Goal: Task Accomplishment & Management: Manage account settings

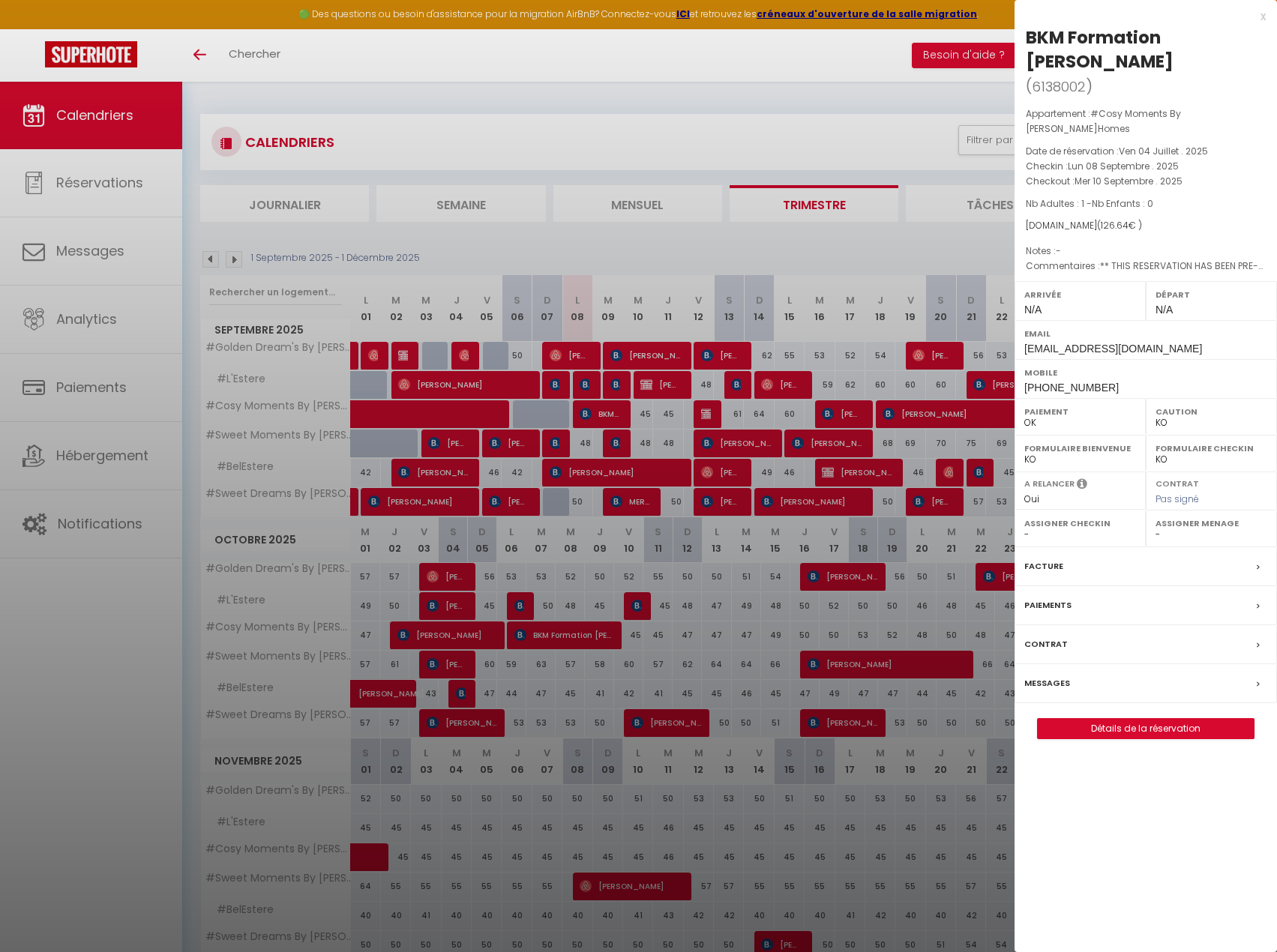
click at [934, 67] on div at bounding box center [638, 476] width 1277 height 952
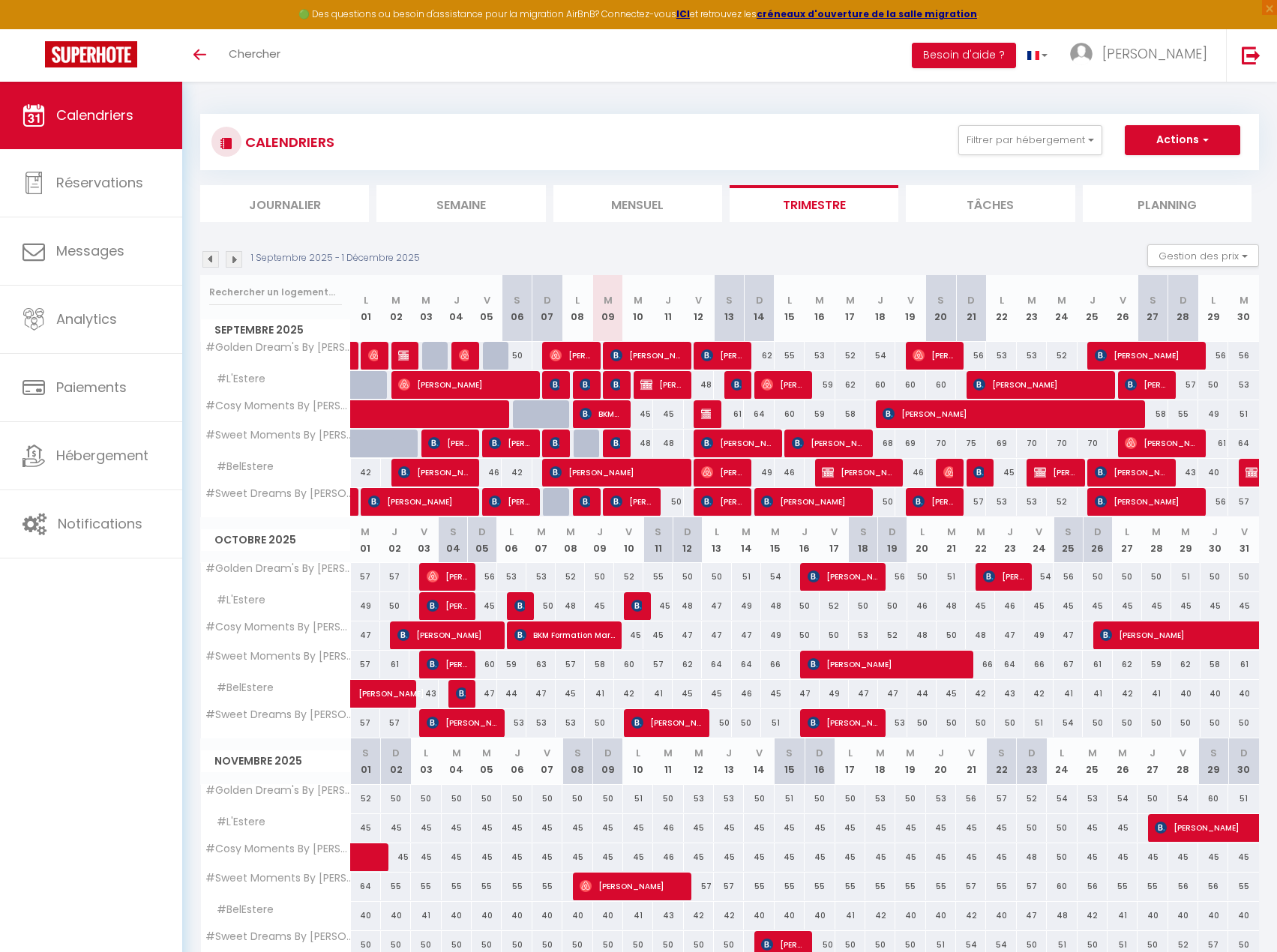
scroll to position [82, 0]
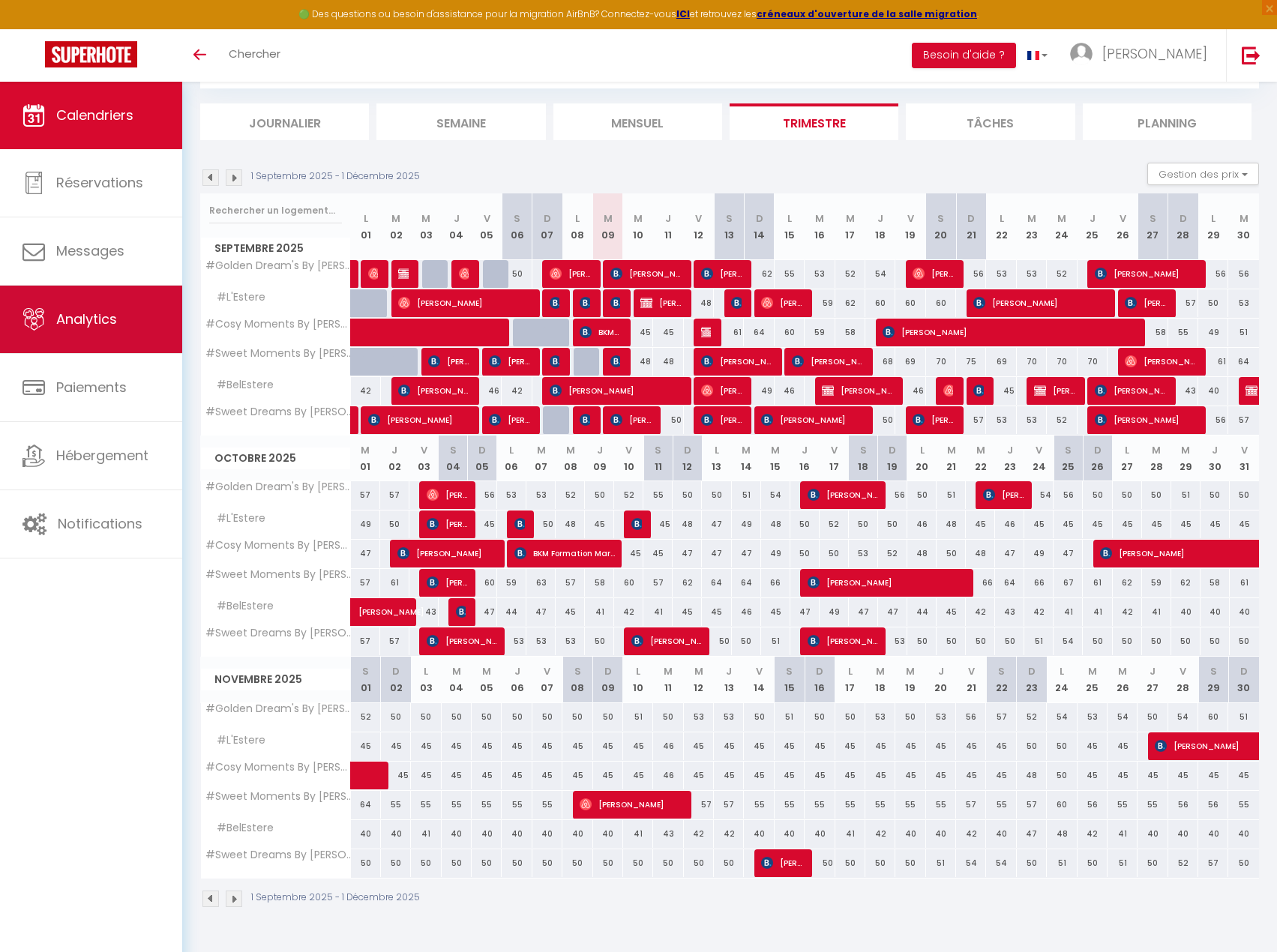
click at [126, 305] on link "Analytics" at bounding box center [91, 318] width 182 height 67
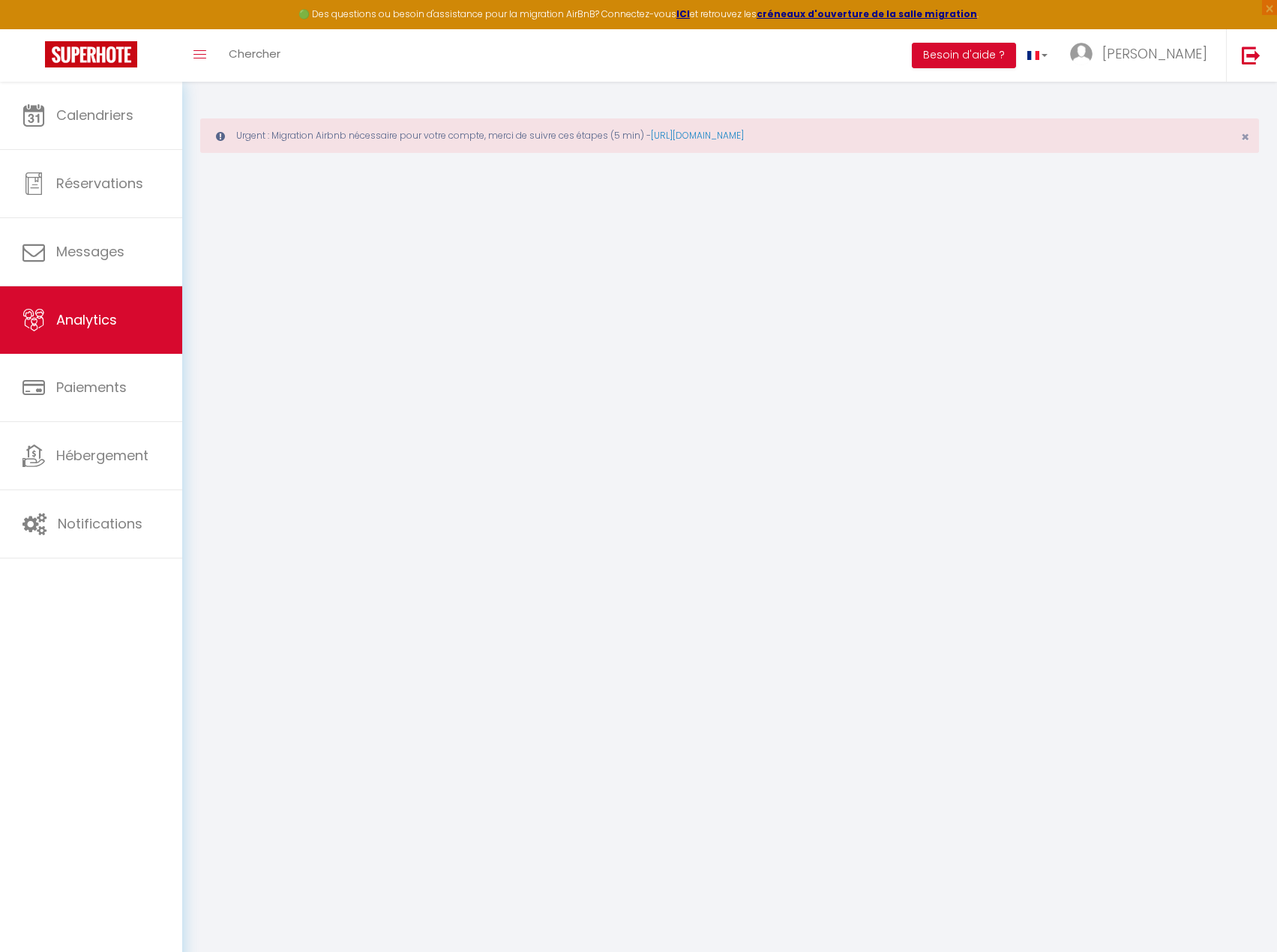
select select "2025"
select select "9"
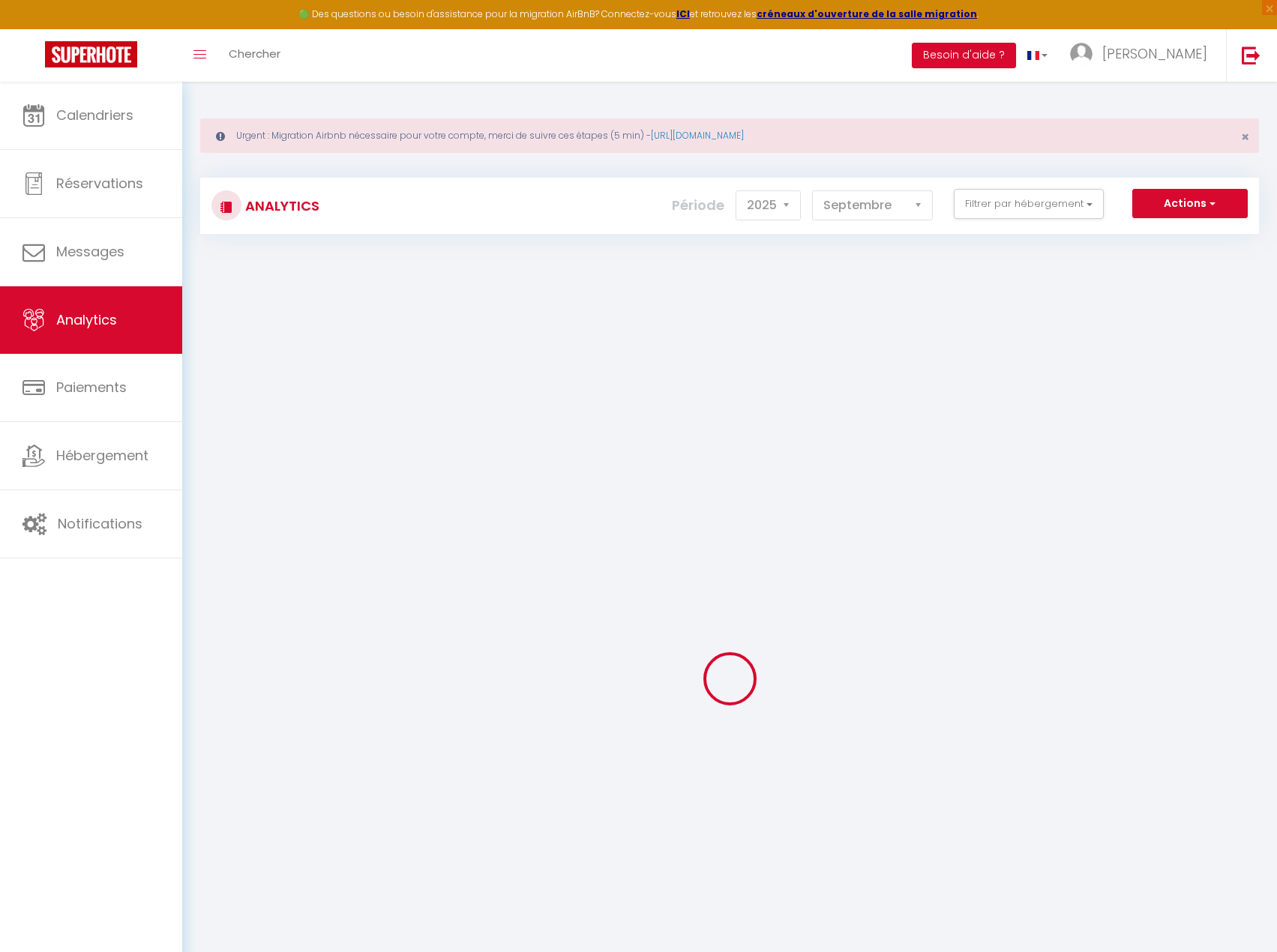
checkbox input "false"
checkbox Eauz\'Homes "false"
checkbox input "false"
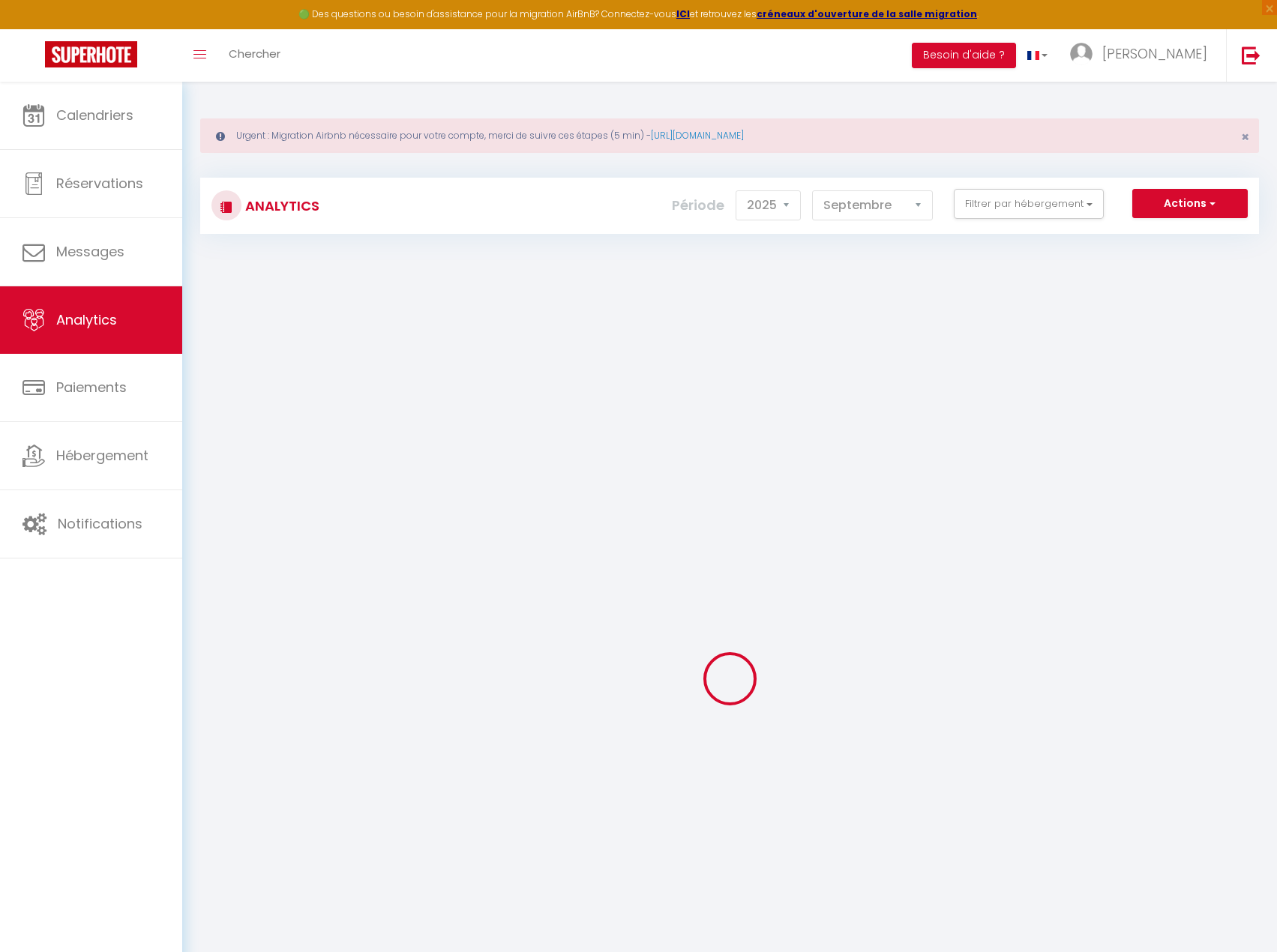
checkbox Nogar\'Homes "false"
checkbox input "false"
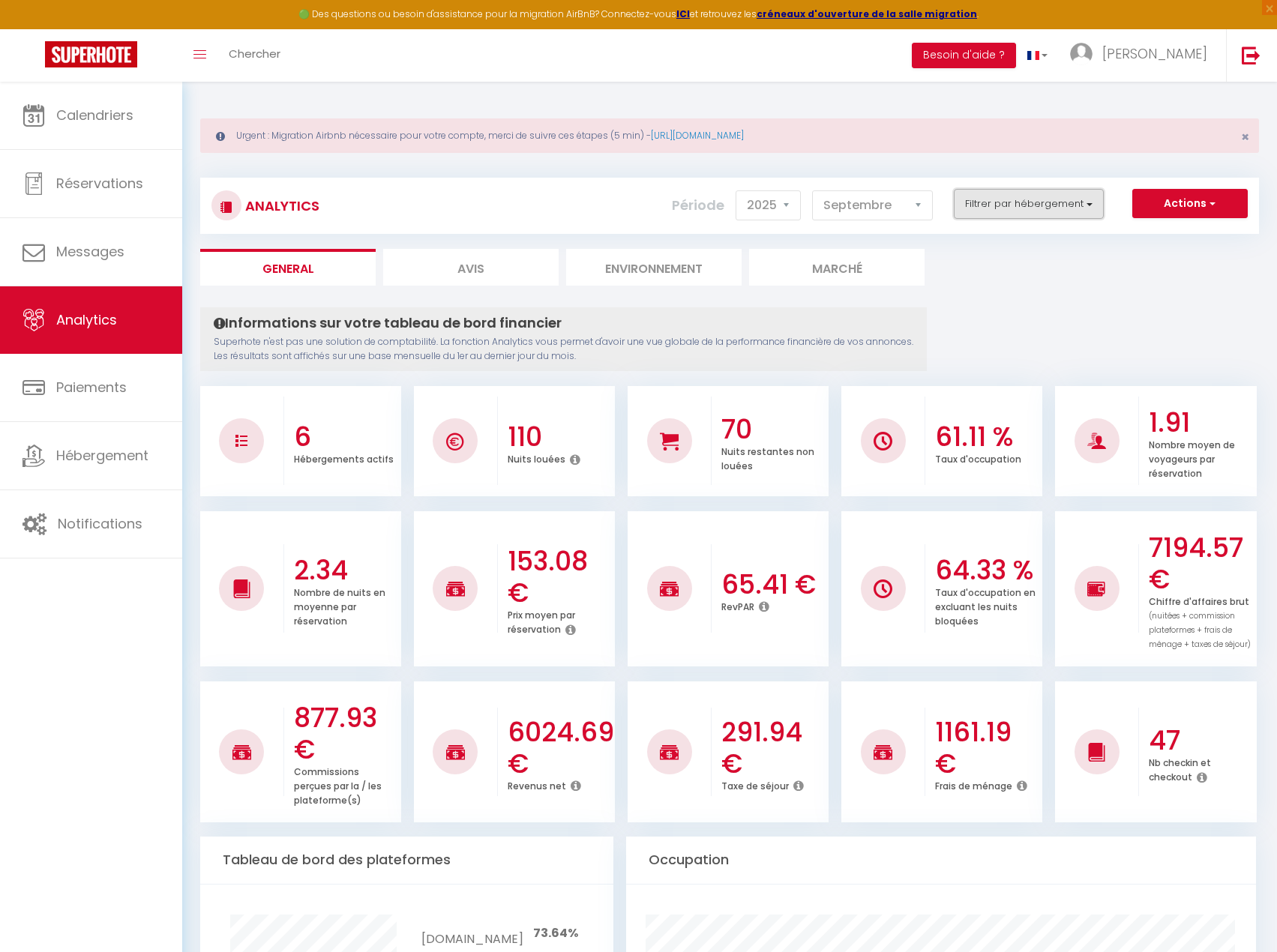
click at [1040, 191] on button "Filtrer par hébergement" at bounding box center [1029, 203] width 150 height 30
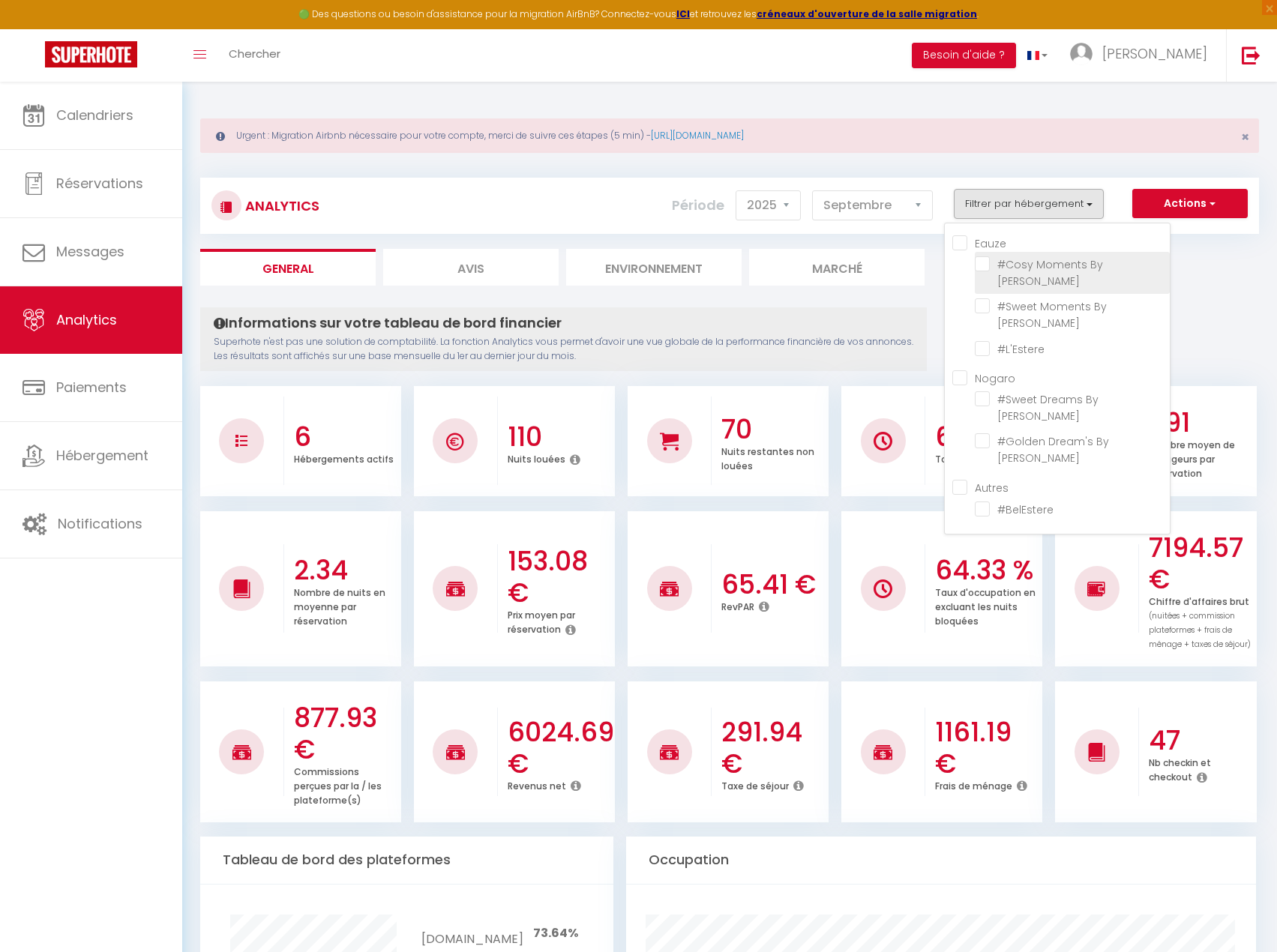
click at [986, 268] on Eauz\'Homes "checkbox" at bounding box center [1072, 263] width 195 height 15
checkbox Eauz\'Homes "true"
checkbox Eauz\'Homes "false"
checkbox input "false"
checkbox Nogar\'Homes "false"
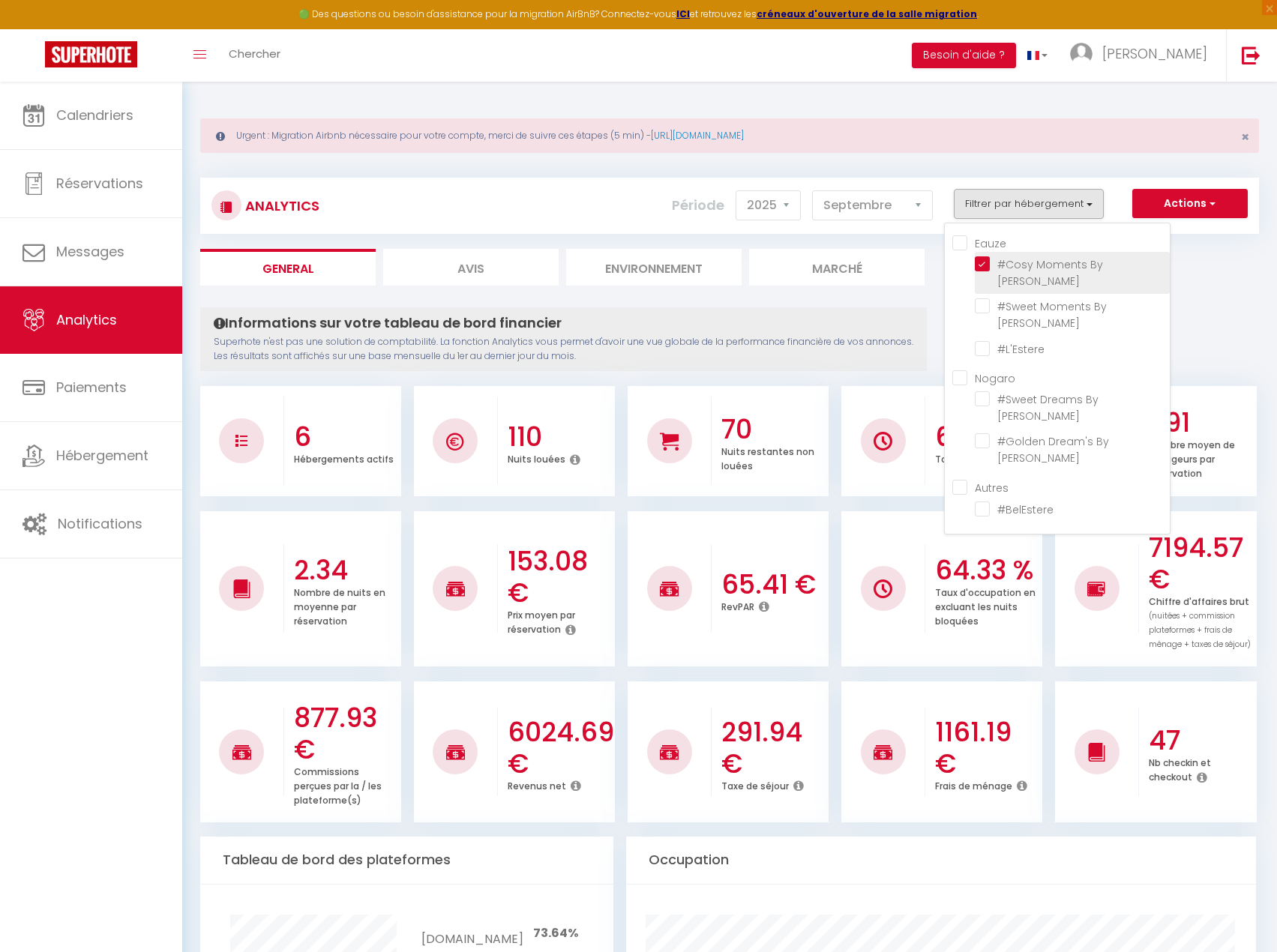
checkbox Nogar\'Homes "false"
checkbox input "false"
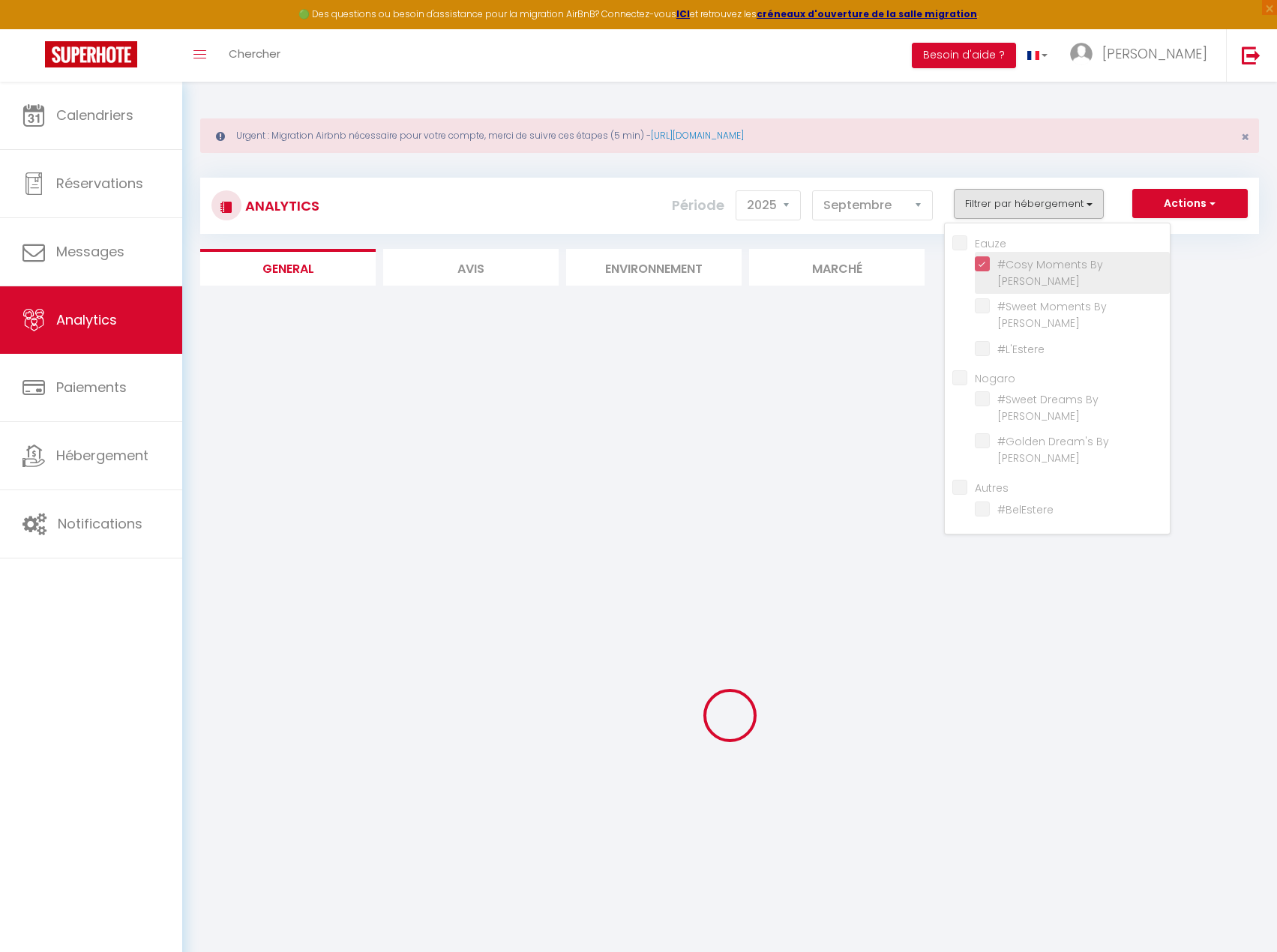
checkbox Eauz\'Homes "false"
checkbox input "false"
checkbox Nogar\'Homes "false"
checkbox input "false"
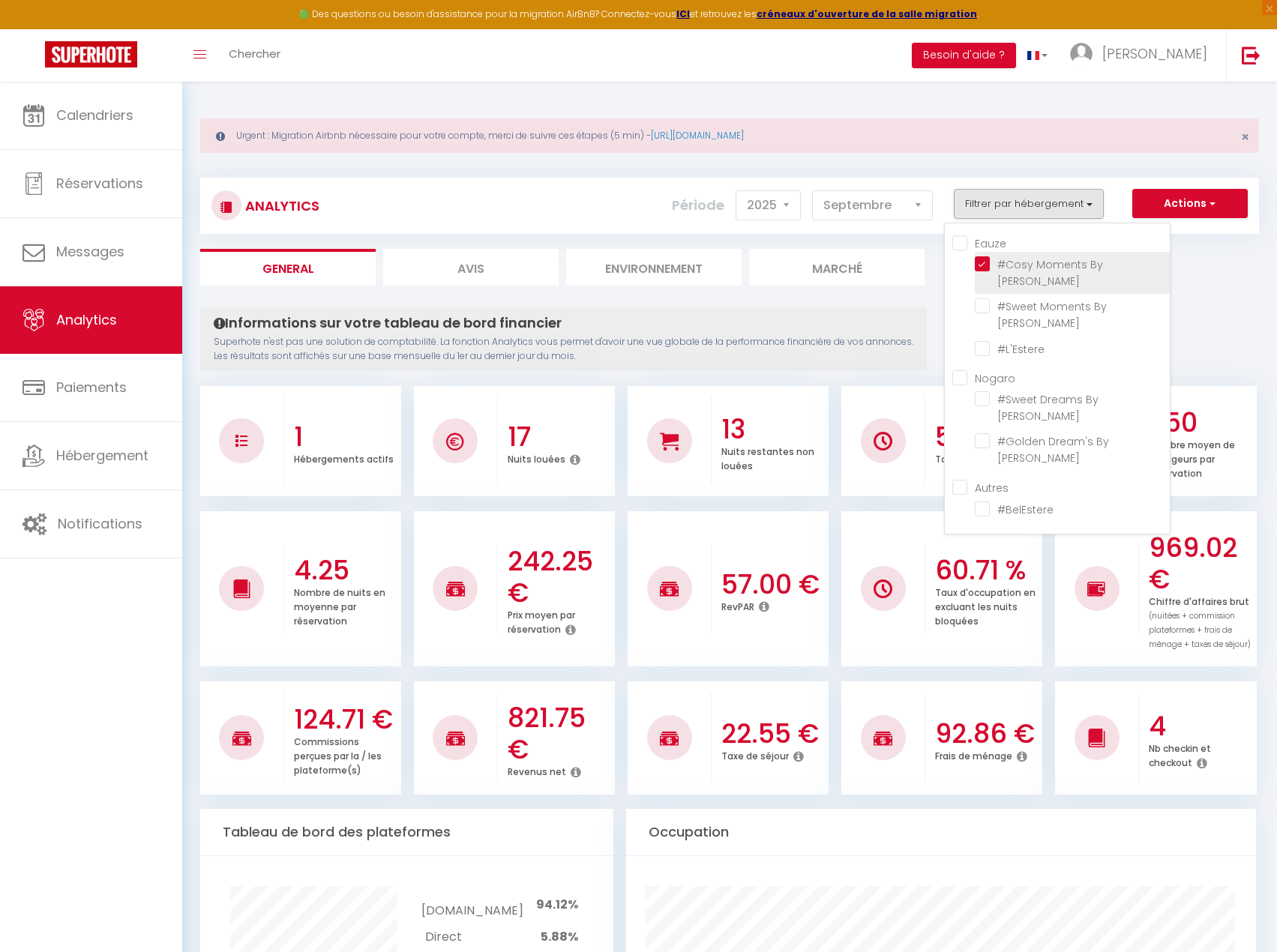
click at [986, 266] on Eauz\'Homes "checkbox" at bounding box center [1072, 263] width 195 height 15
checkbox Eauz\'Homes "false"
checkbox input "false"
checkbox Nogar\'Homes "false"
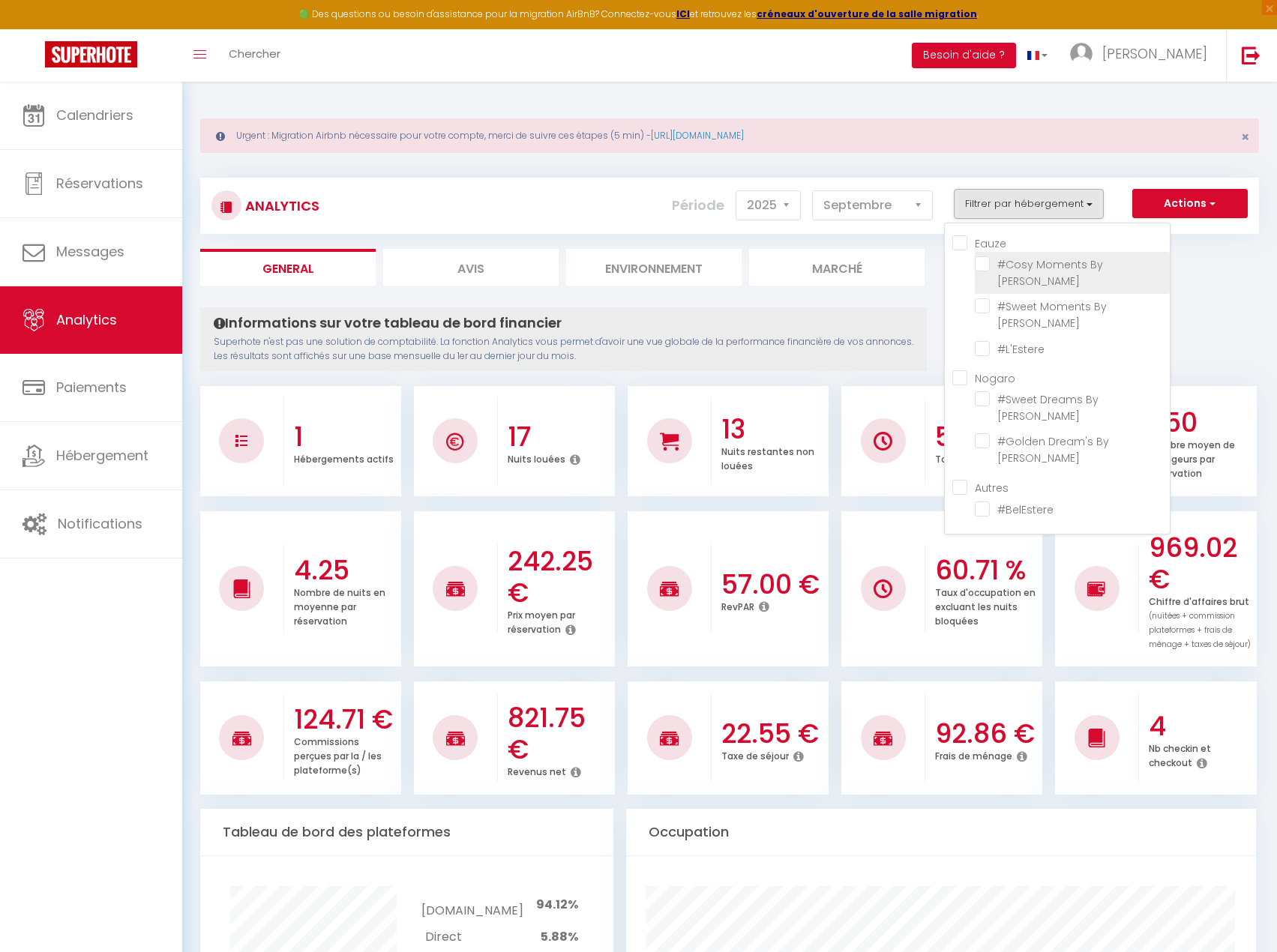
checkbox Nogar\'Homes "false"
checkbox input "false"
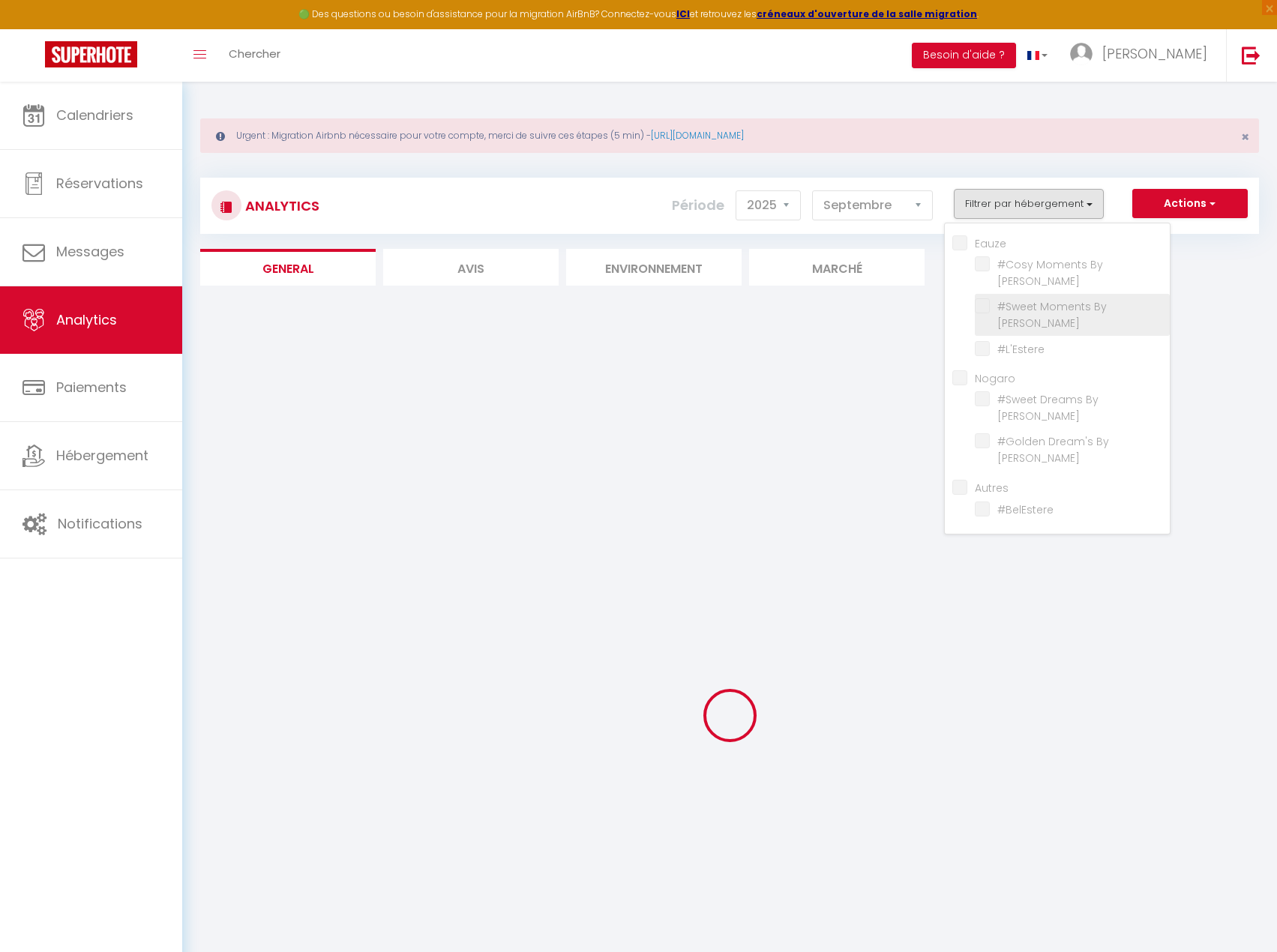
checkbox Eauz\'Homes "false"
checkbox input "false"
checkbox Nogar\'Homes "false"
checkbox input "false"
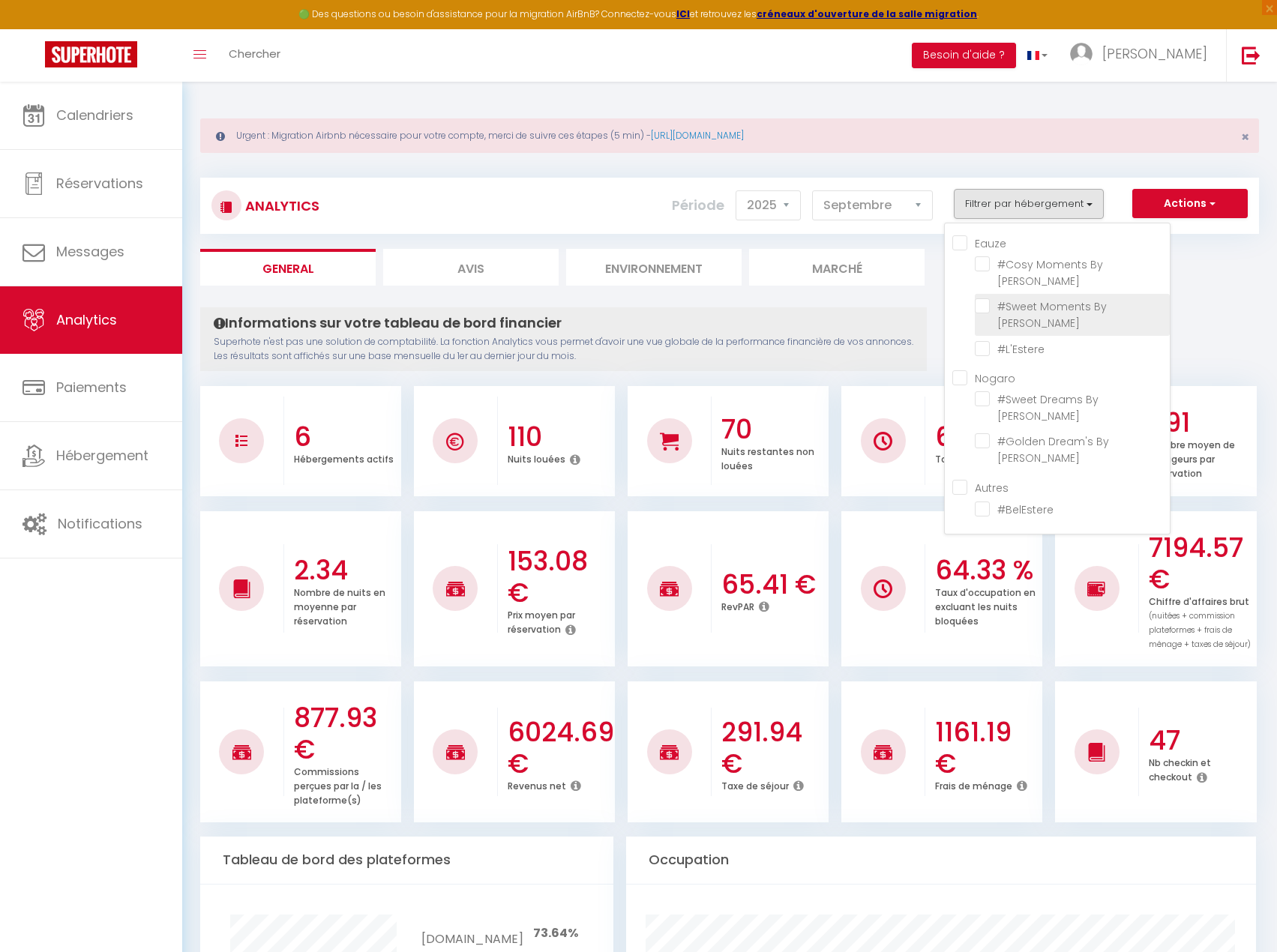
click at [985, 309] on Eauz\'Homes "checkbox" at bounding box center [1072, 306] width 195 height 15
checkbox Eauz\'Homes "true"
checkbox input "false"
checkbox Nogar\'Homes "false"
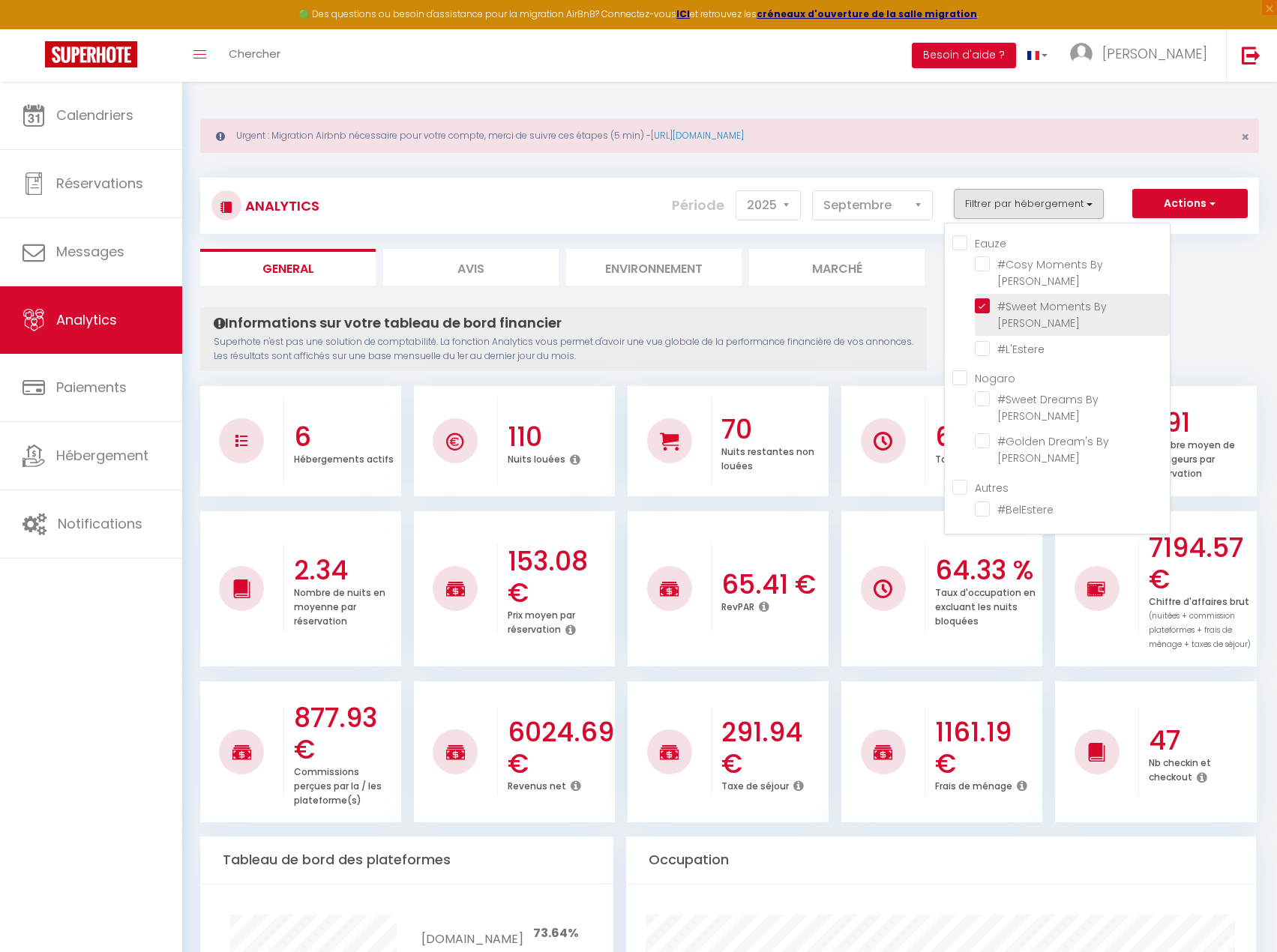
checkbox input "false"
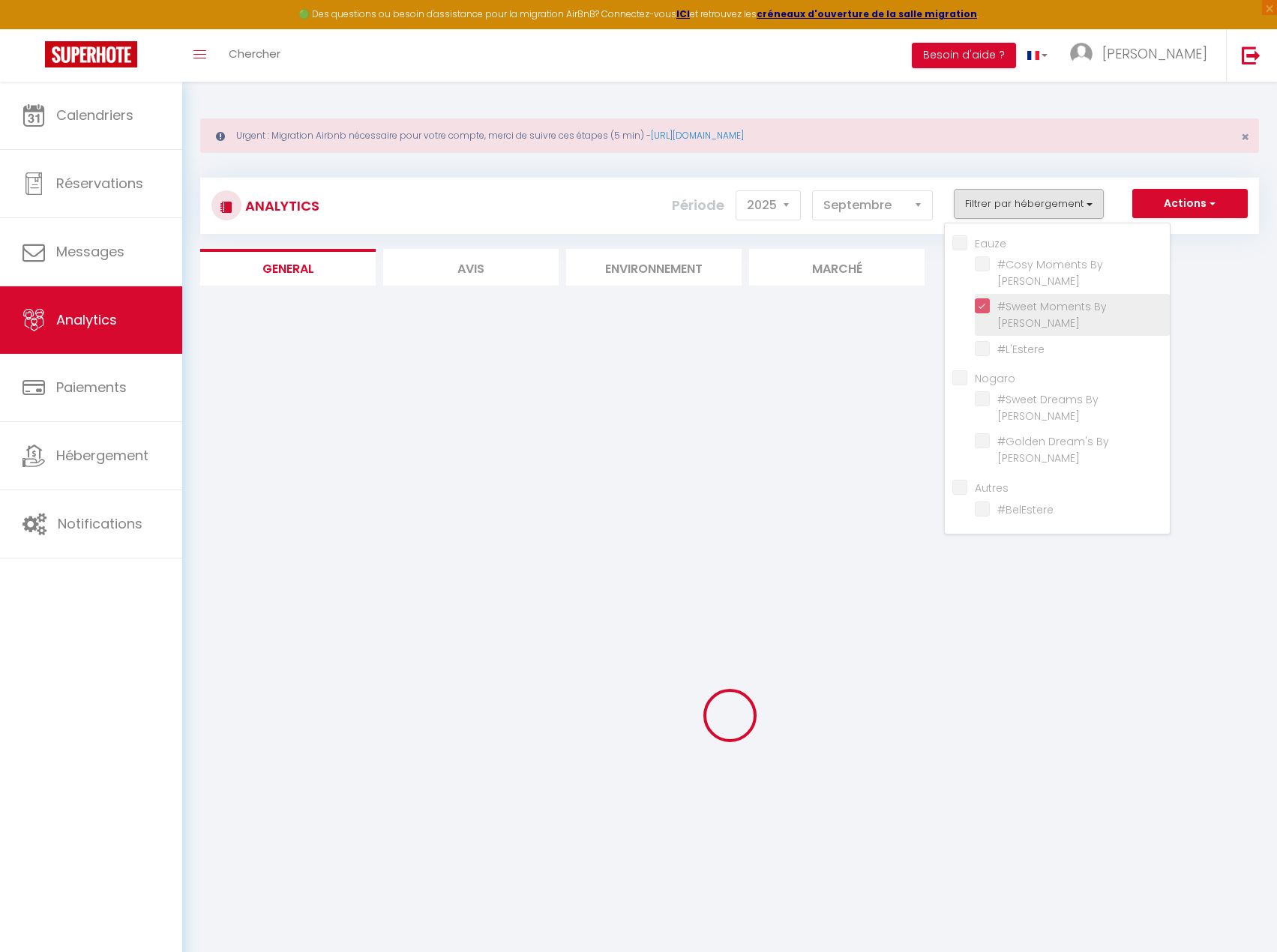
checkbox input "false"
checkbox Nogar\'Homes "false"
checkbox input "false"
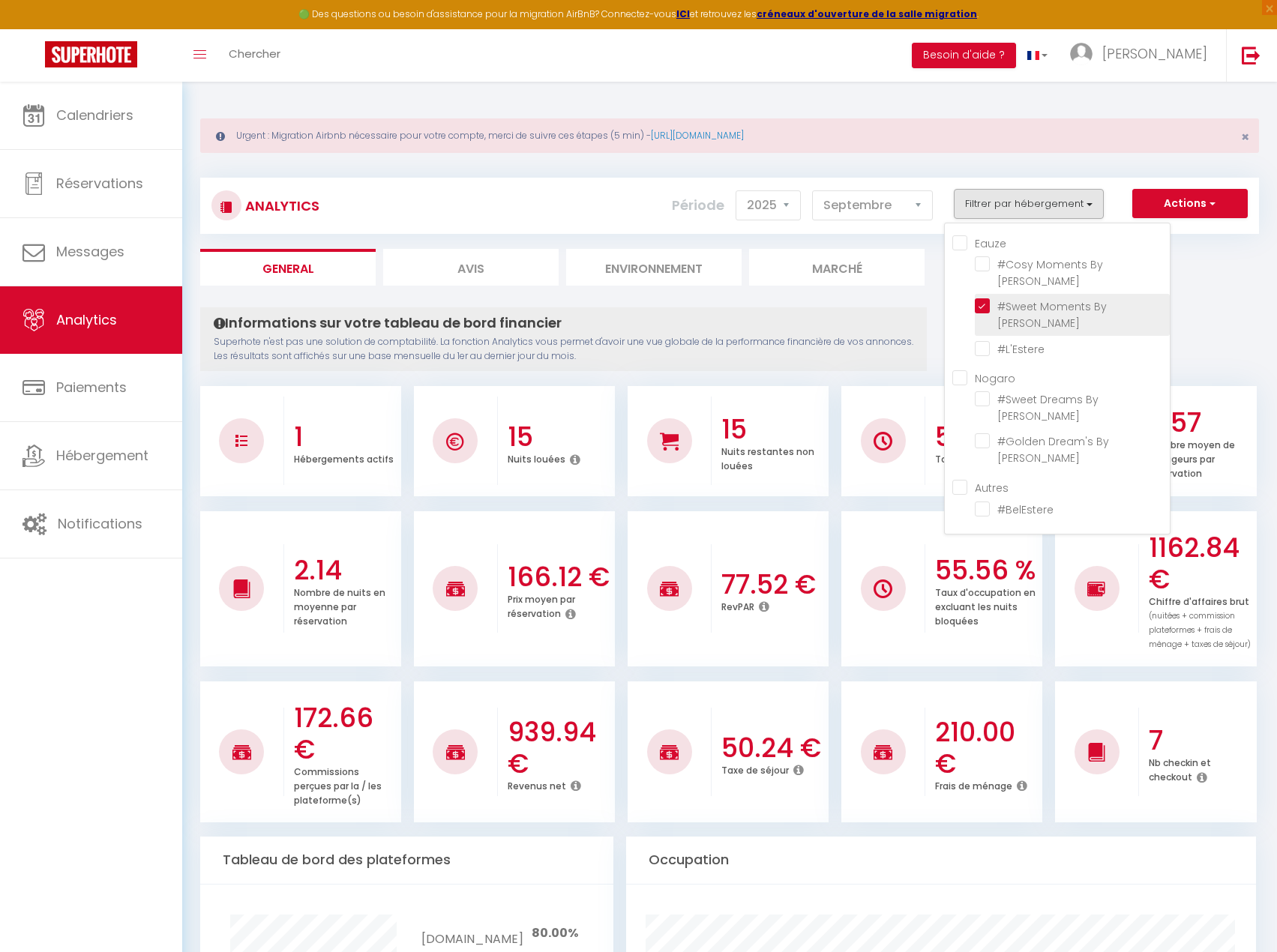
click at [985, 309] on Eauz\'Homes "checkbox" at bounding box center [1072, 306] width 195 height 15
checkbox Eauz\'Homes "false"
checkbox input "false"
checkbox Nogar\'Homes "false"
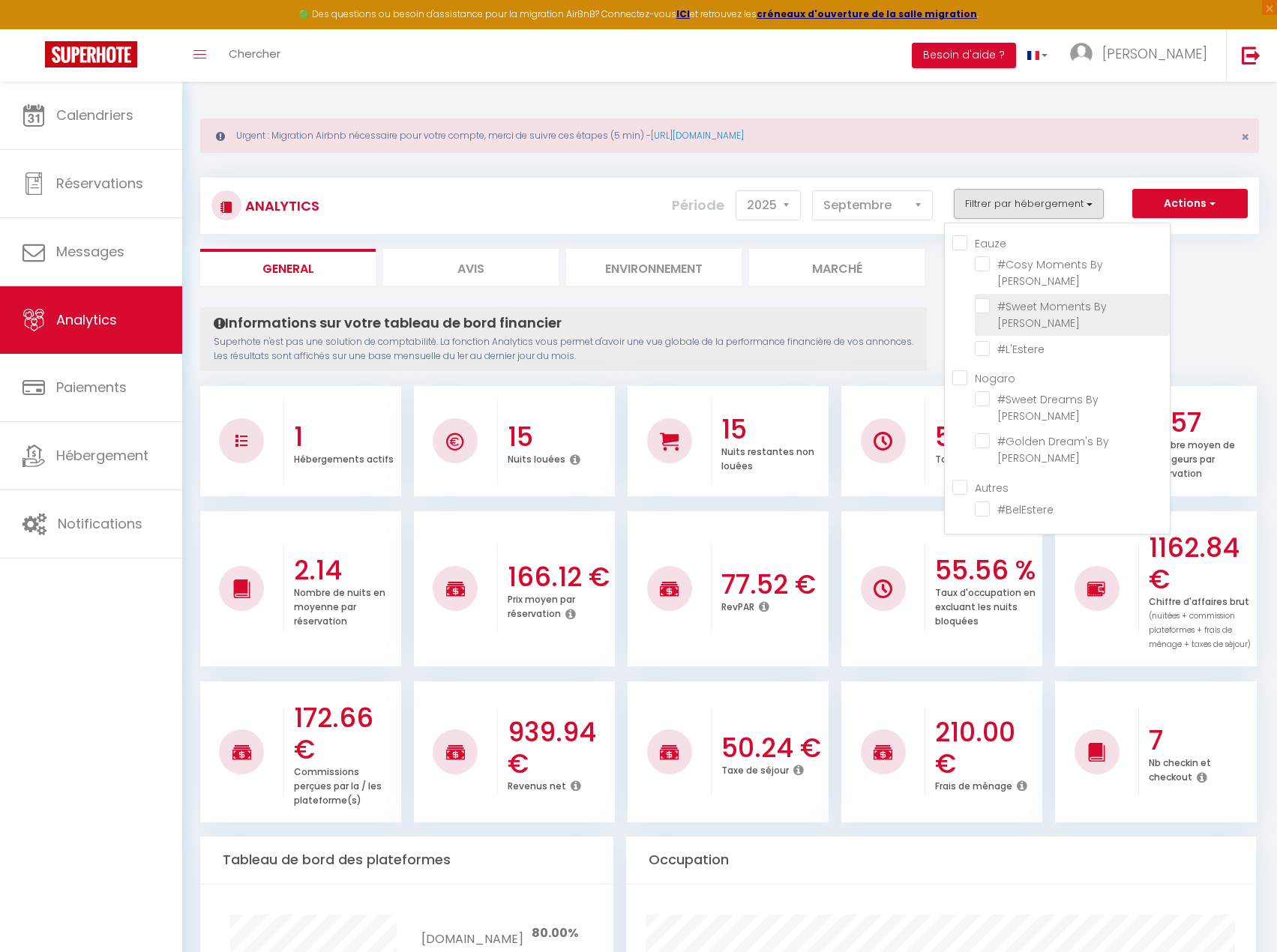
checkbox input "false"
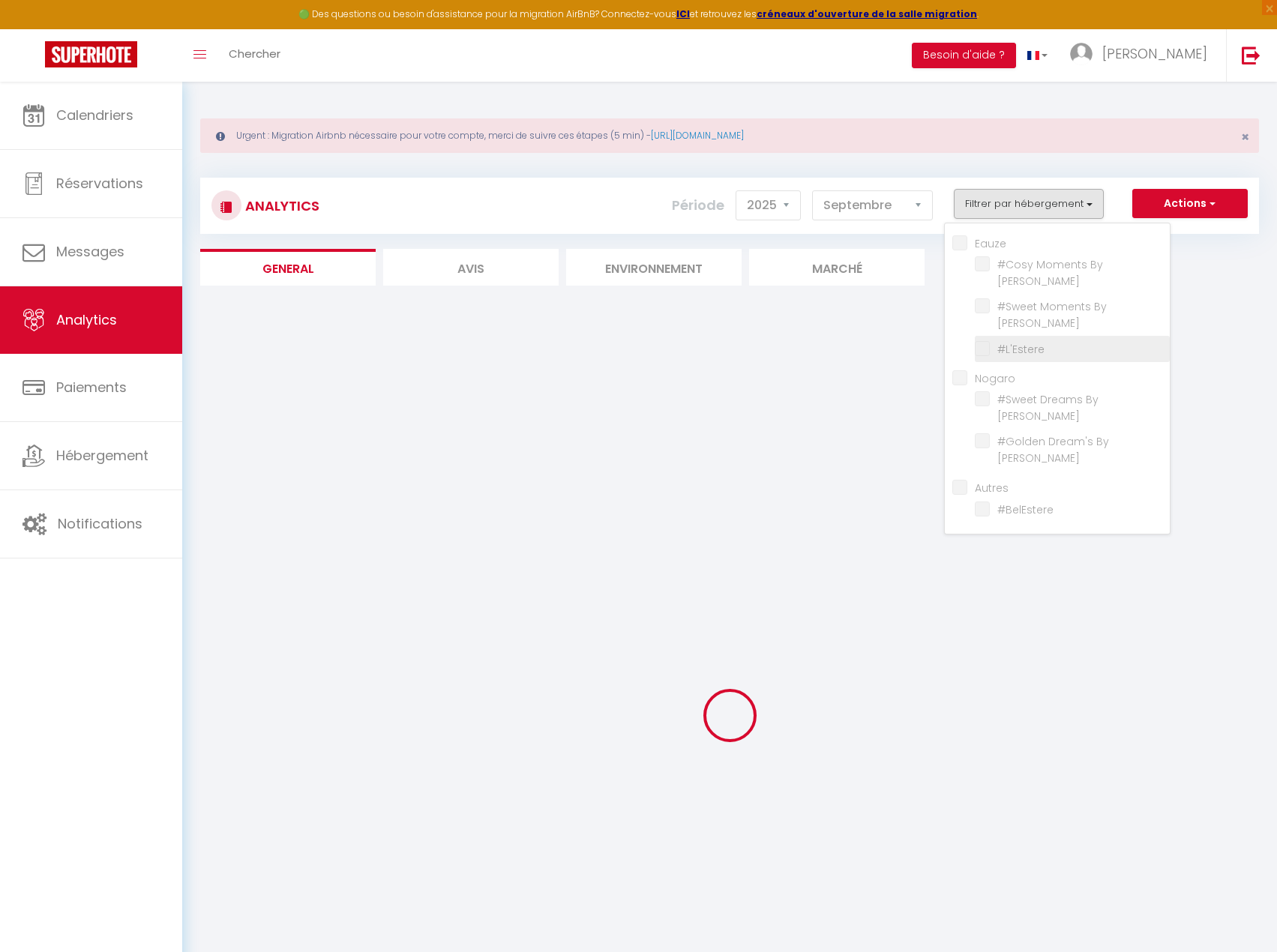
checkbox input "false"
checkbox Nogar\'Homes "false"
checkbox input "false"
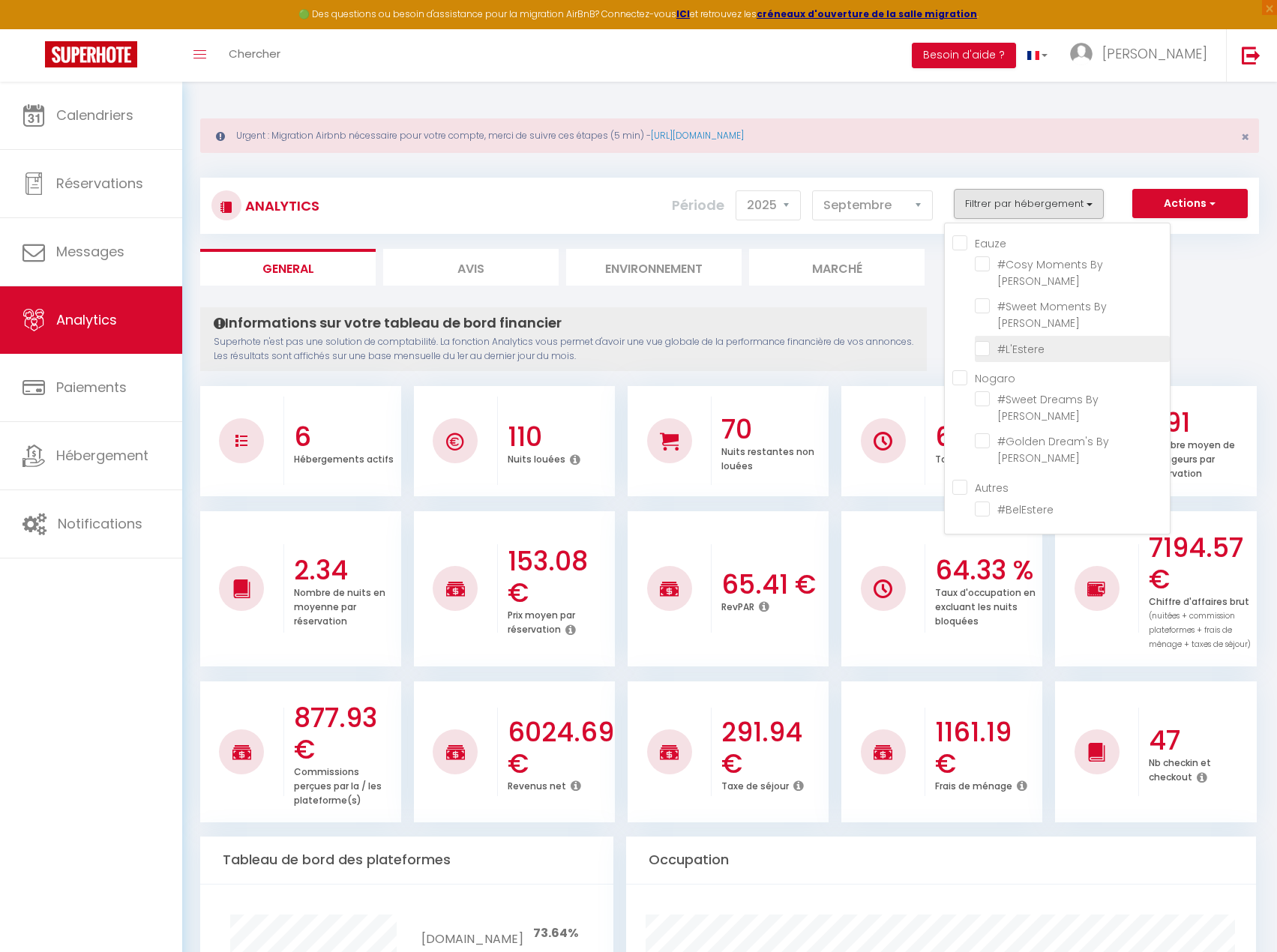
click at [985, 350] on input "checkbox" at bounding box center [1072, 348] width 195 height 15
checkbox input "true"
checkbox Nogar\'Homes "false"
checkbox input "false"
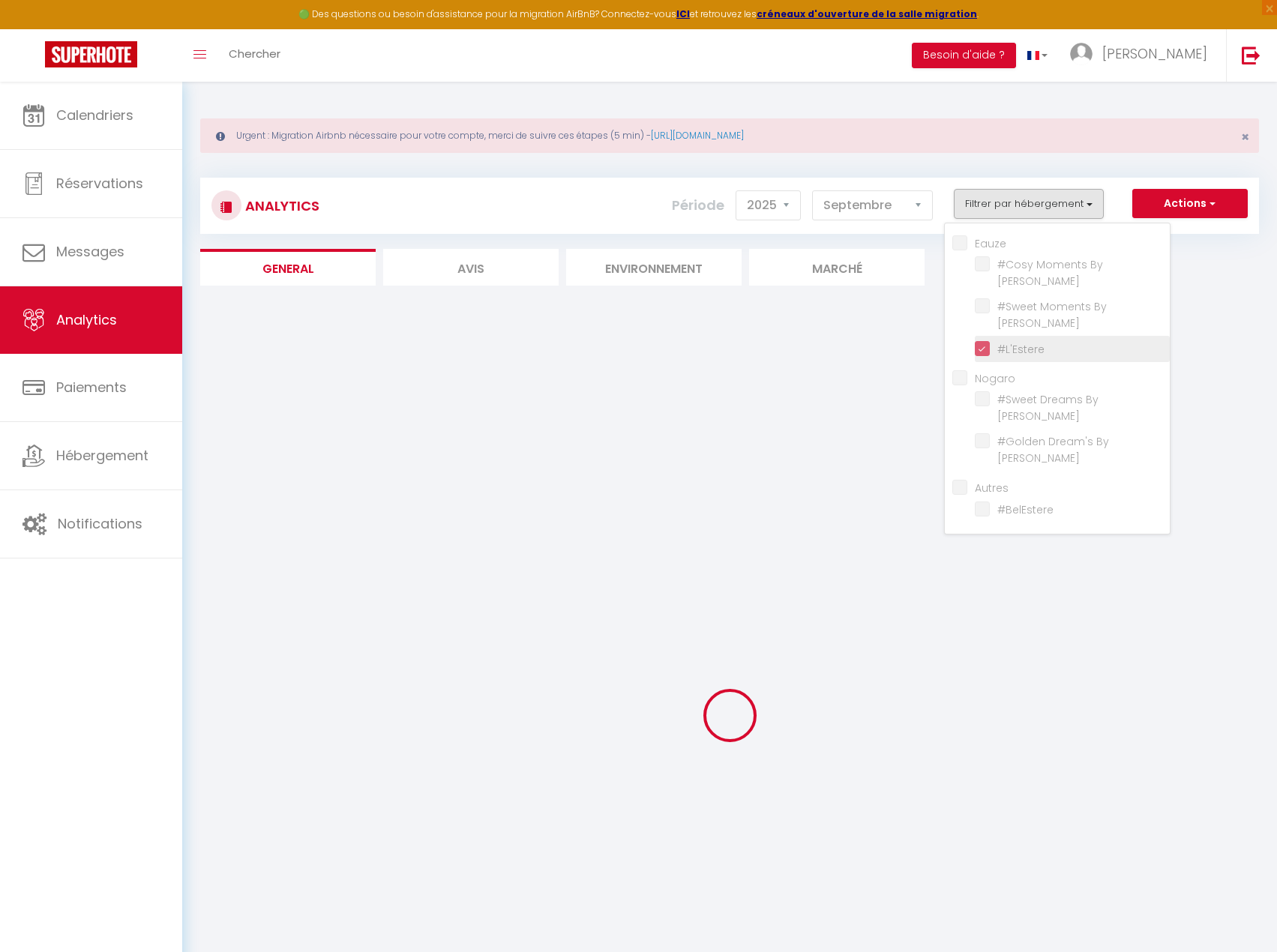
checkbox Nogar\'Homes "false"
checkbox input "false"
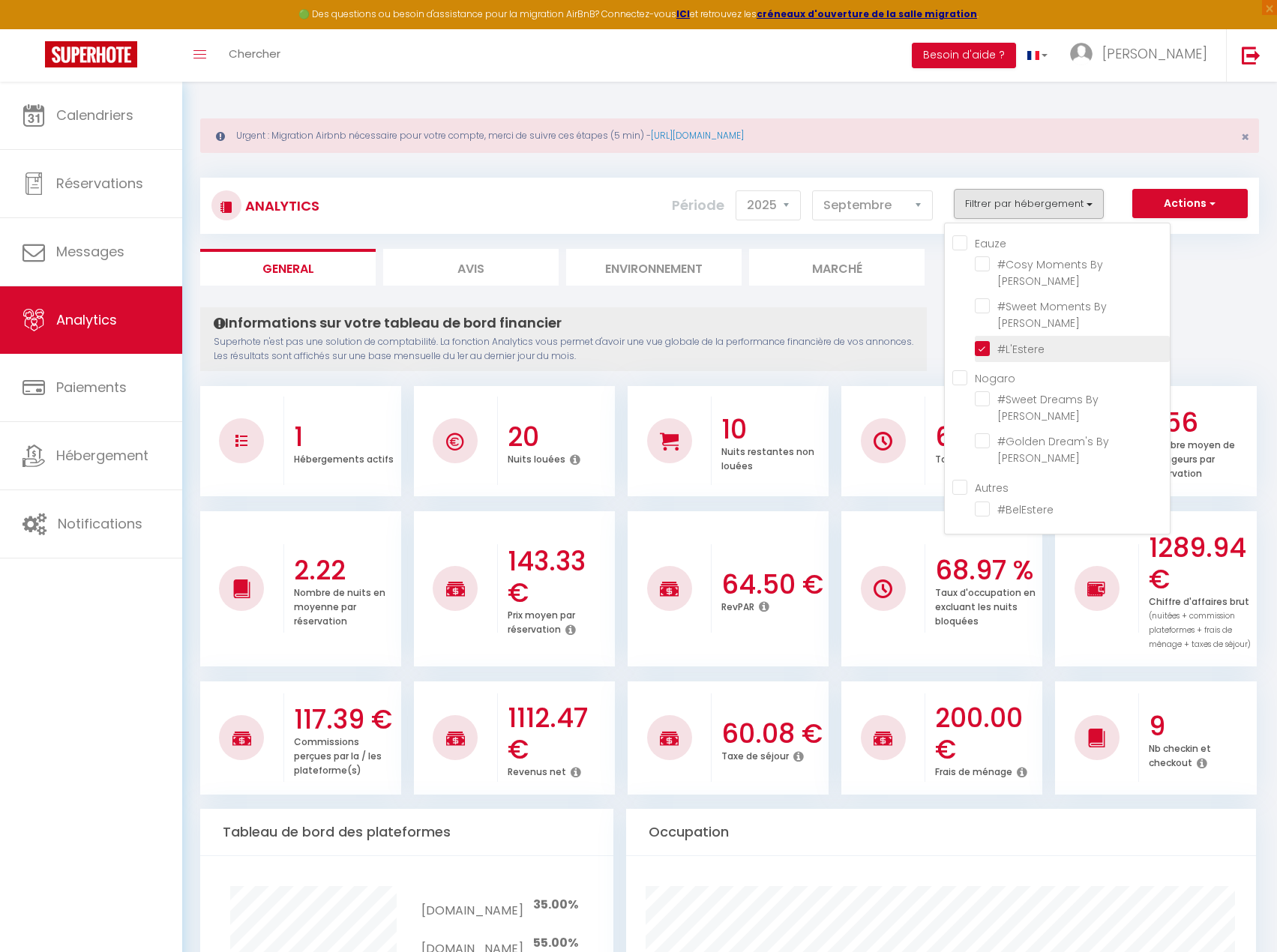
click at [985, 350] on input "checkbox" at bounding box center [1072, 348] width 195 height 15
checkbox input "false"
checkbox Nogar\'Homes "false"
checkbox input "false"
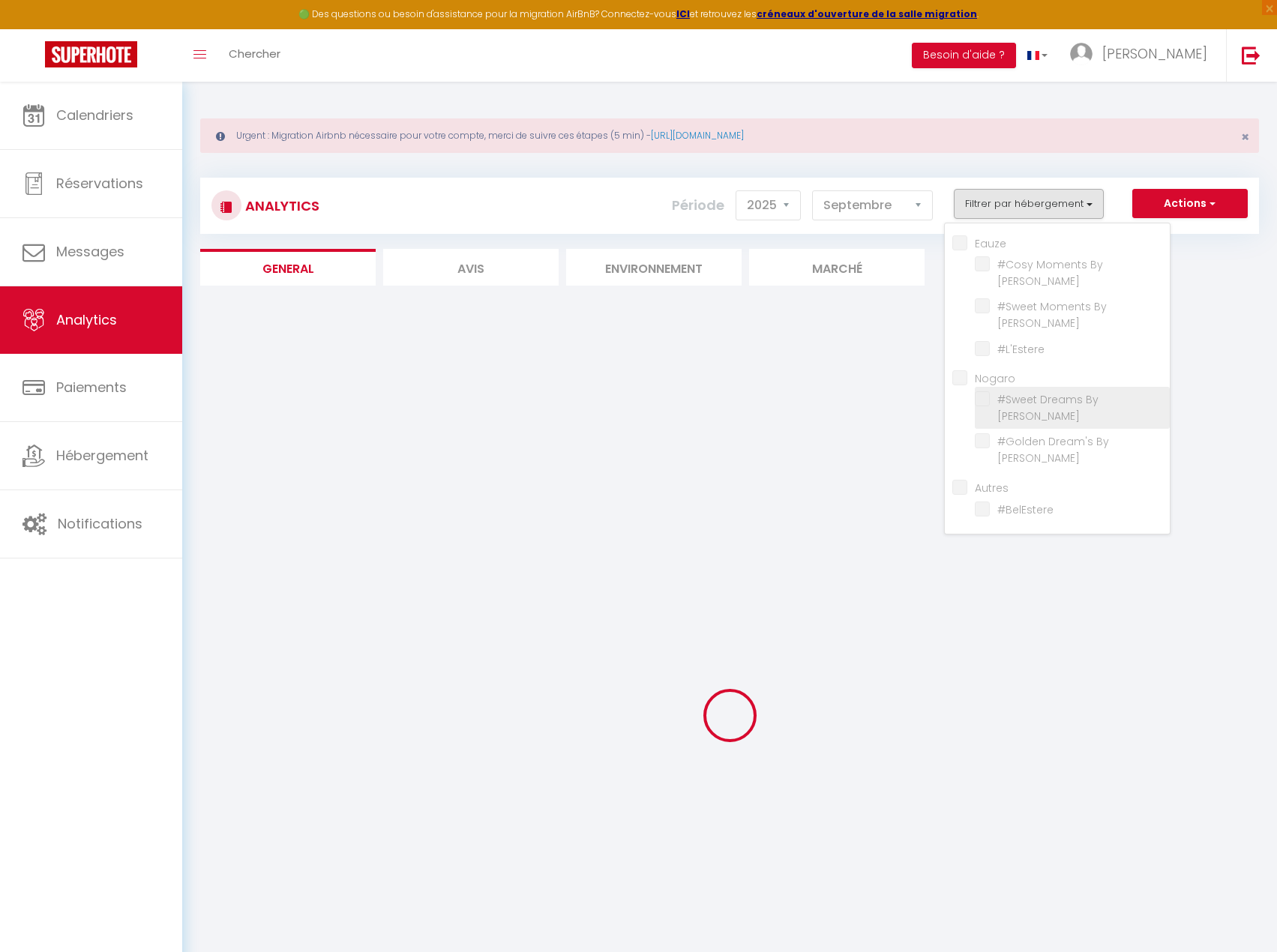
checkbox Nogar\'Homes "false"
checkbox input "false"
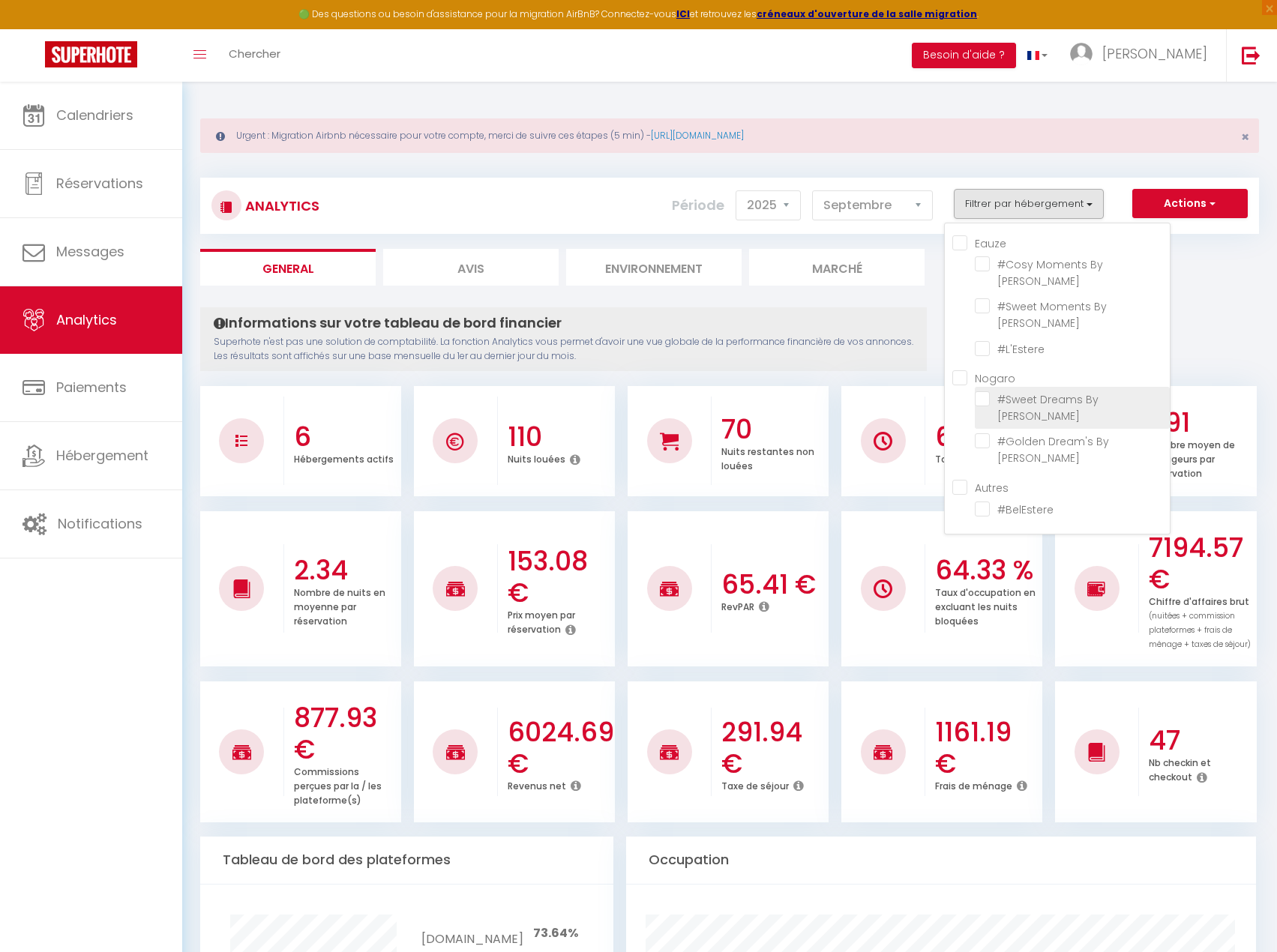
click at [987, 403] on Nogar\'Homes "checkbox" at bounding box center [1072, 398] width 195 height 15
checkbox Nogar\'Homes "true"
checkbox Nogar\'Homes "false"
checkbox input "false"
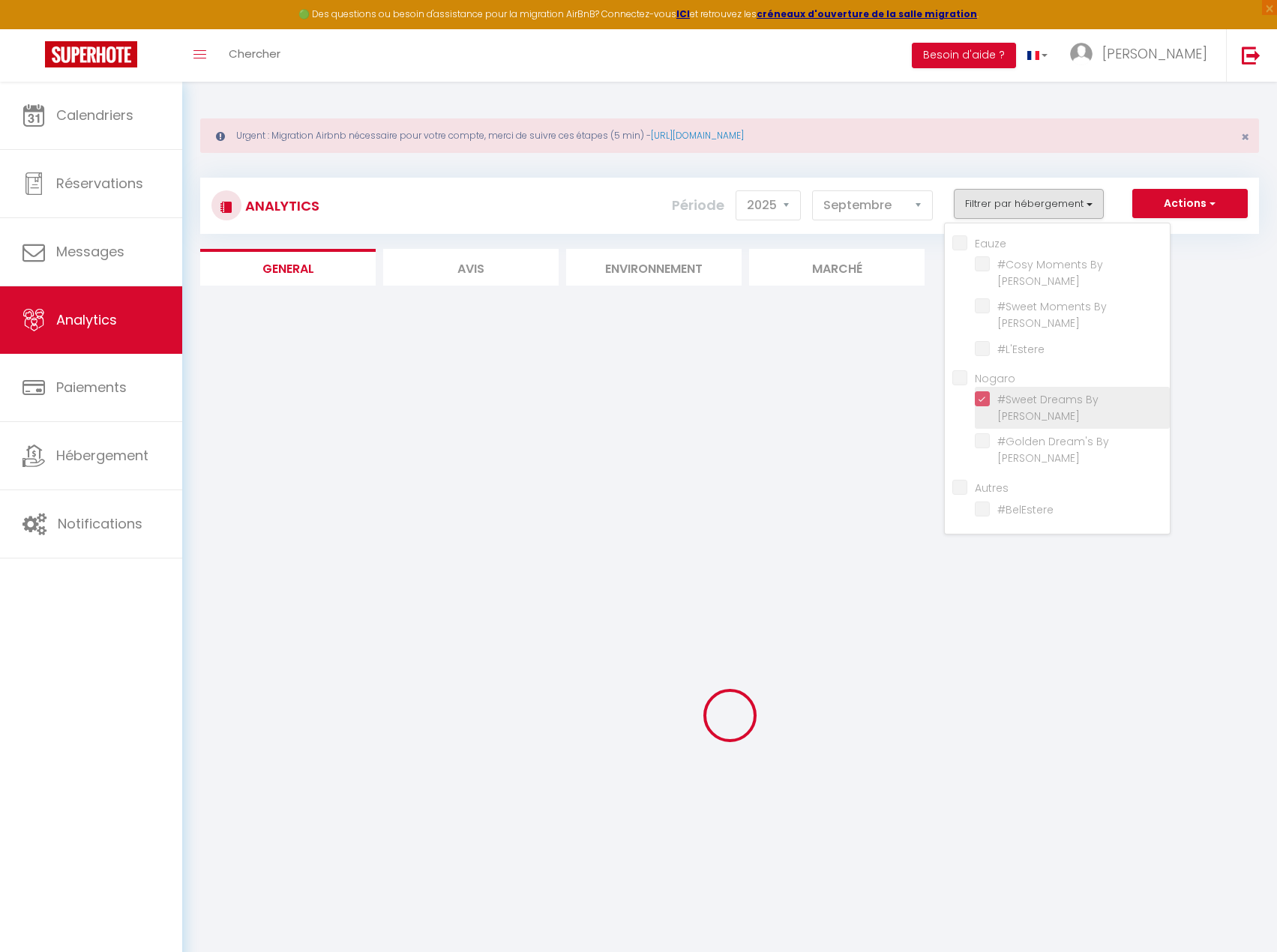
checkbox Nogar\'Homes "false"
checkbox input "false"
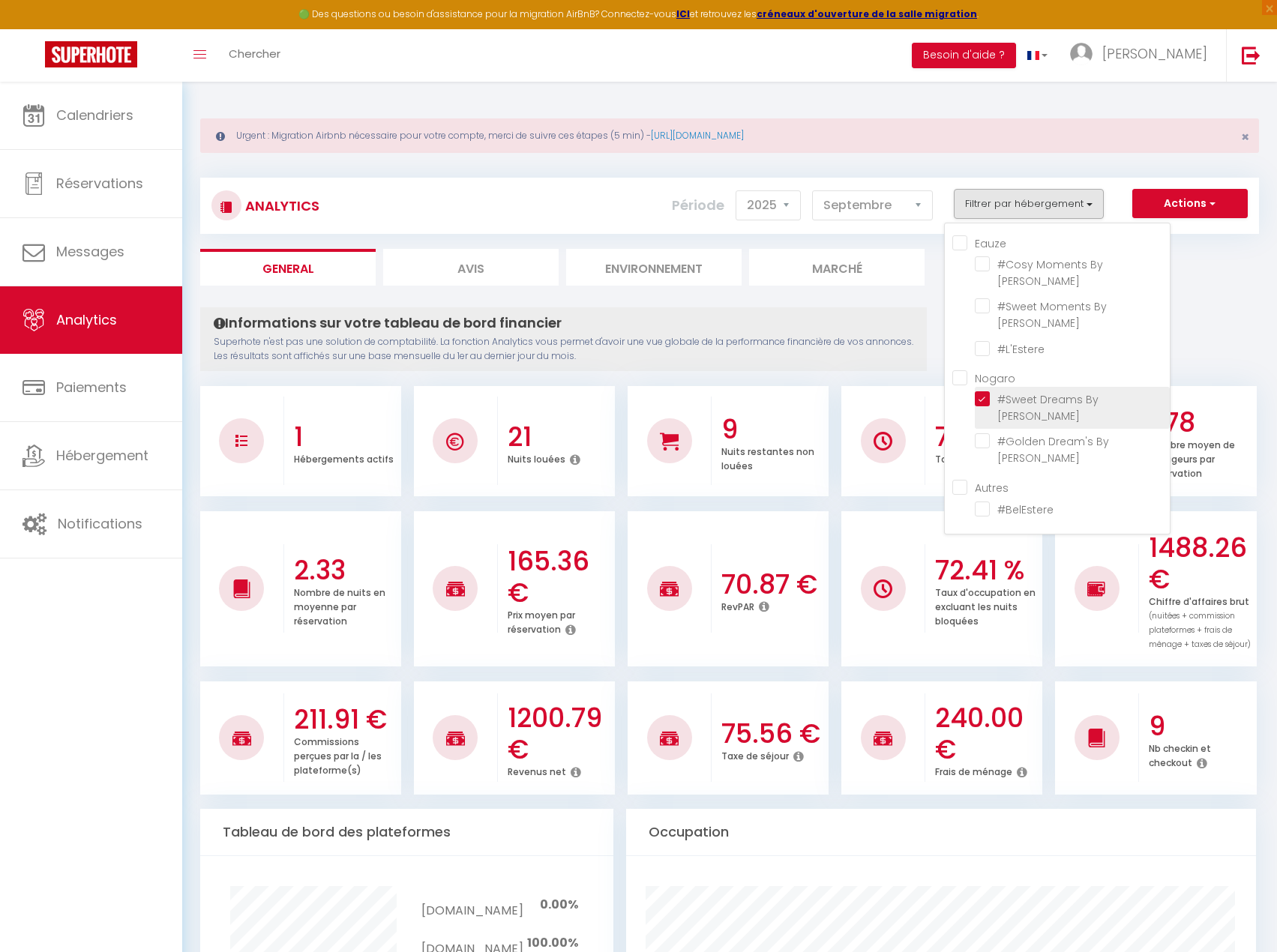
click at [987, 403] on Nogar\'Homes "checkbox" at bounding box center [1072, 398] width 195 height 15
checkbox Nogar\'Homes "false"
checkbox input "false"
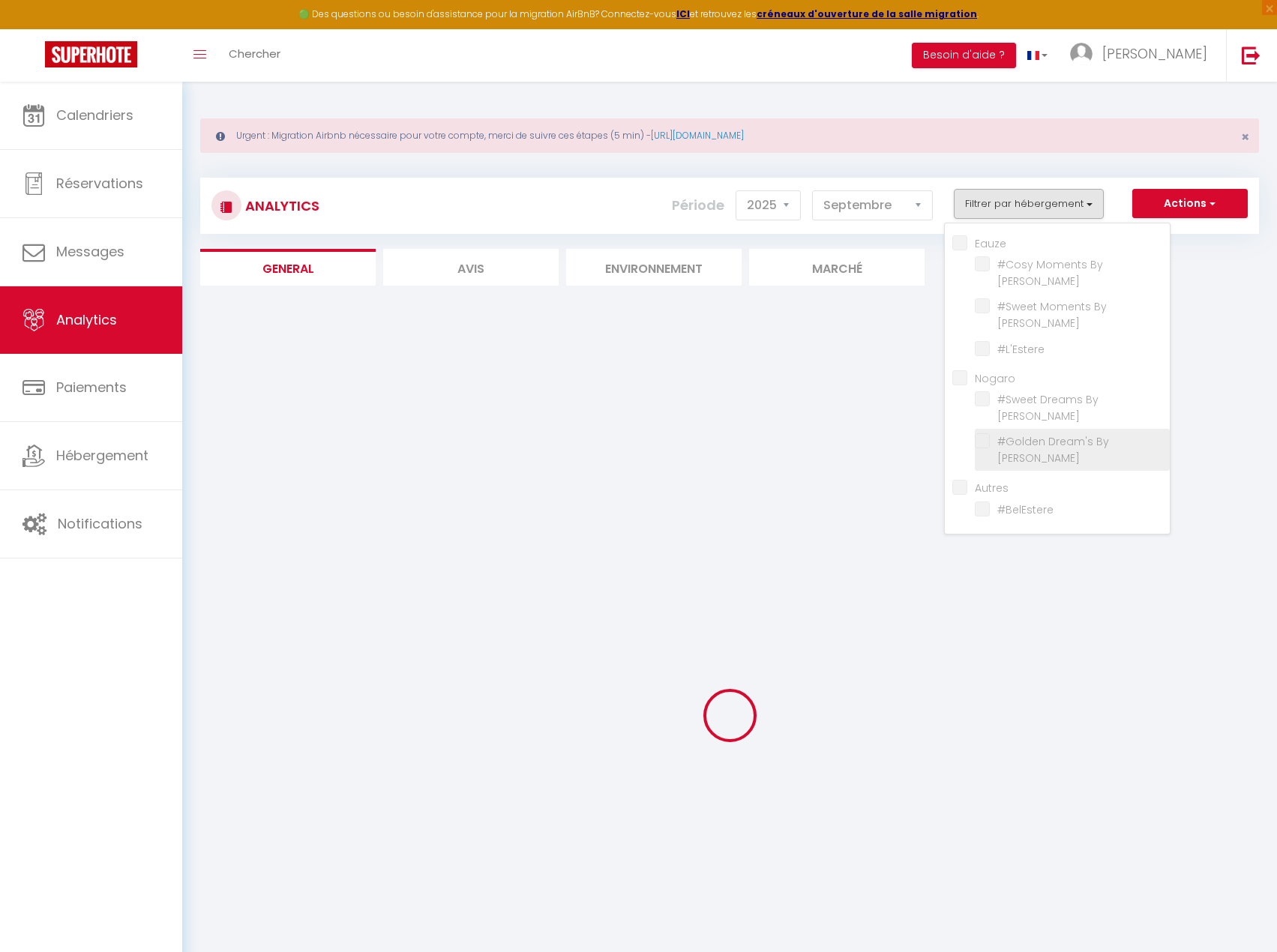
checkbox Nogar\'Homes "false"
checkbox input "false"
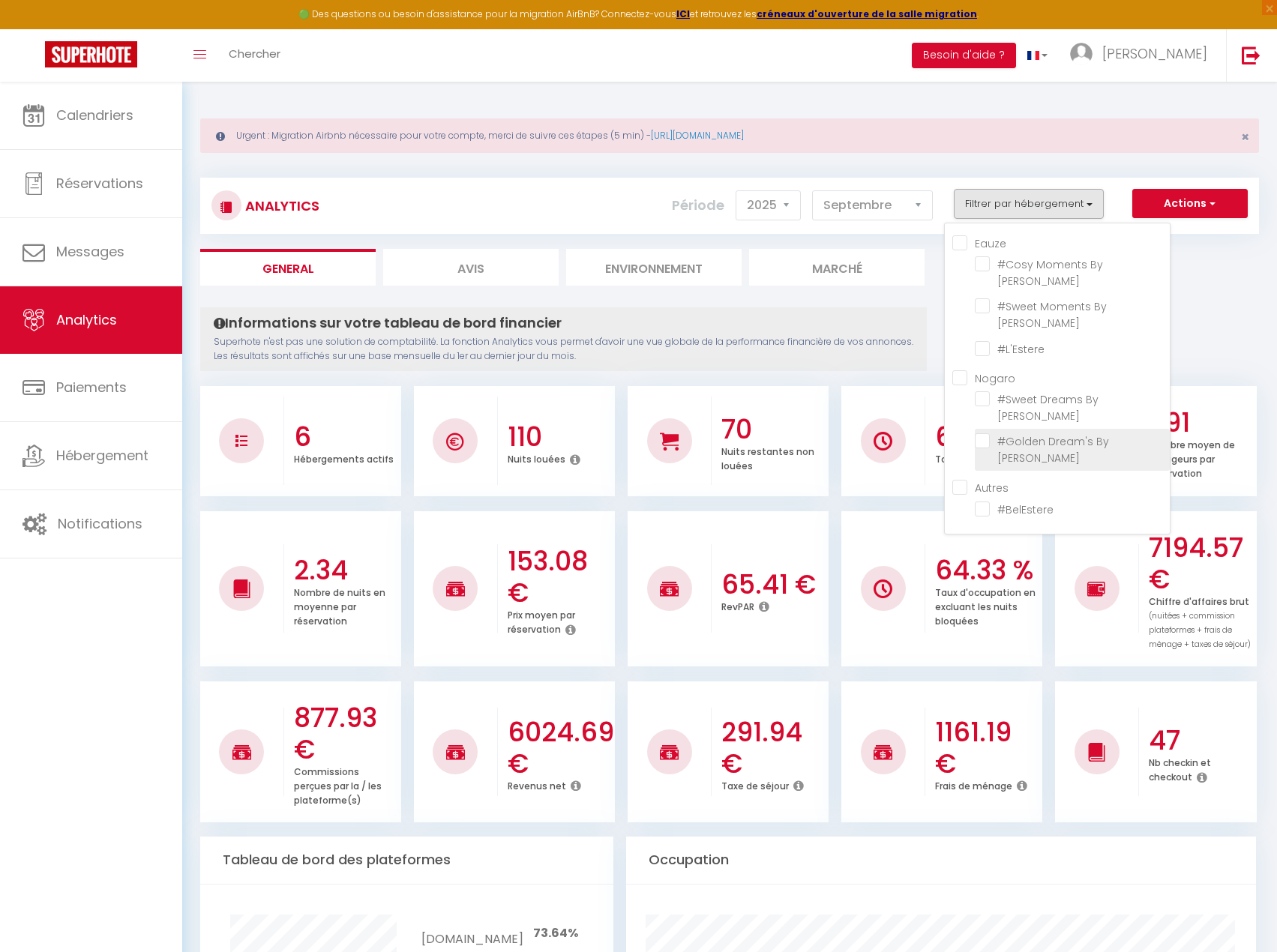
click at [986, 439] on Nogar\'Homes "checkbox" at bounding box center [1072, 440] width 195 height 15
checkbox Nogar\'Homes "true"
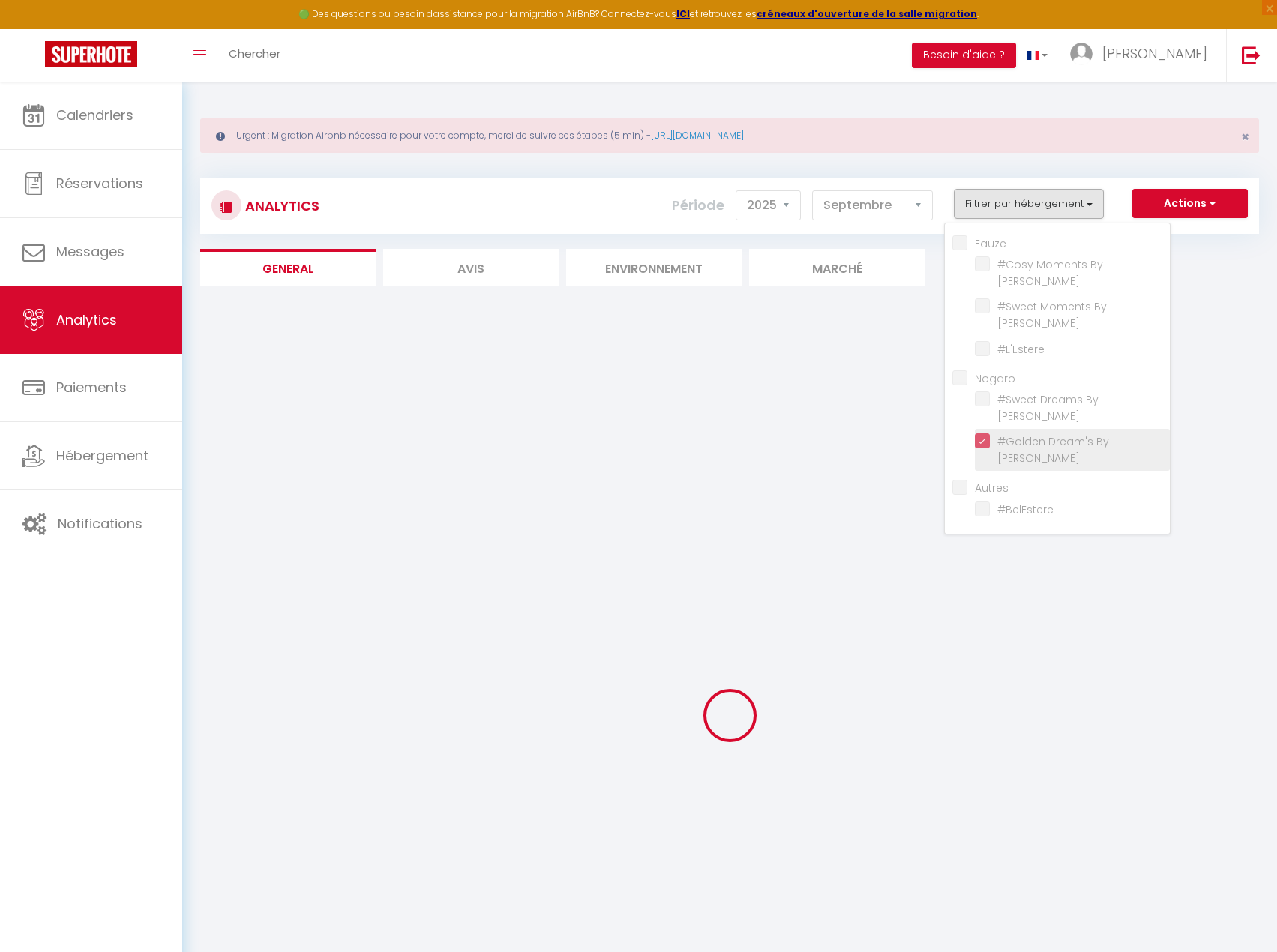
checkbox input "false"
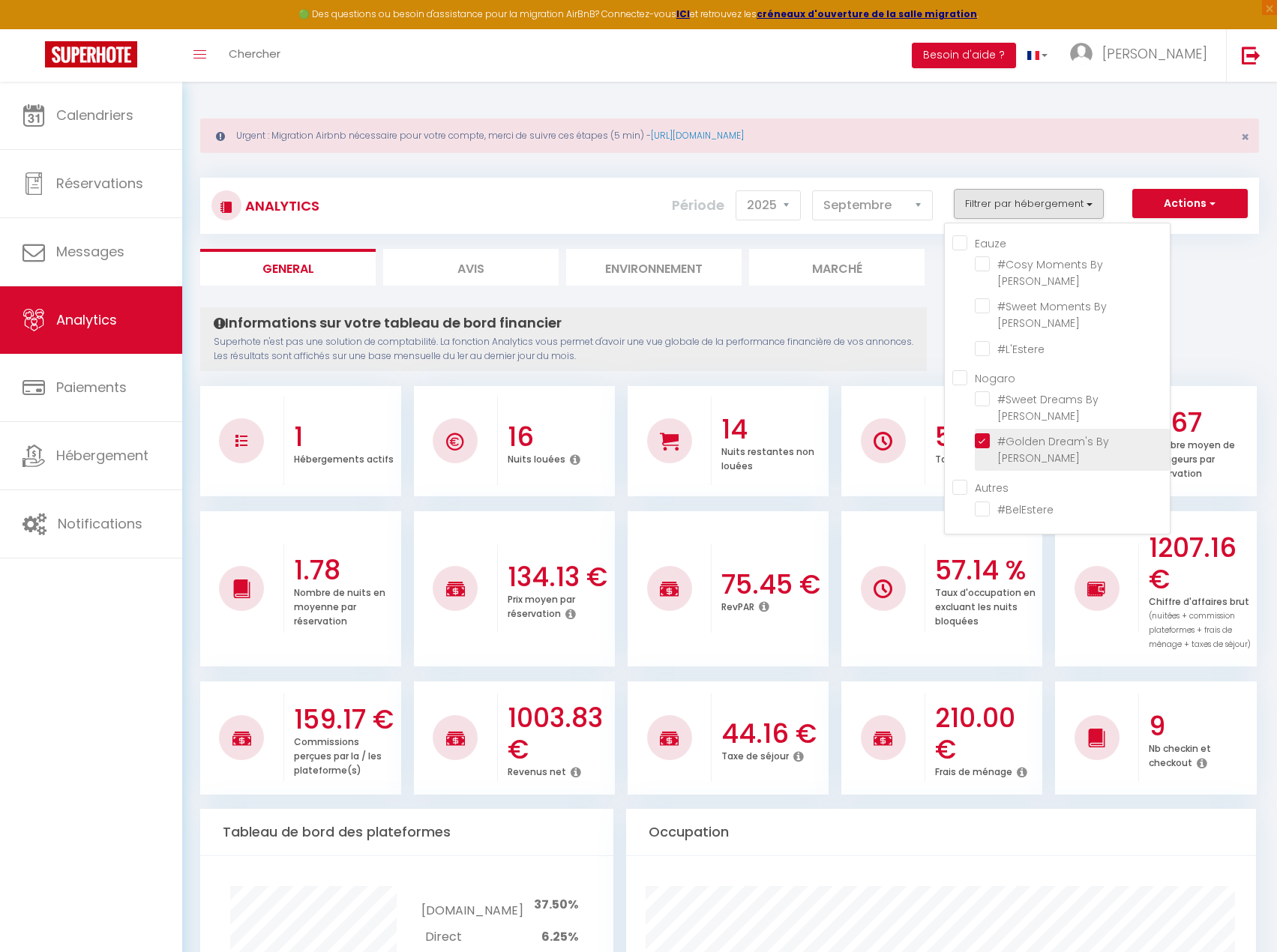
click at [986, 439] on Nogar\'Homes "checkbox" at bounding box center [1072, 440] width 195 height 15
checkbox Nogar\'Homes "false"
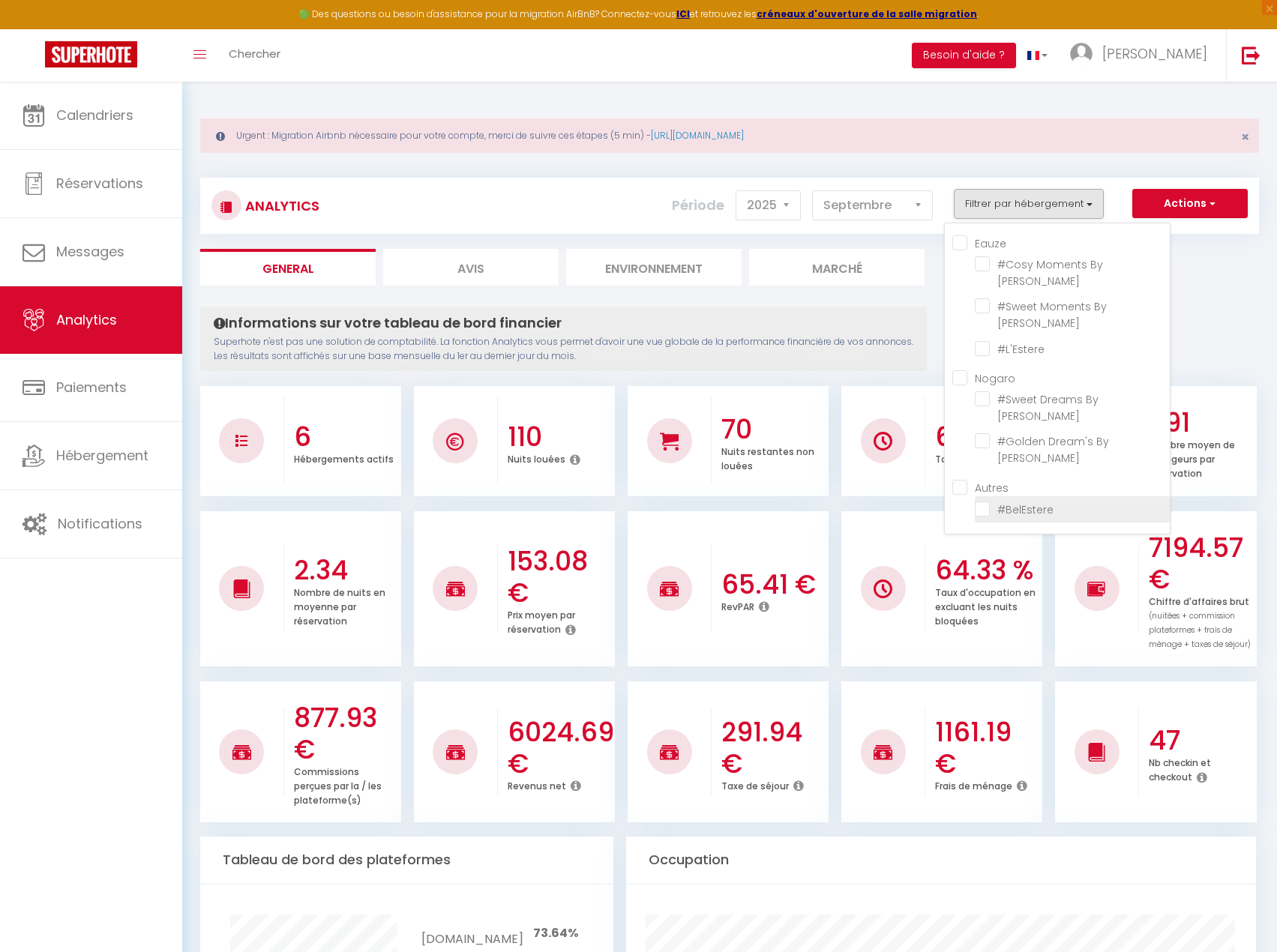
click at [987, 512] on input "checkbox" at bounding box center [1072, 507] width 195 height 15
checkbox input "true"
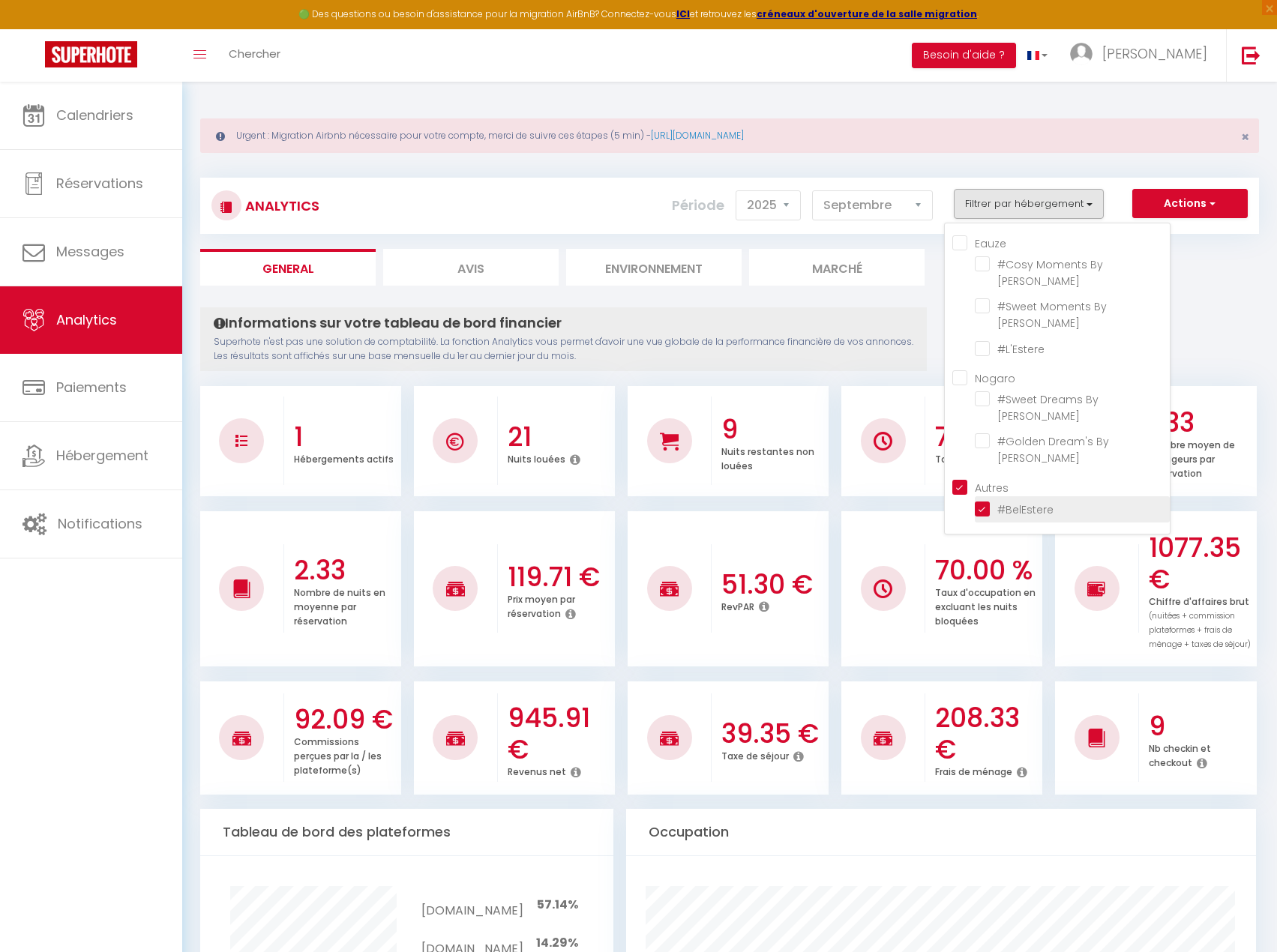
click at [987, 512] on input "checkbox" at bounding box center [1072, 507] width 195 height 15
checkbox input "false"
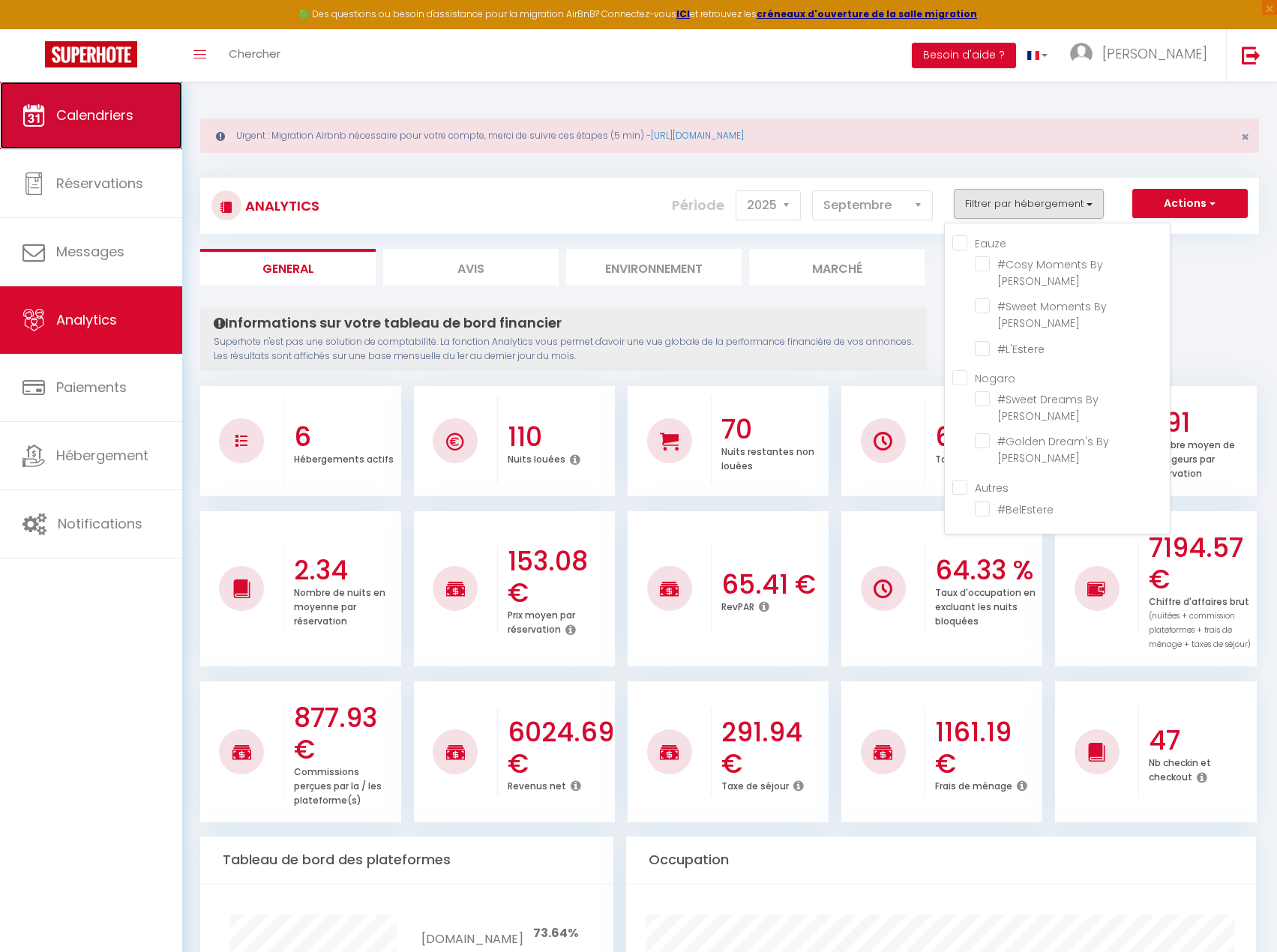
click at [78, 118] on span "Calendriers" at bounding box center [94, 115] width 77 height 18
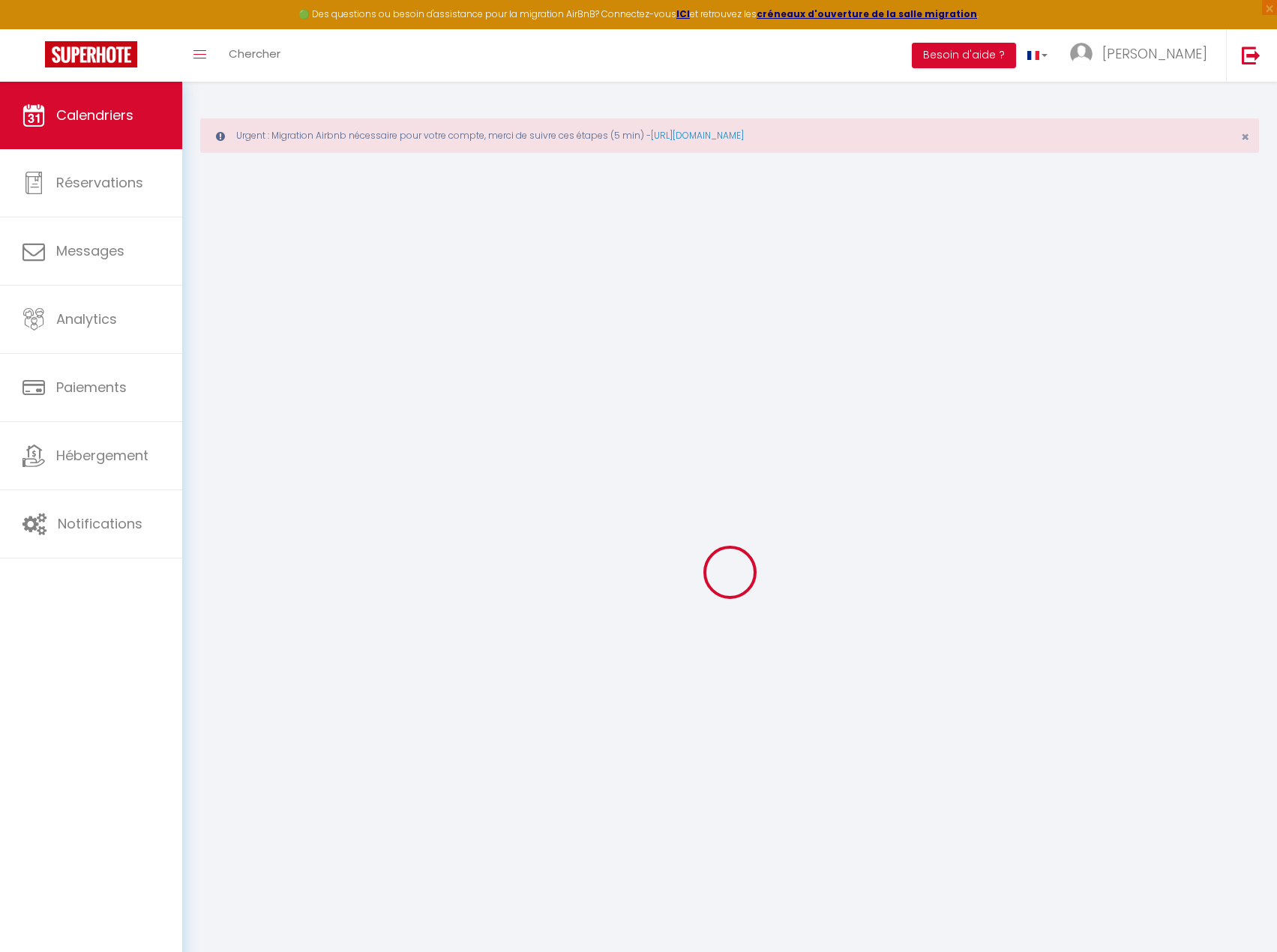
select select
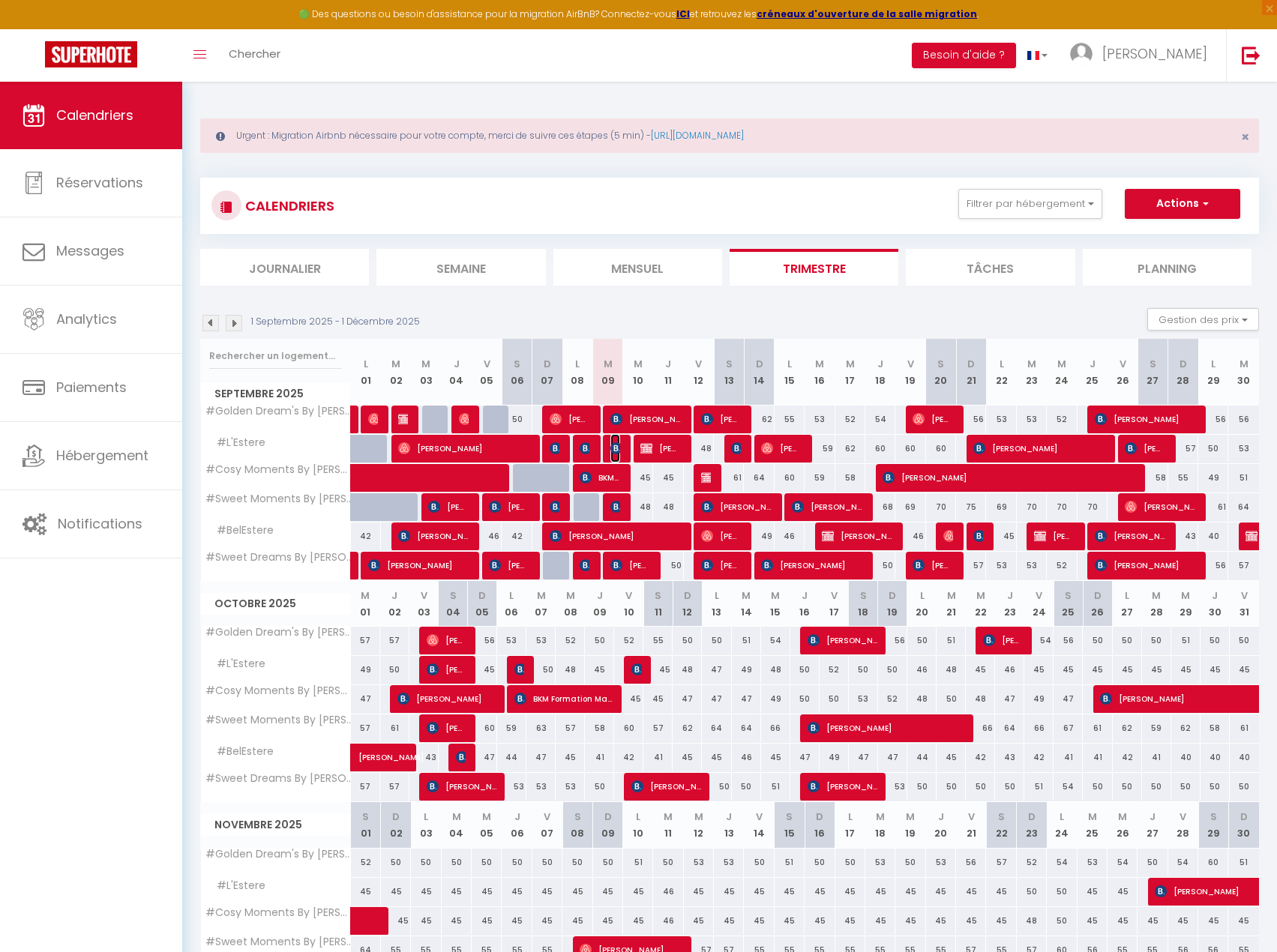
click at [616, 449] on img at bounding box center [616, 448] width 12 height 12
select select "OK"
select select "KO"
select select "0"
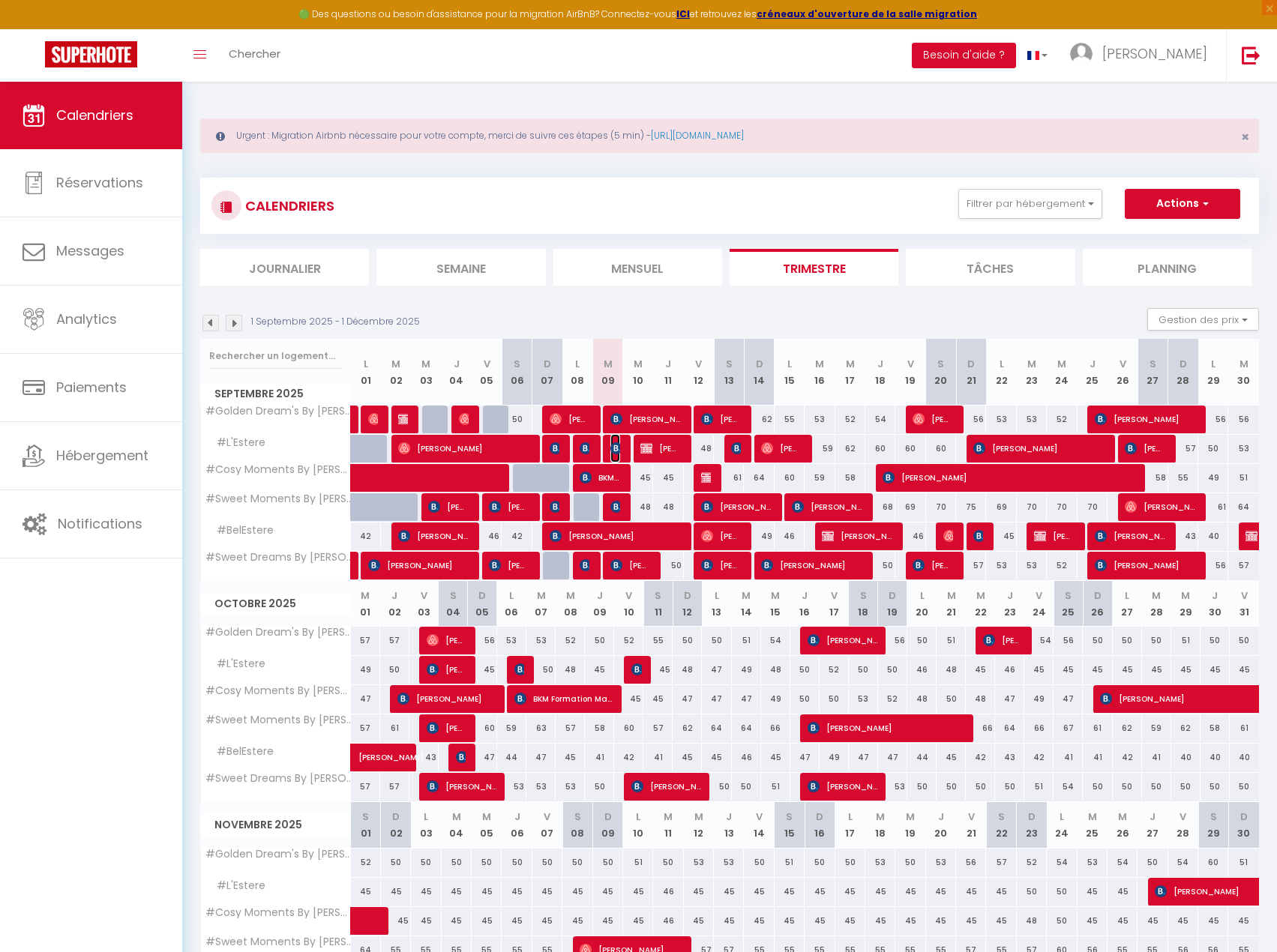
select select "1"
select select
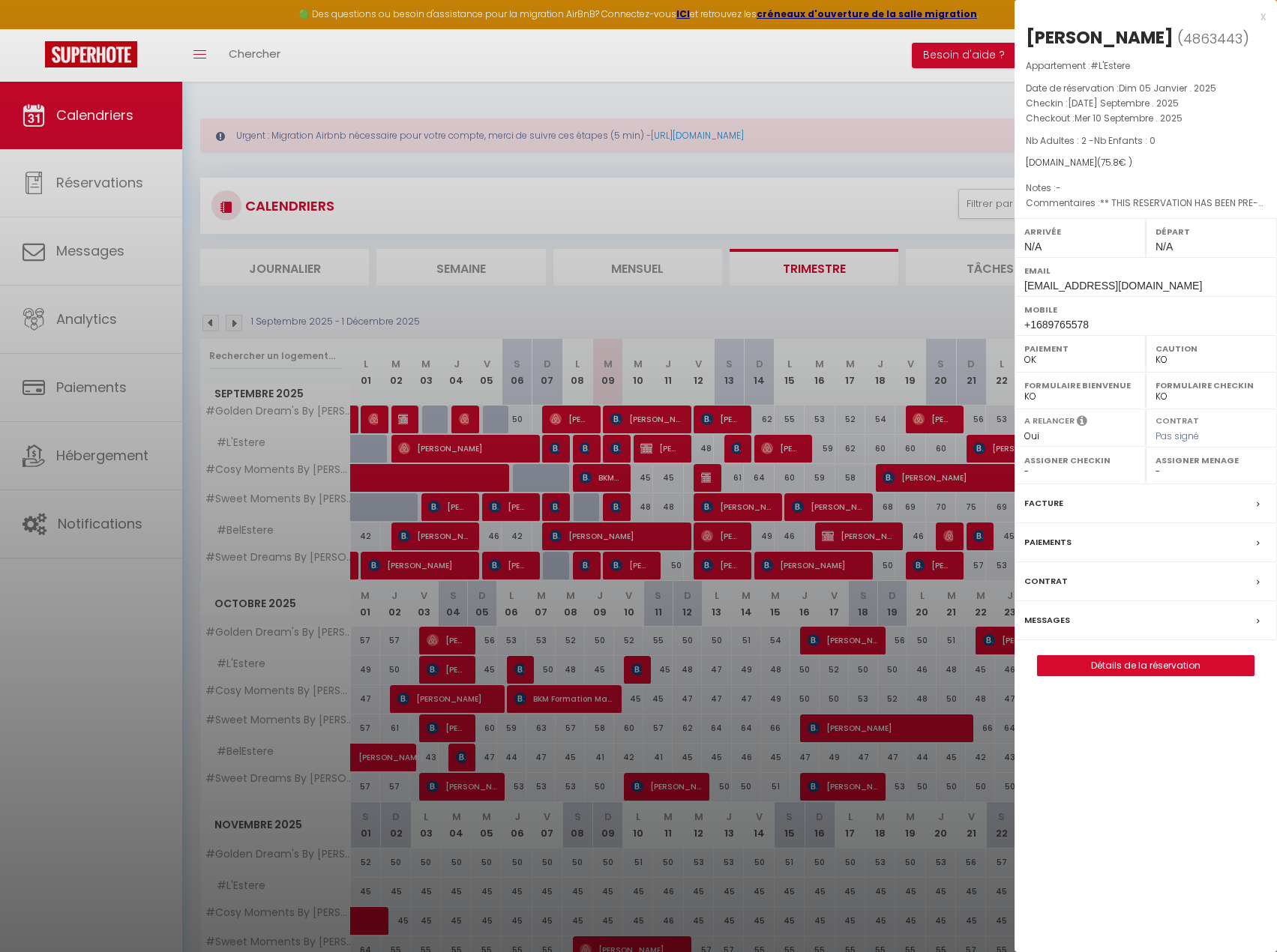
click at [611, 450] on div at bounding box center [638, 476] width 1277 height 952
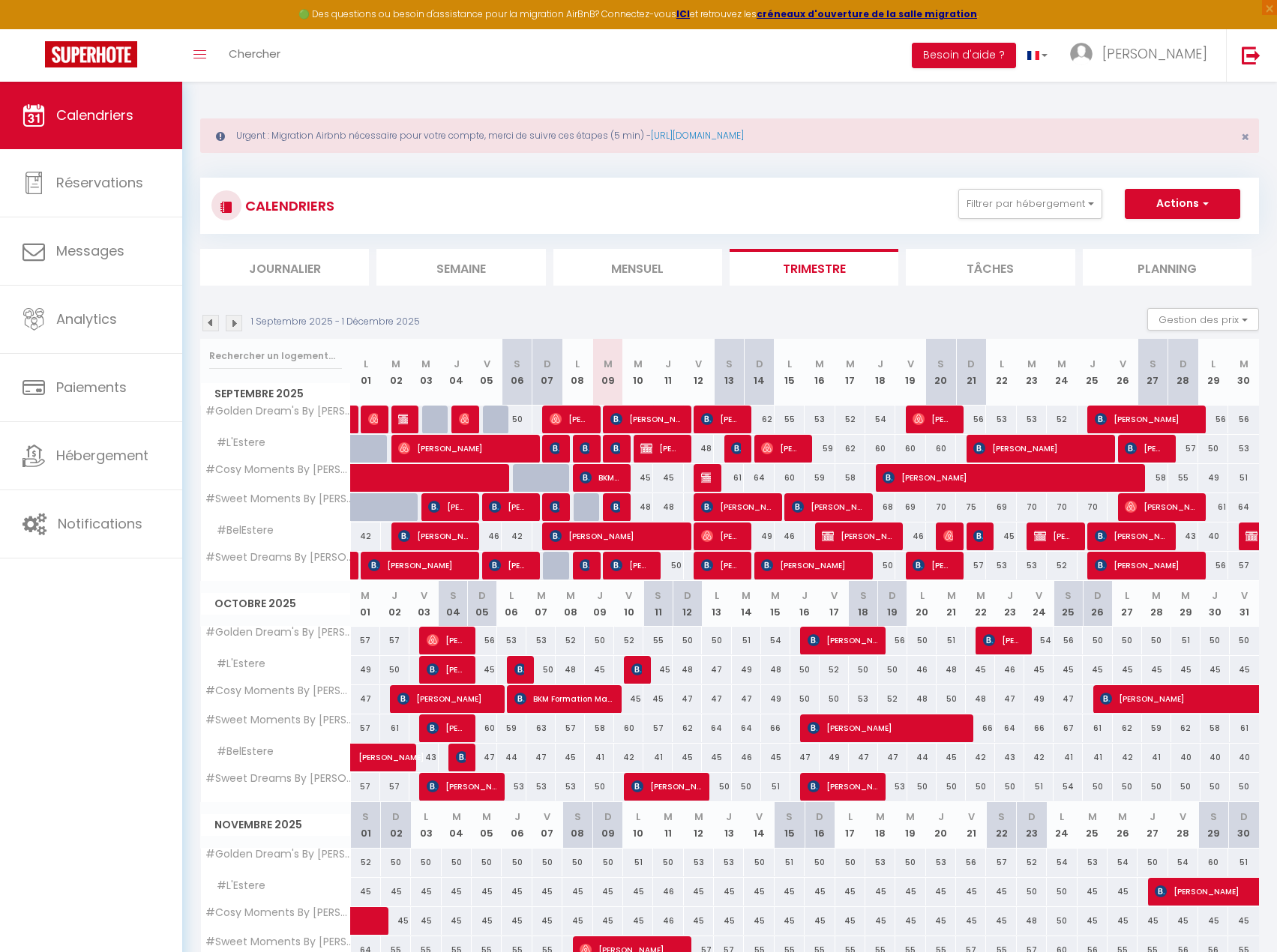
click at [621, 507] on div at bounding box center [617, 507] width 30 height 28
click at [623, 565] on span "[PERSON_NAME]" at bounding box center [630, 565] width 40 height 28
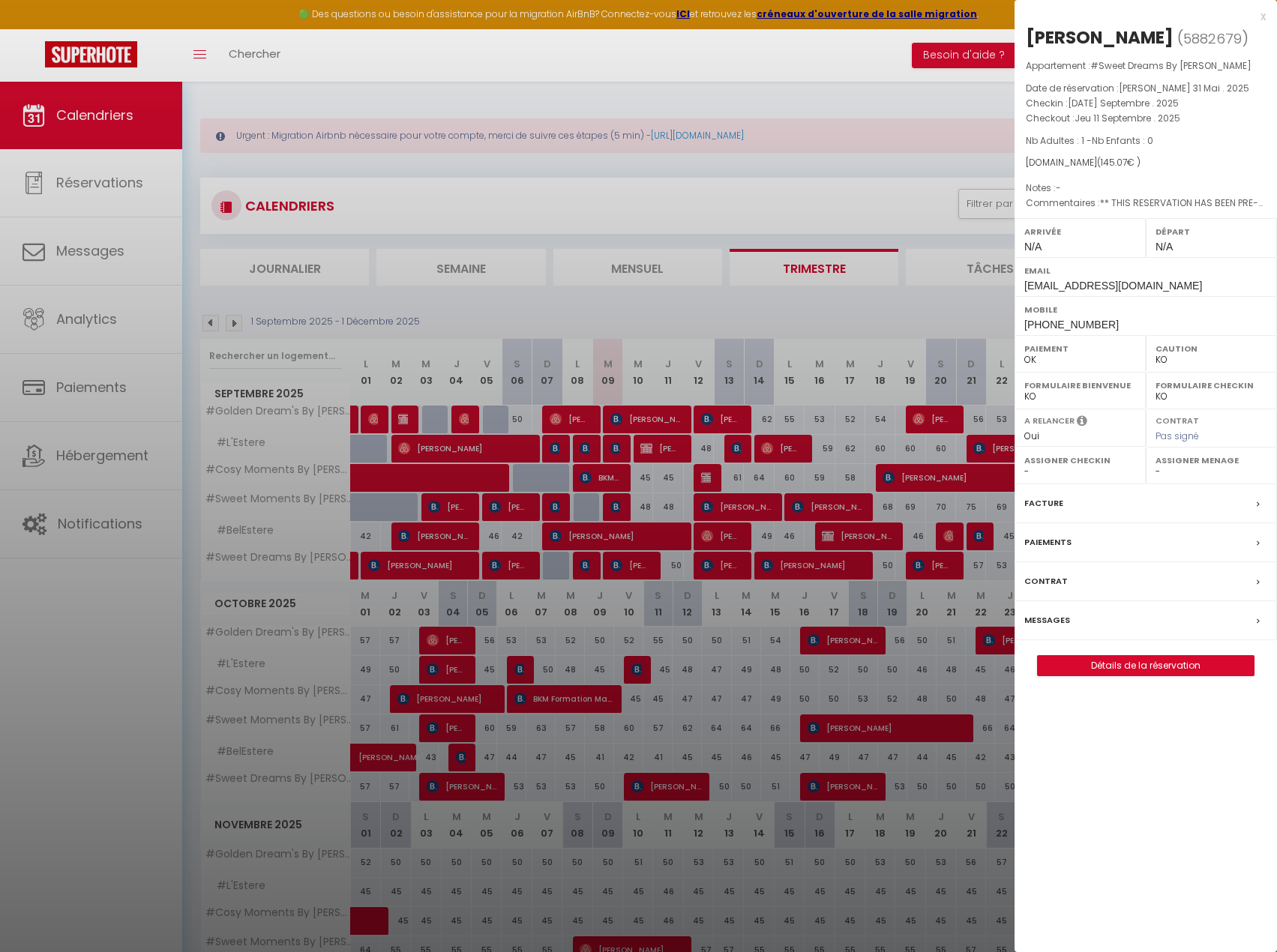
click at [622, 567] on div at bounding box center [638, 476] width 1277 height 952
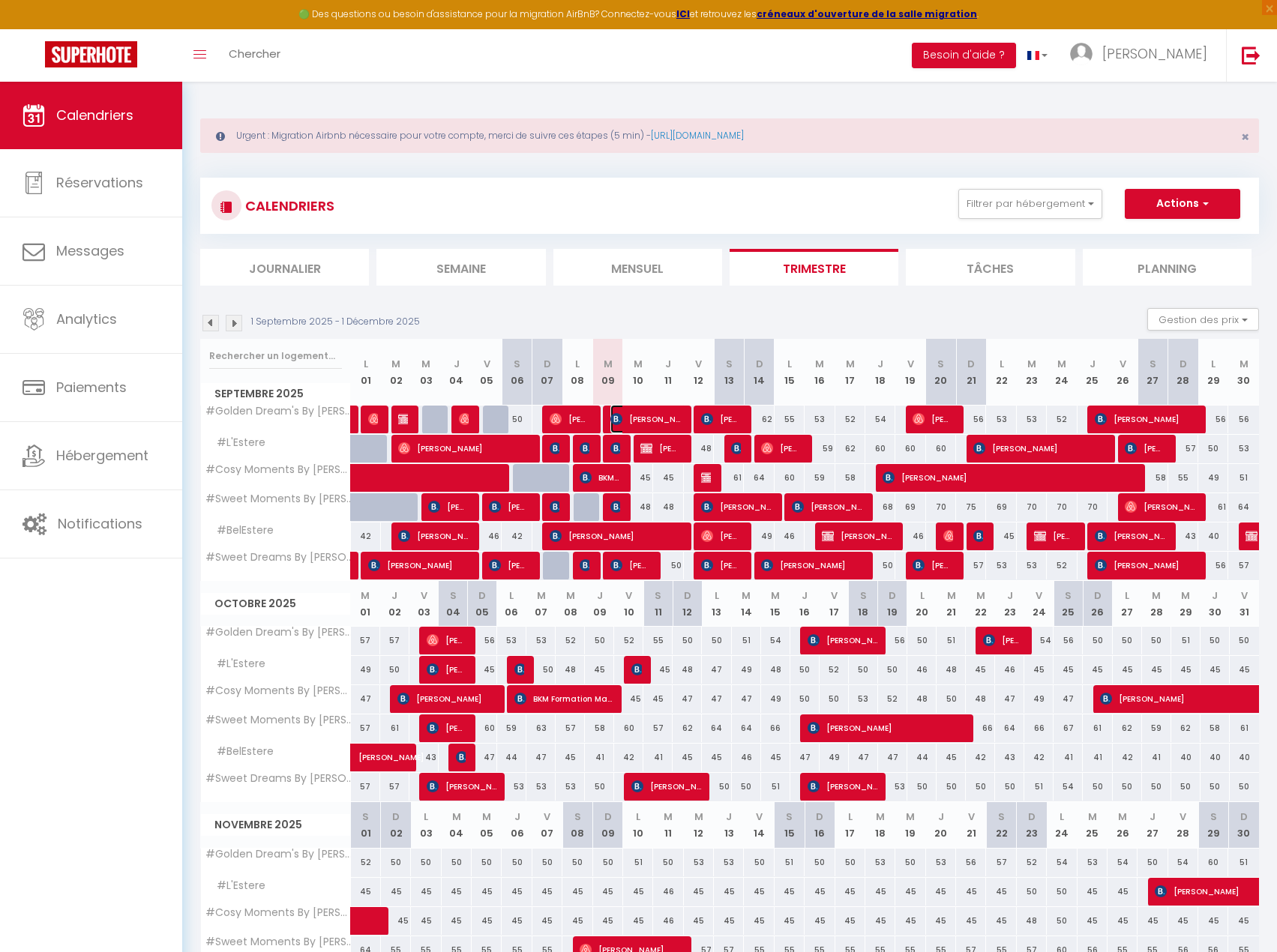
click at [623, 419] on span "[PERSON_NAME]" at bounding box center [645, 419] width 70 height 28
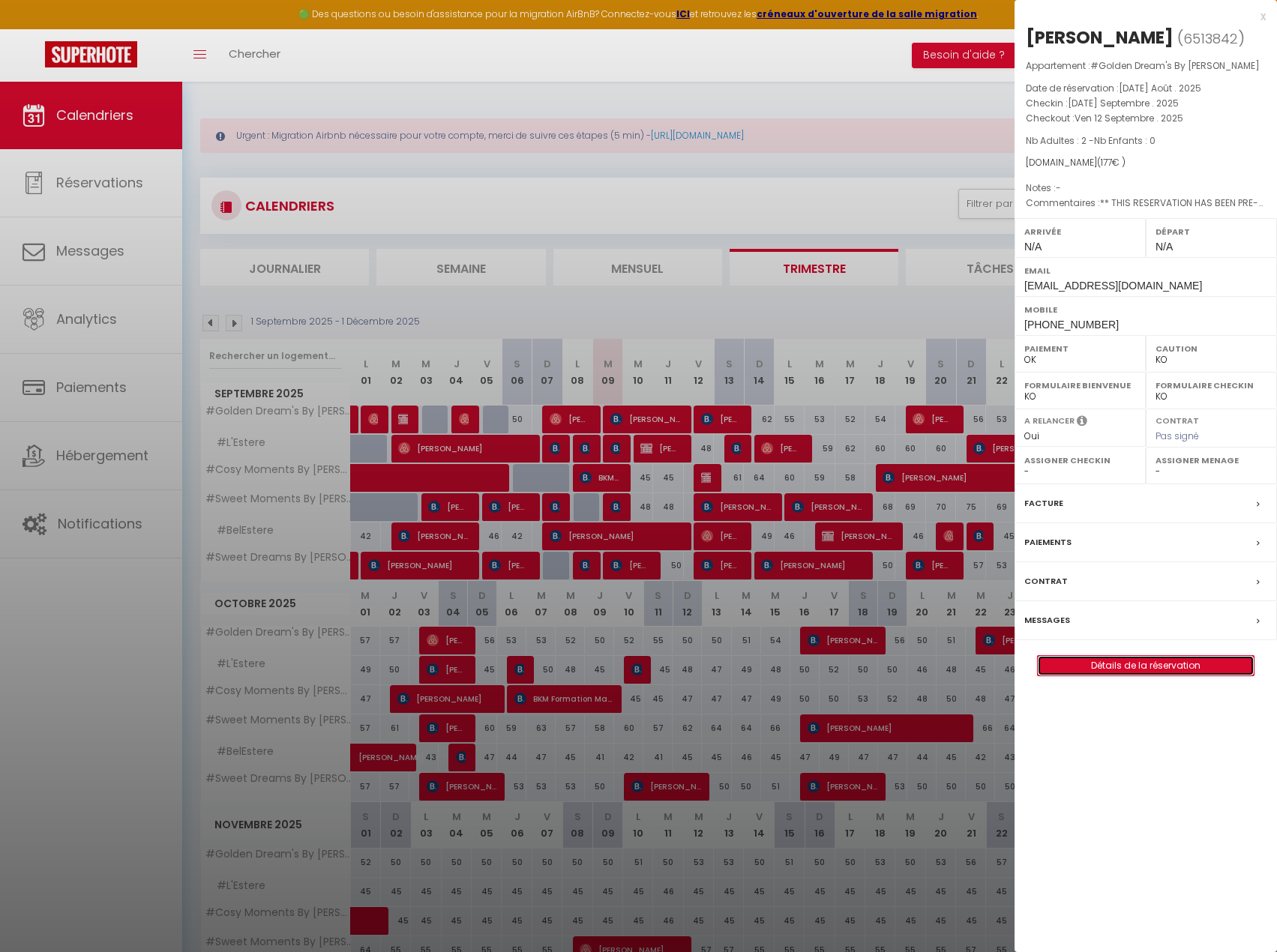
click at [1105, 660] on link "Détails de la réservation" at bounding box center [1146, 666] width 216 height 19
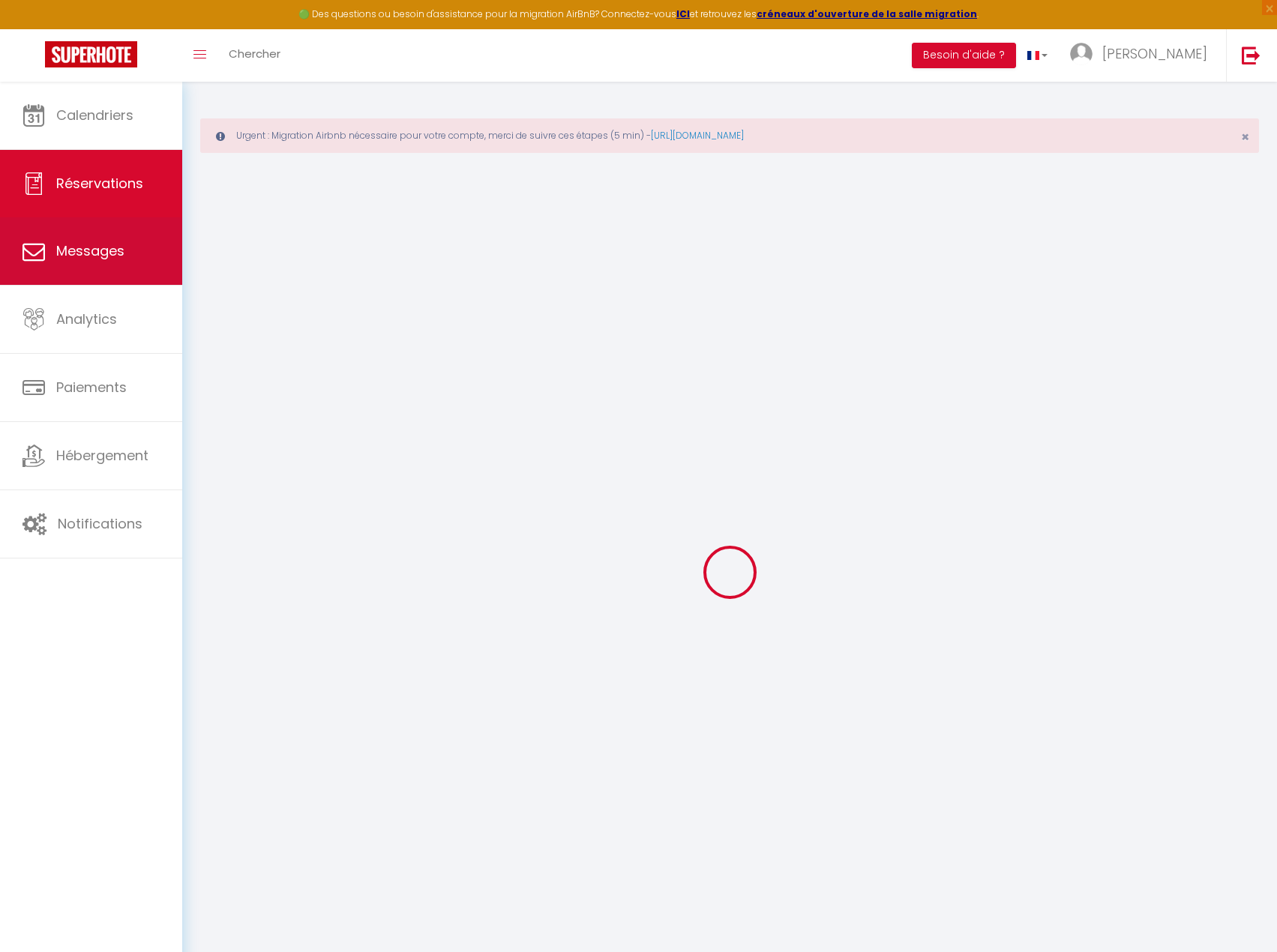
select select
checkbox input "false"
type textarea "** THIS RESERVATION HAS BEEN PRE-PAID ** Je voyage pour affaires et il est poss…"
type input "30"
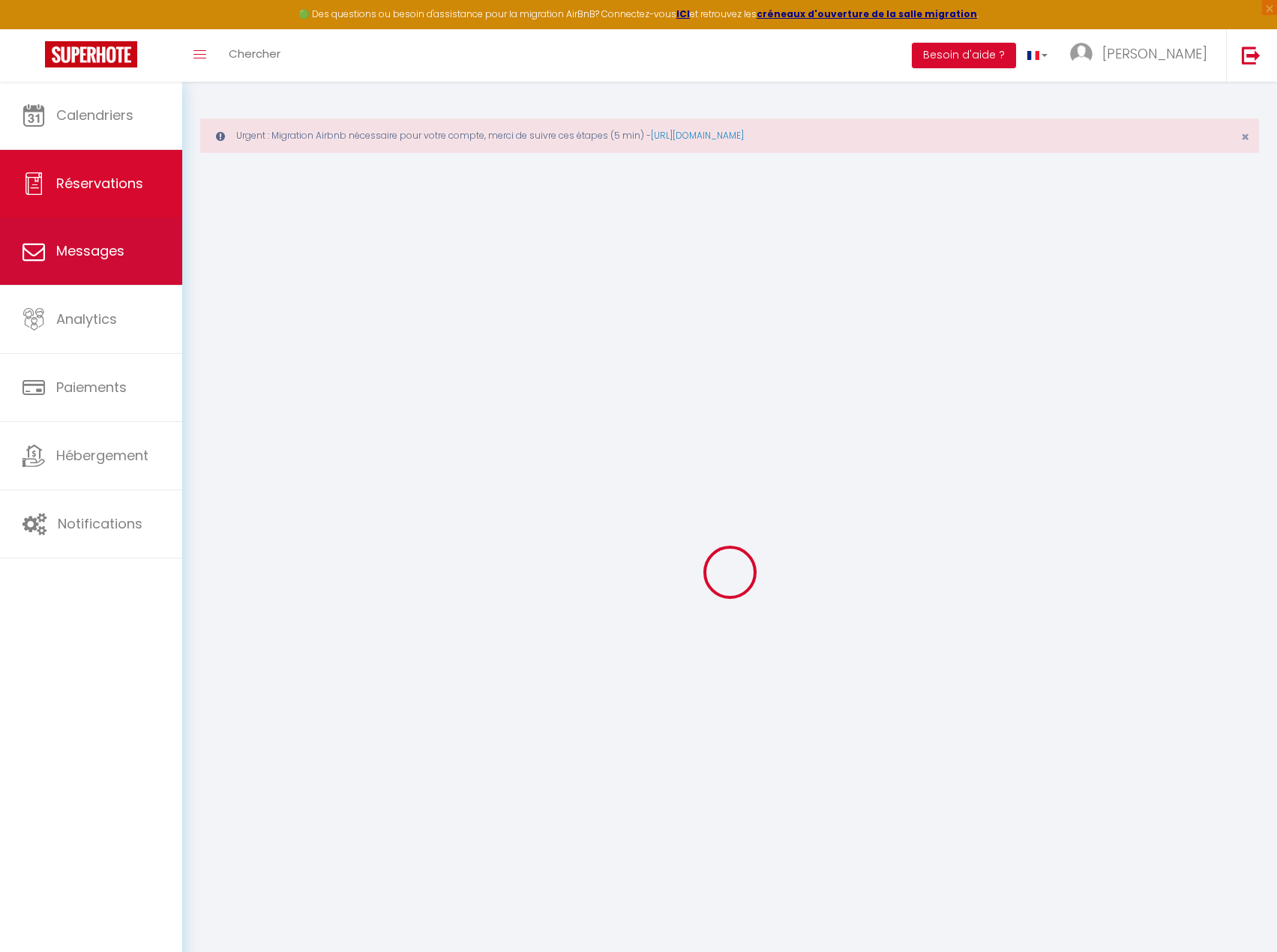
type input "3.9"
select select
checkbox input "false"
select select
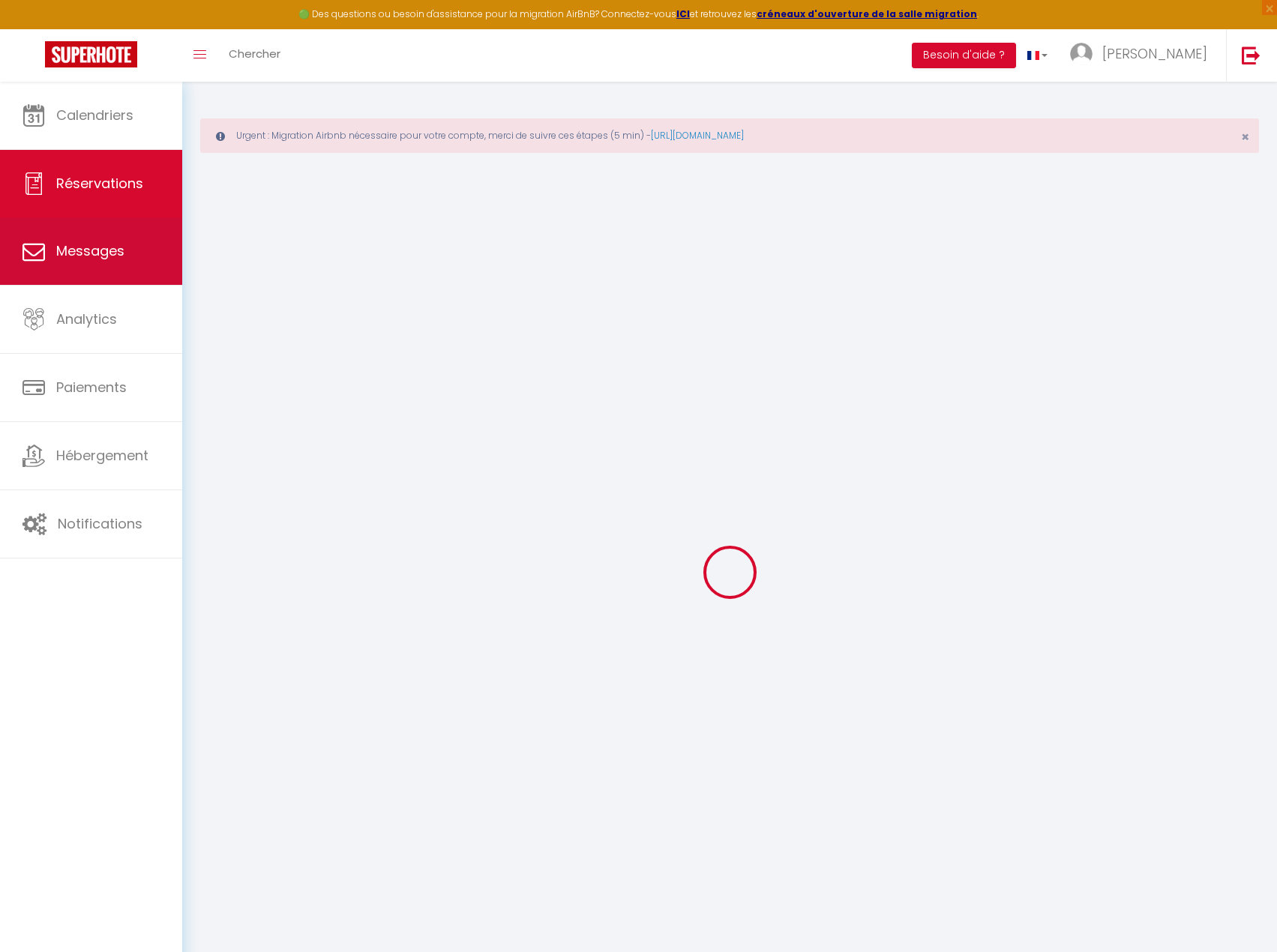
select select
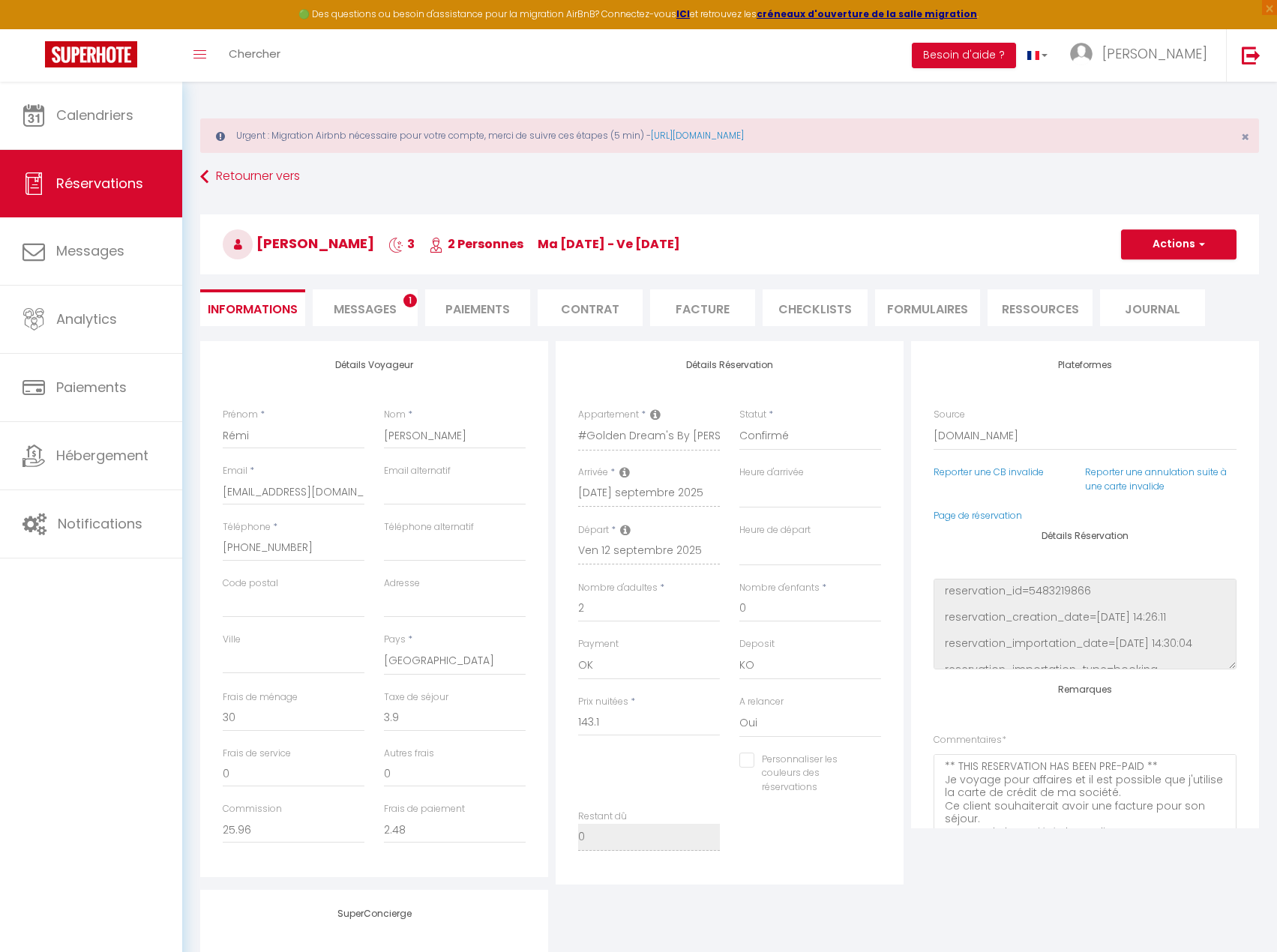
click at [370, 289] on div "Retourner vers [PERSON_NAME] 3 2 Personnes ma [DATE] - ve [DATE] Actions Enregi…" at bounding box center [730, 252] width 1078 height 178
click at [367, 294] on li "Messages 1" at bounding box center [365, 308] width 105 height 37
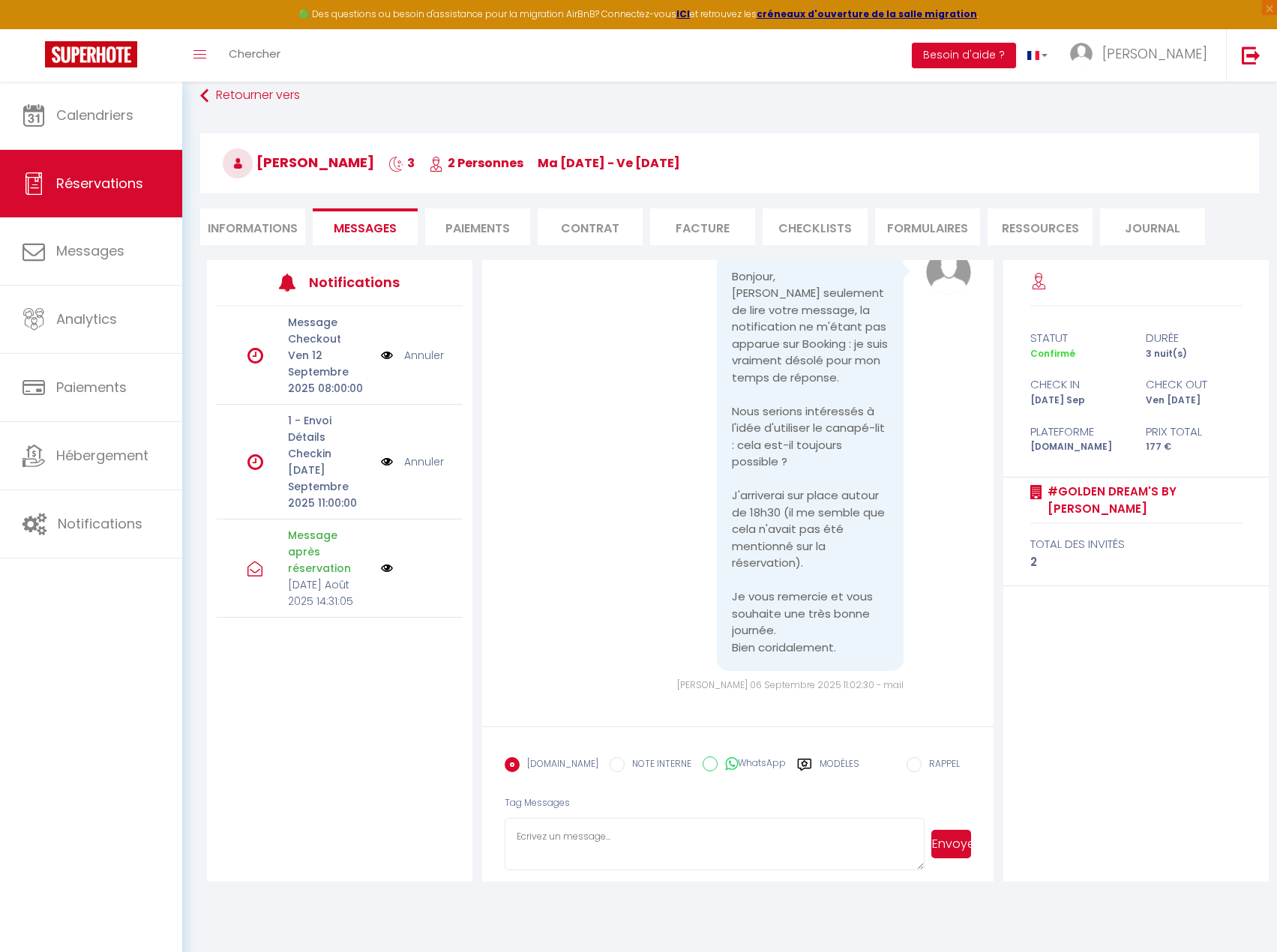
scroll to position [82, 0]
drag, startPoint x: 847, startPoint y: 632, endPoint x: 753, endPoint y: 512, distance: 152.4
click at [753, 512] on pre "Bonjour, [PERSON_NAME] seulement de lire votre message, la notification ne m'ét…" at bounding box center [810, 461] width 157 height 388
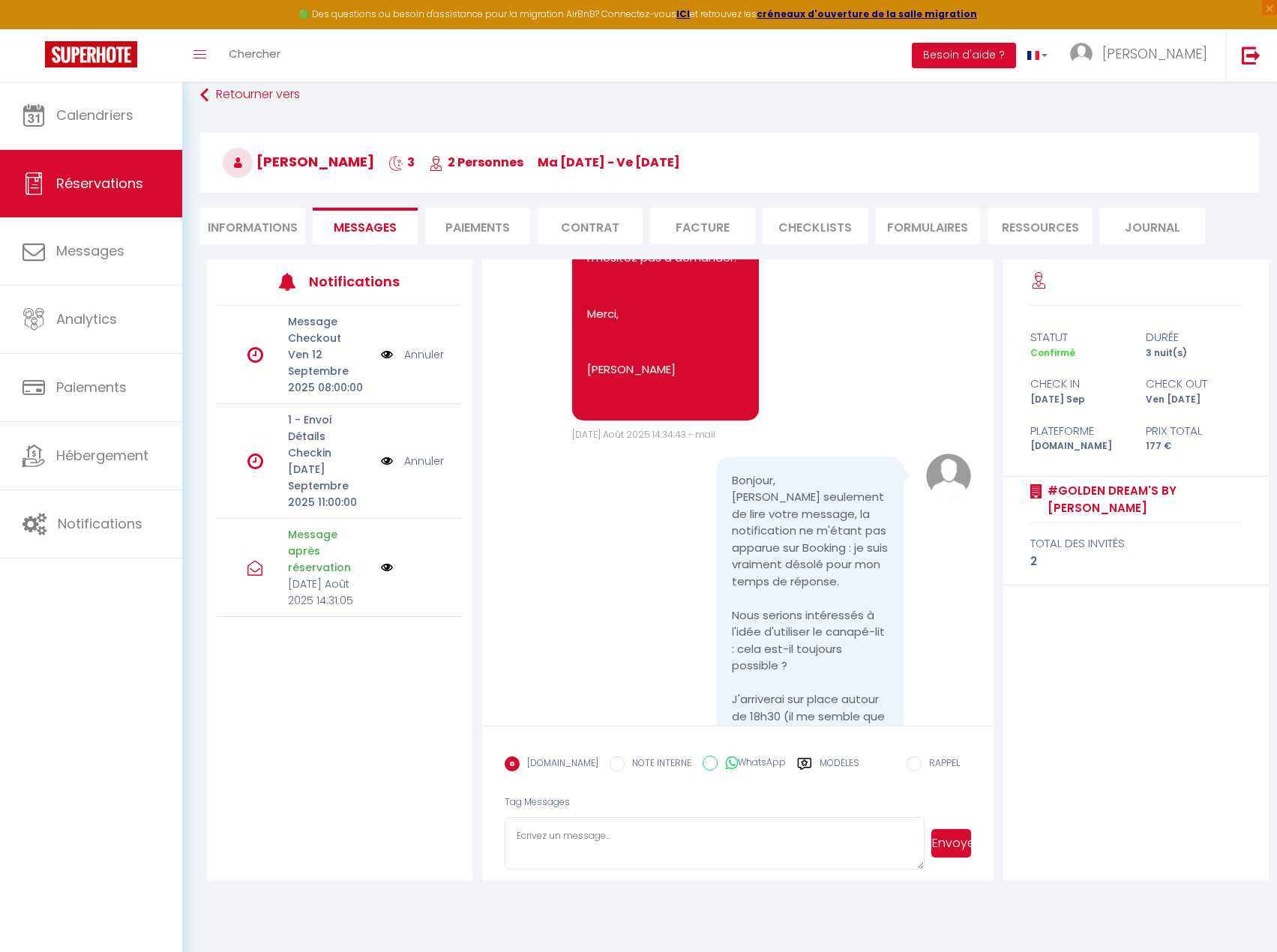
scroll to position [824, 0]
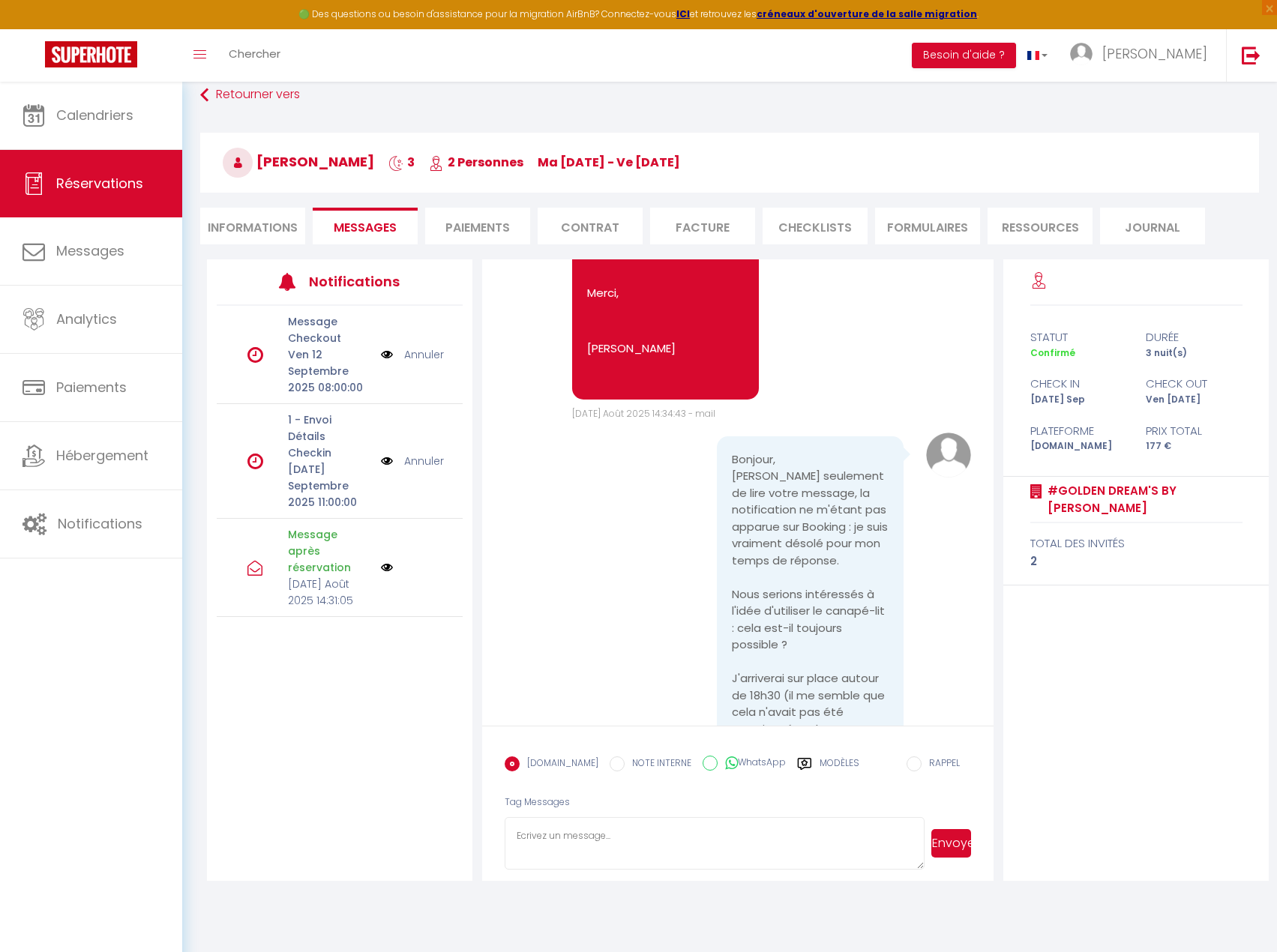
click at [268, 226] on li "Informations" at bounding box center [253, 226] width 105 height 37
select select
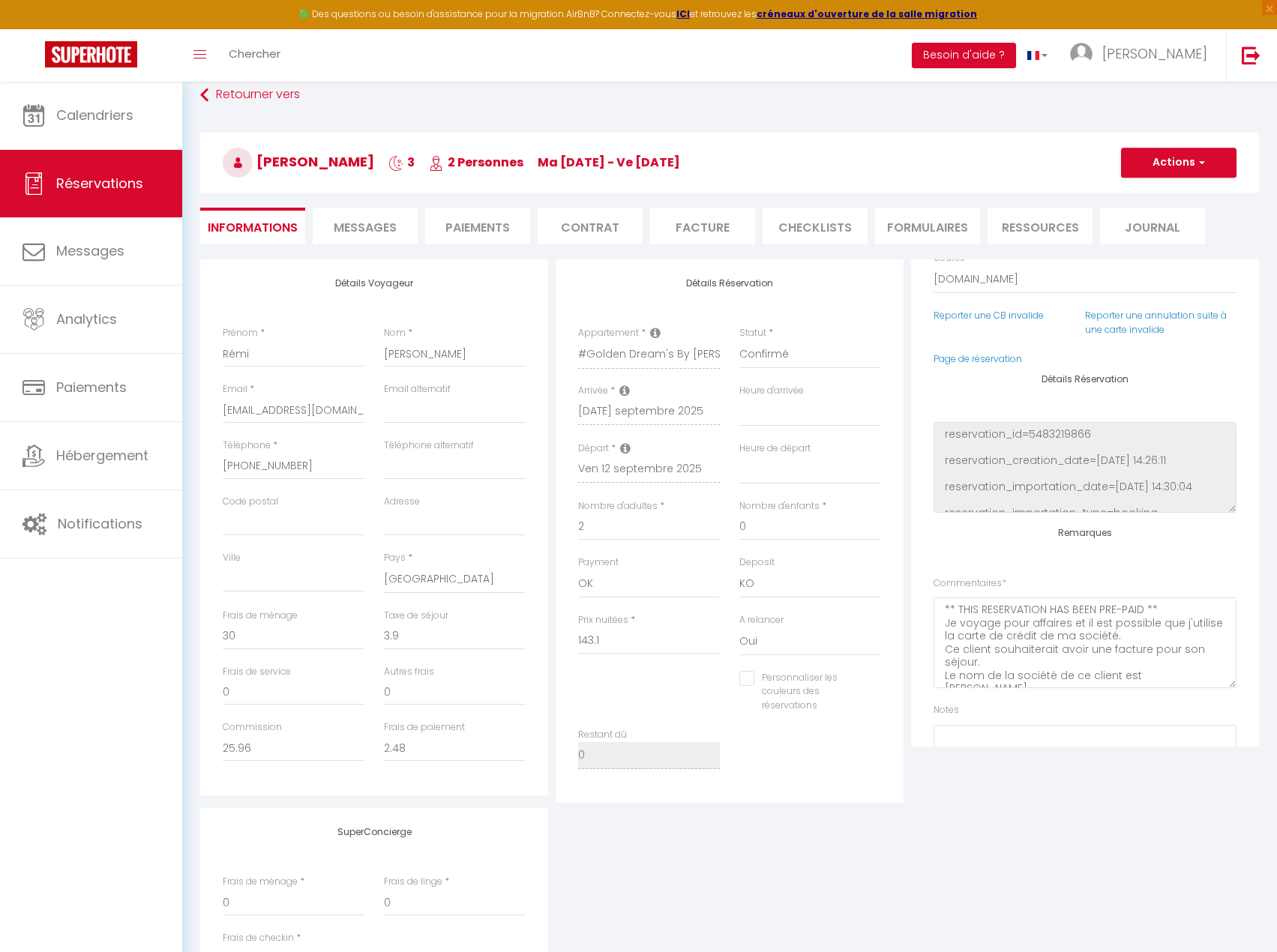
select select
checkbox input "false"
select select
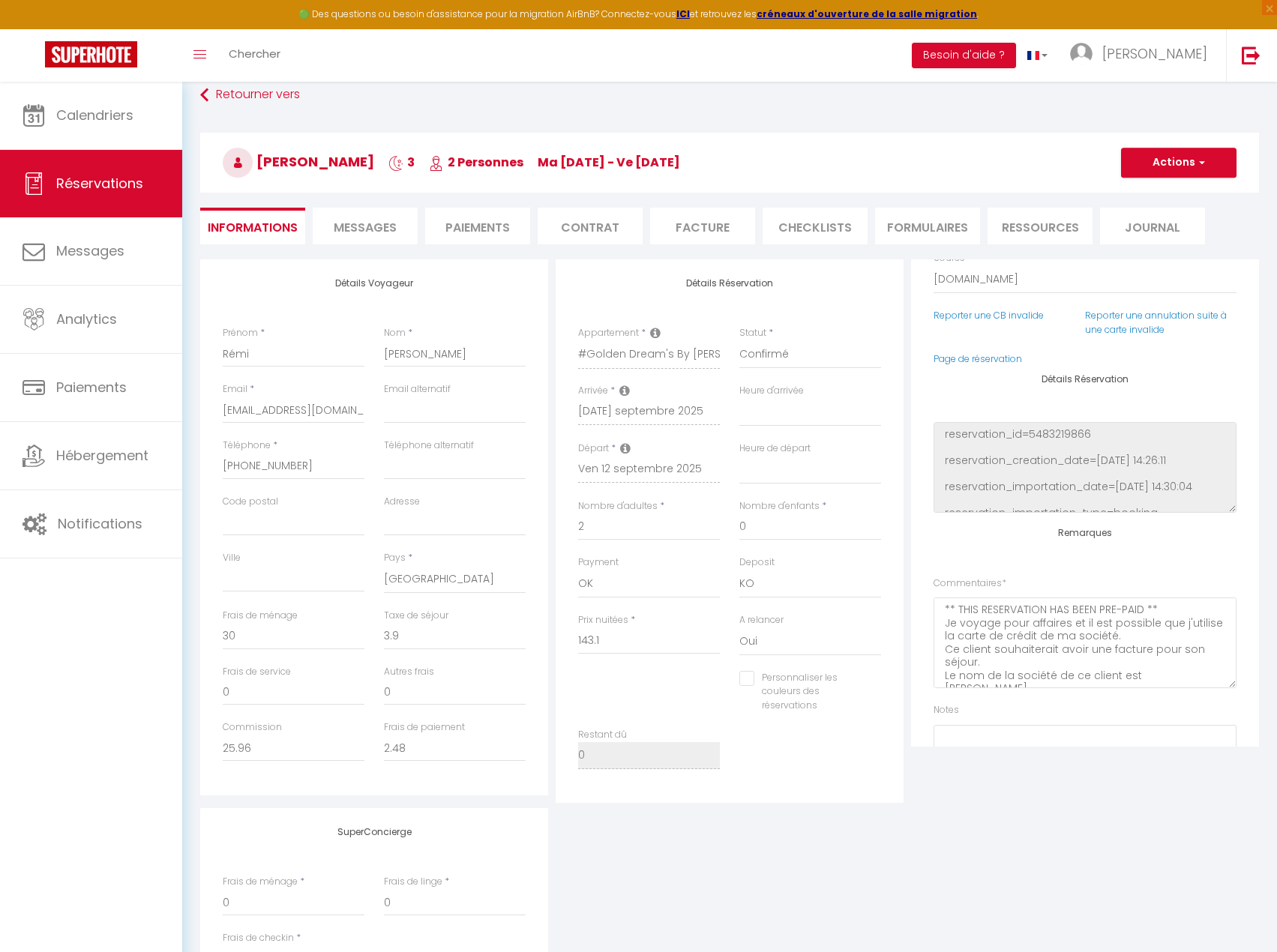
checkbox input "false"
click at [109, 121] on span "Calendriers" at bounding box center [94, 115] width 77 height 18
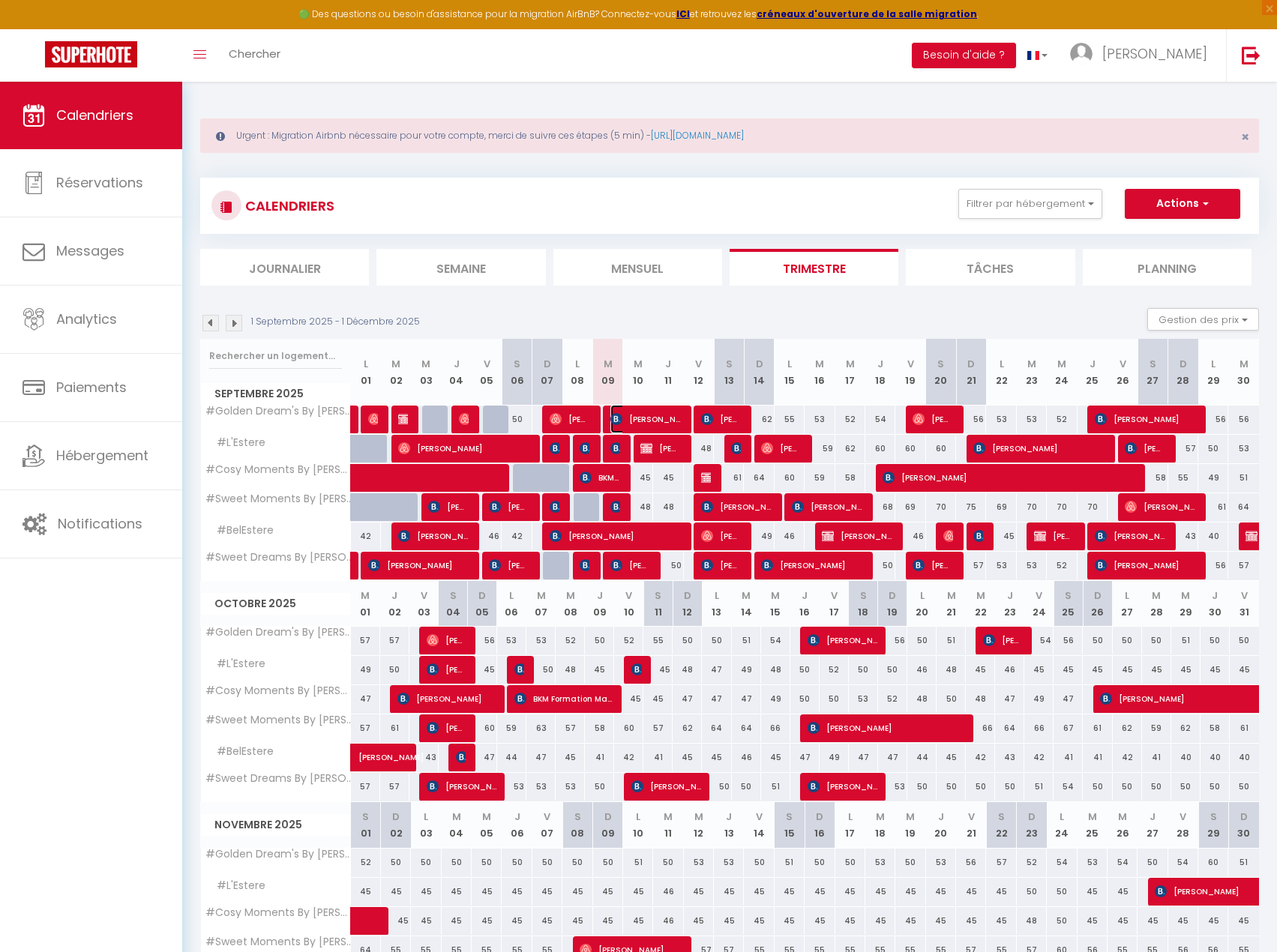
drag, startPoint x: 650, startPoint y: 420, endPoint x: 622, endPoint y: 402, distance: 33.3
click at [650, 420] on span "[PERSON_NAME]" at bounding box center [645, 419] width 70 height 28
select select "OK"
select select "KO"
select select "0"
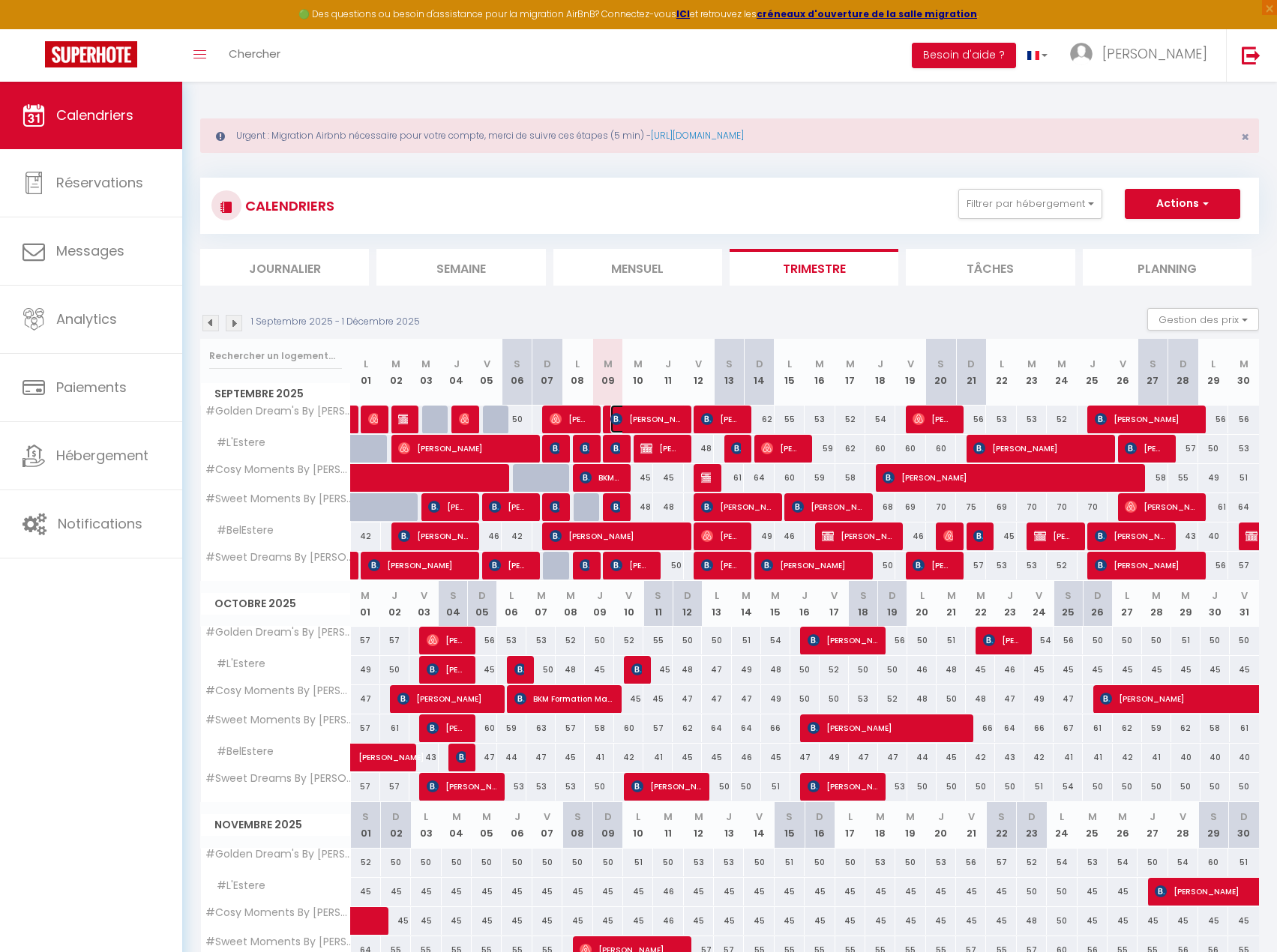
select select "0"
select select "1"
select select
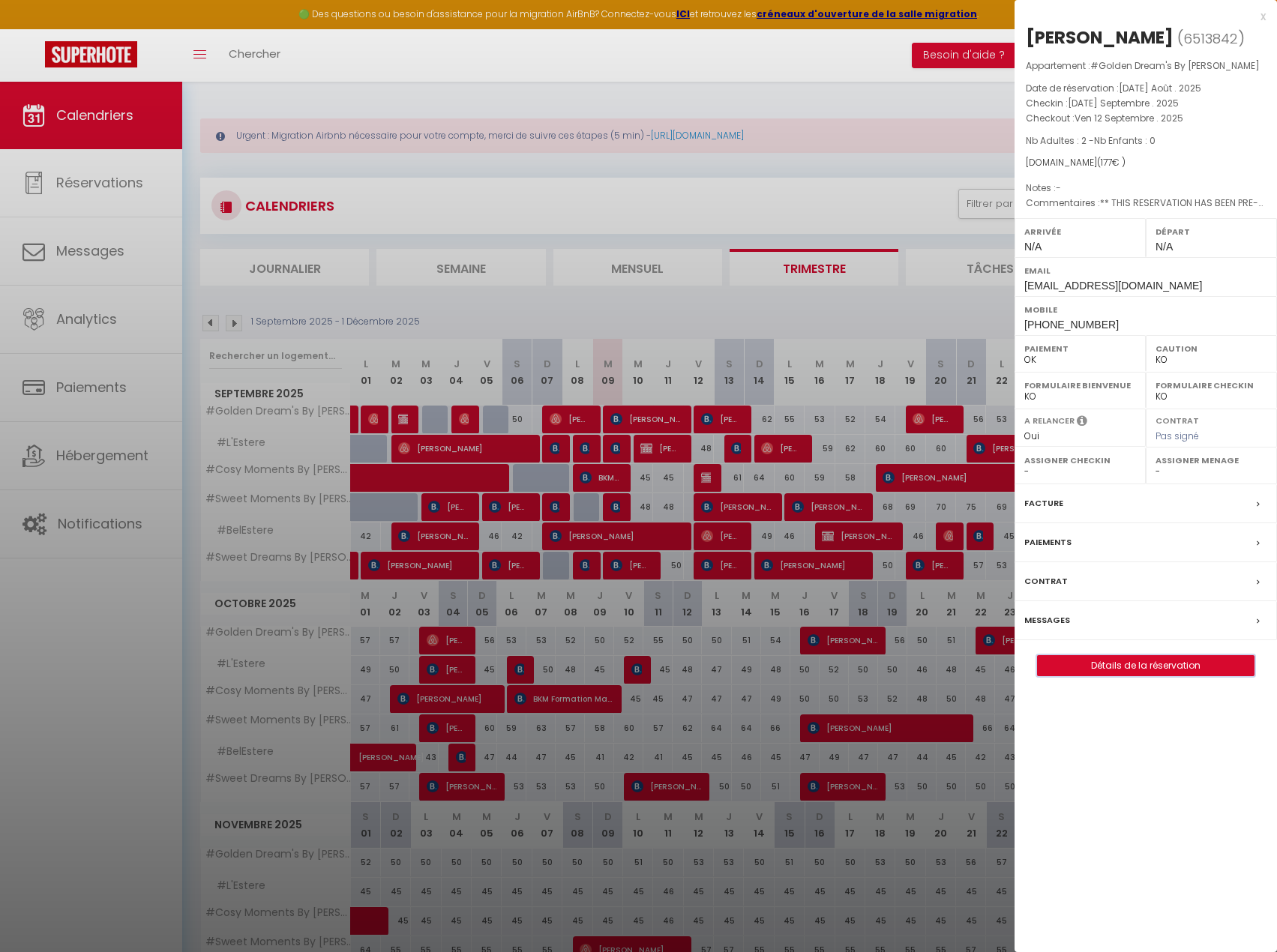
click at [1173, 676] on button "Détails de la réservation" at bounding box center [1145, 666] width 217 height 21
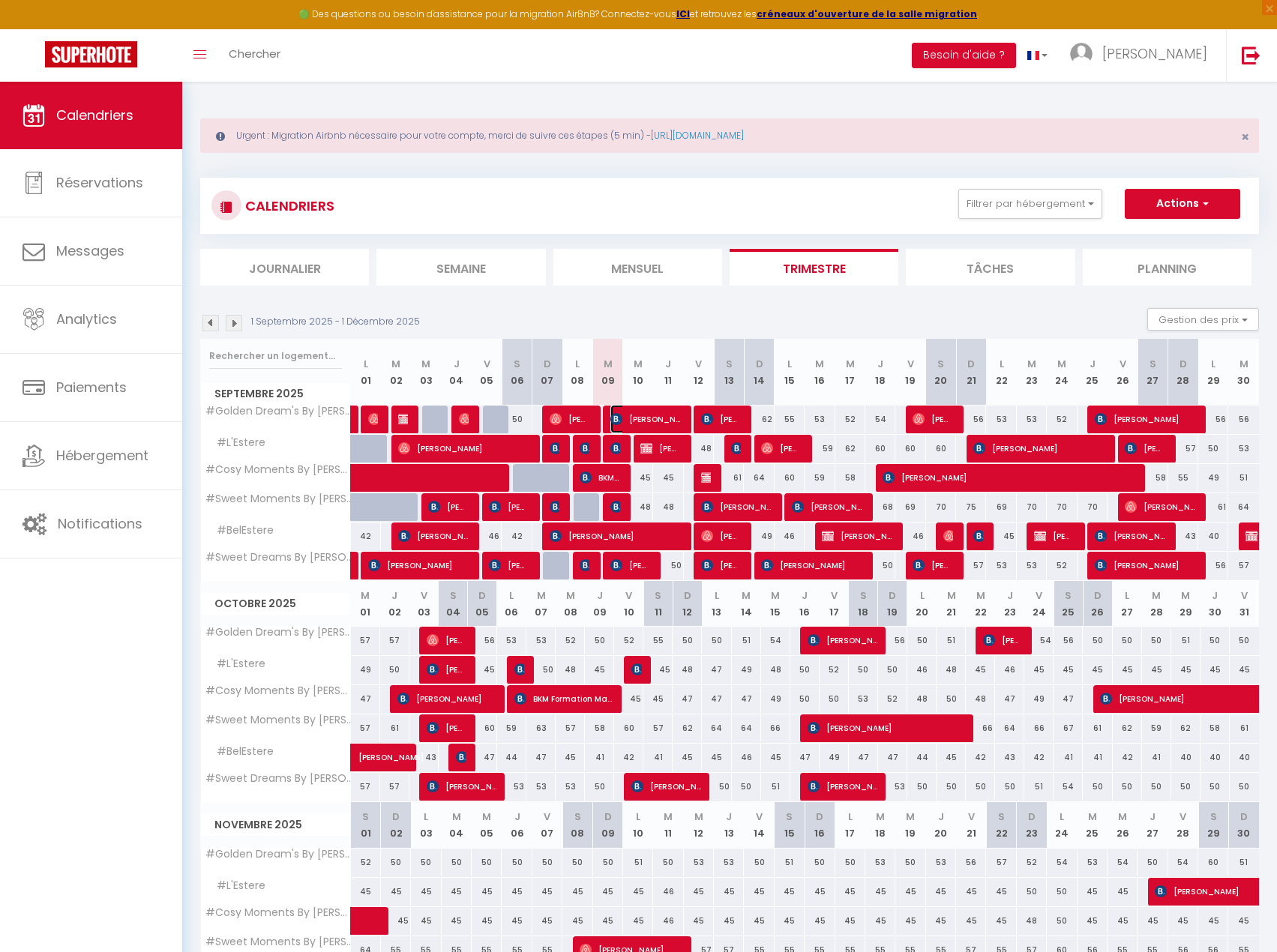
click at [625, 411] on span "[PERSON_NAME]" at bounding box center [645, 419] width 70 height 28
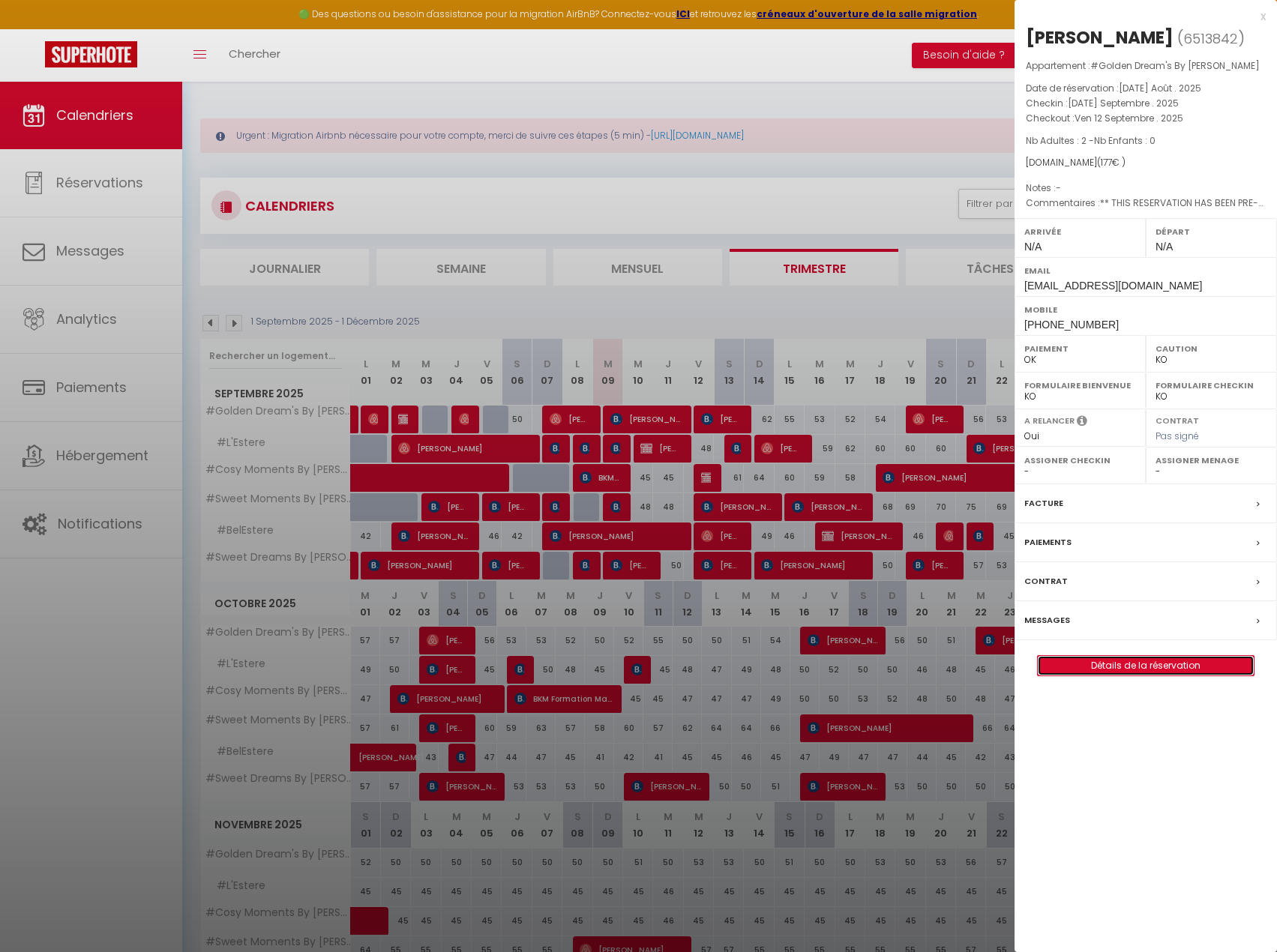
click at [1160, 671] on link "Détails de la réservation" at bounding box center [1146, 666] width 216 height 19
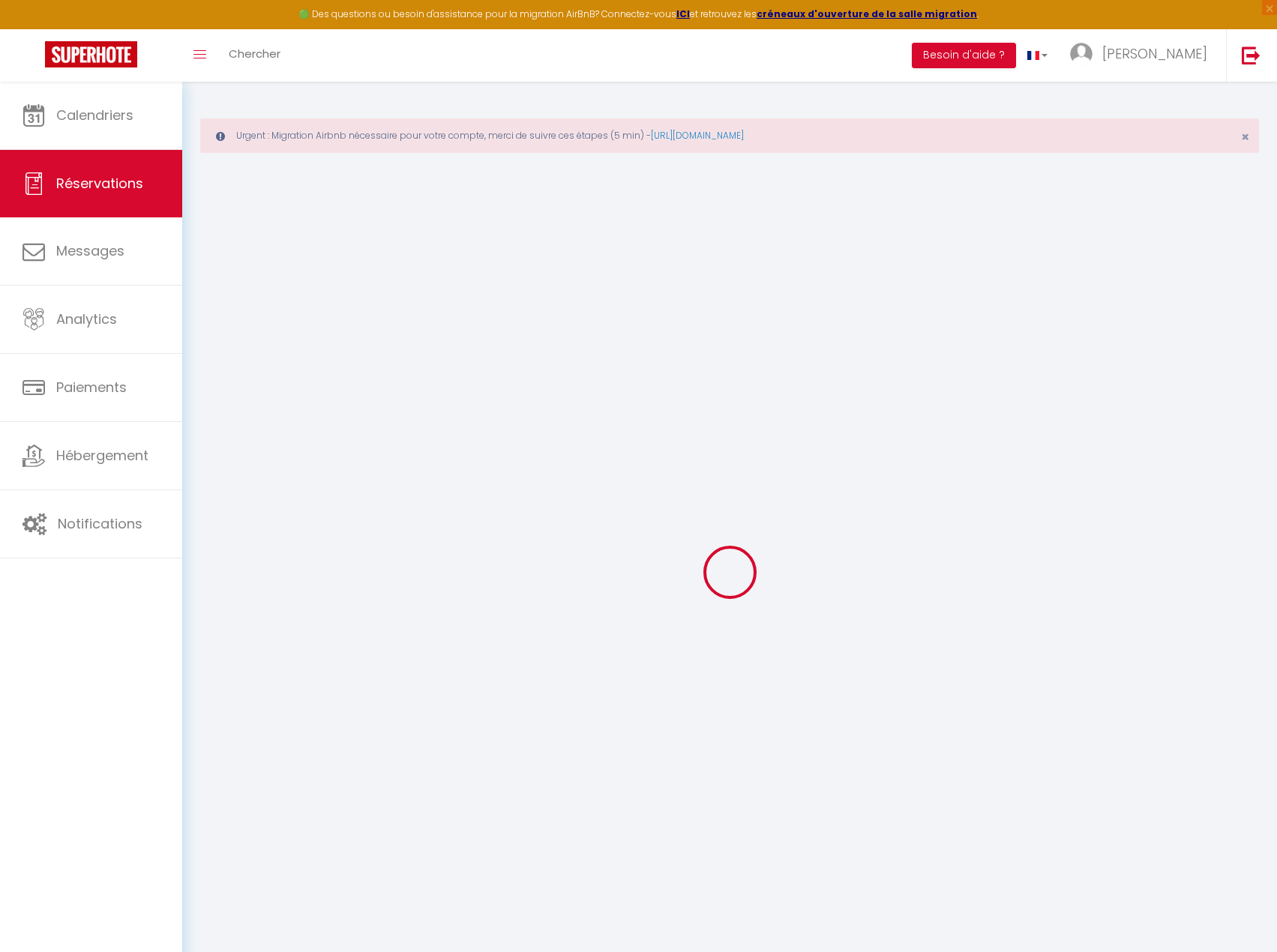
type input "Rémi"
type input "[PERSON_NAME]"
type input "[EMAIL_ADDRESS][DOMAIN_NAME]"
type input "[PHONE_NUMBER]"
select select "FR"
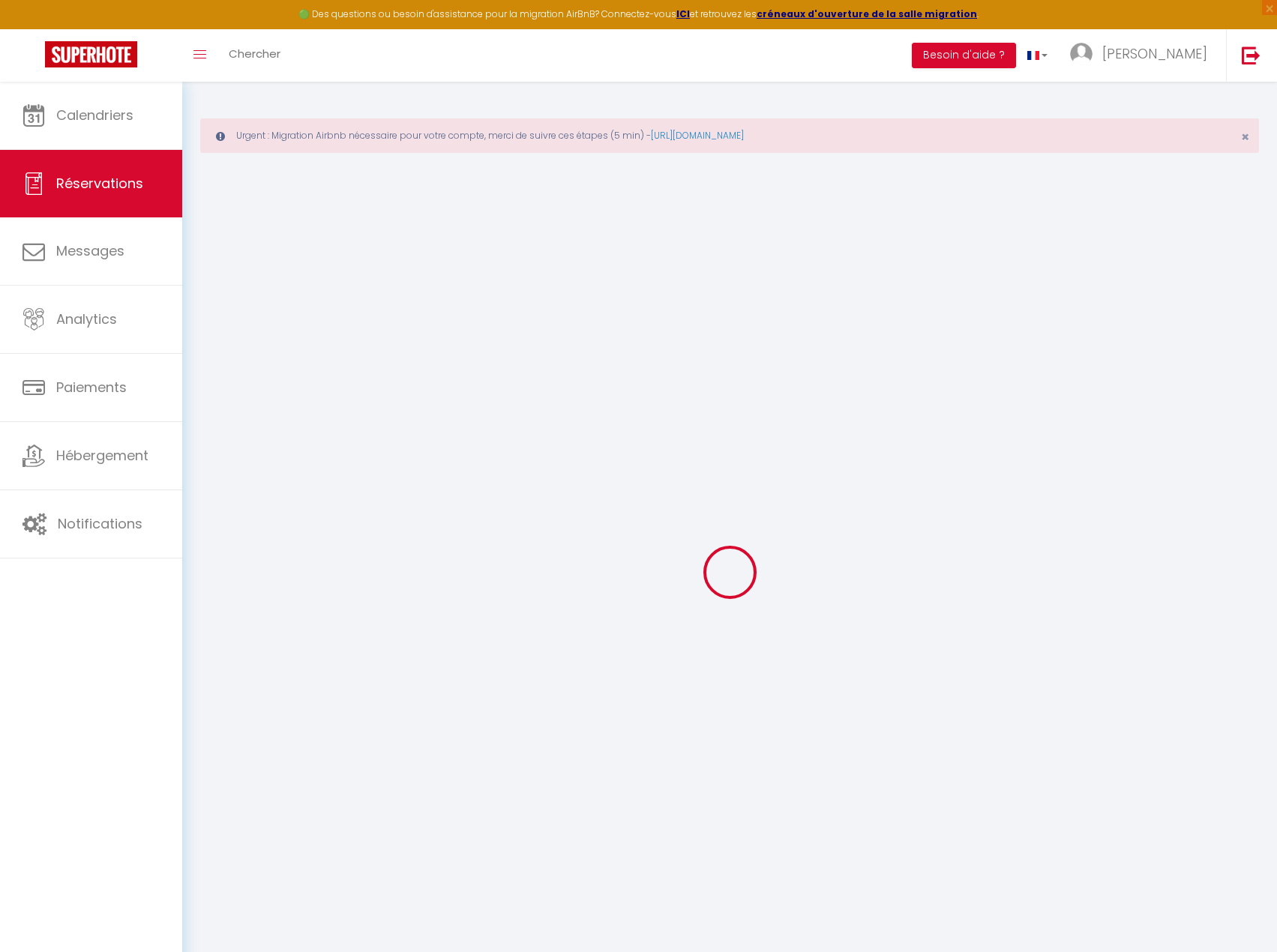
type input "25.96"
type input "2.48"
select select "10487"
select select "1"
select select
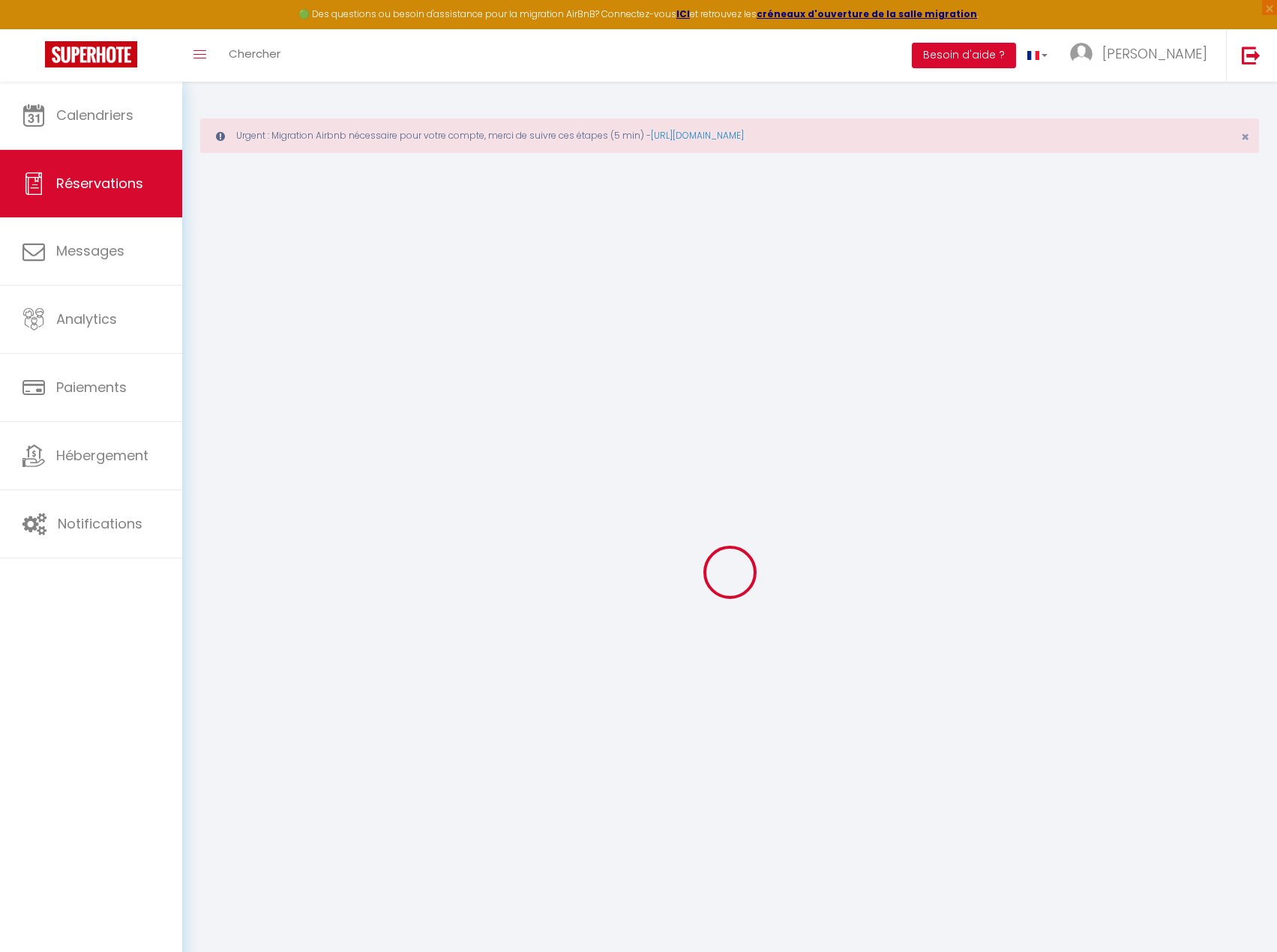
select select
type input "2"
select select "12"
select select
type input "143.1"
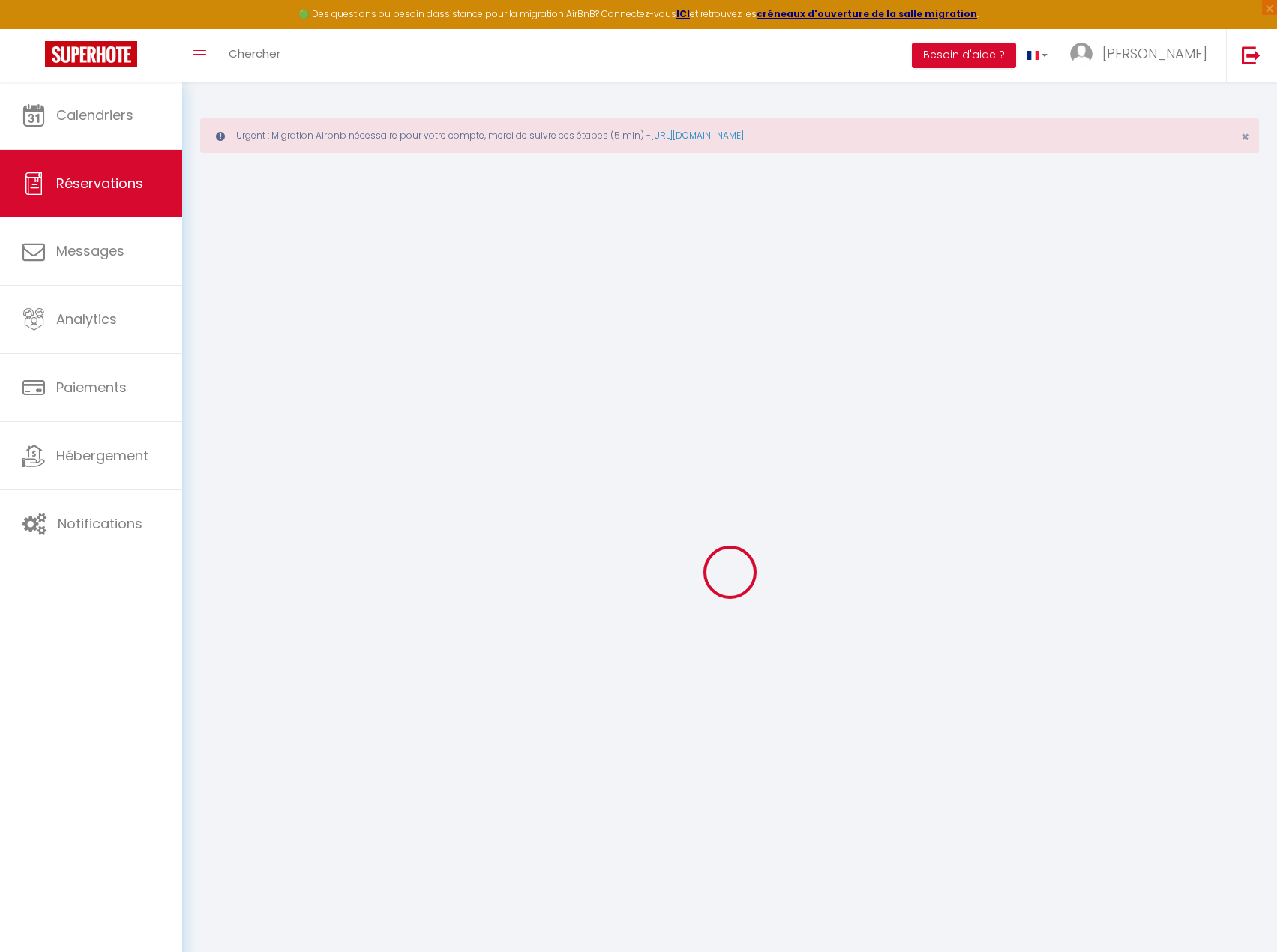
checkbox input "false"
type input "0"
select select "2"
type input "0"
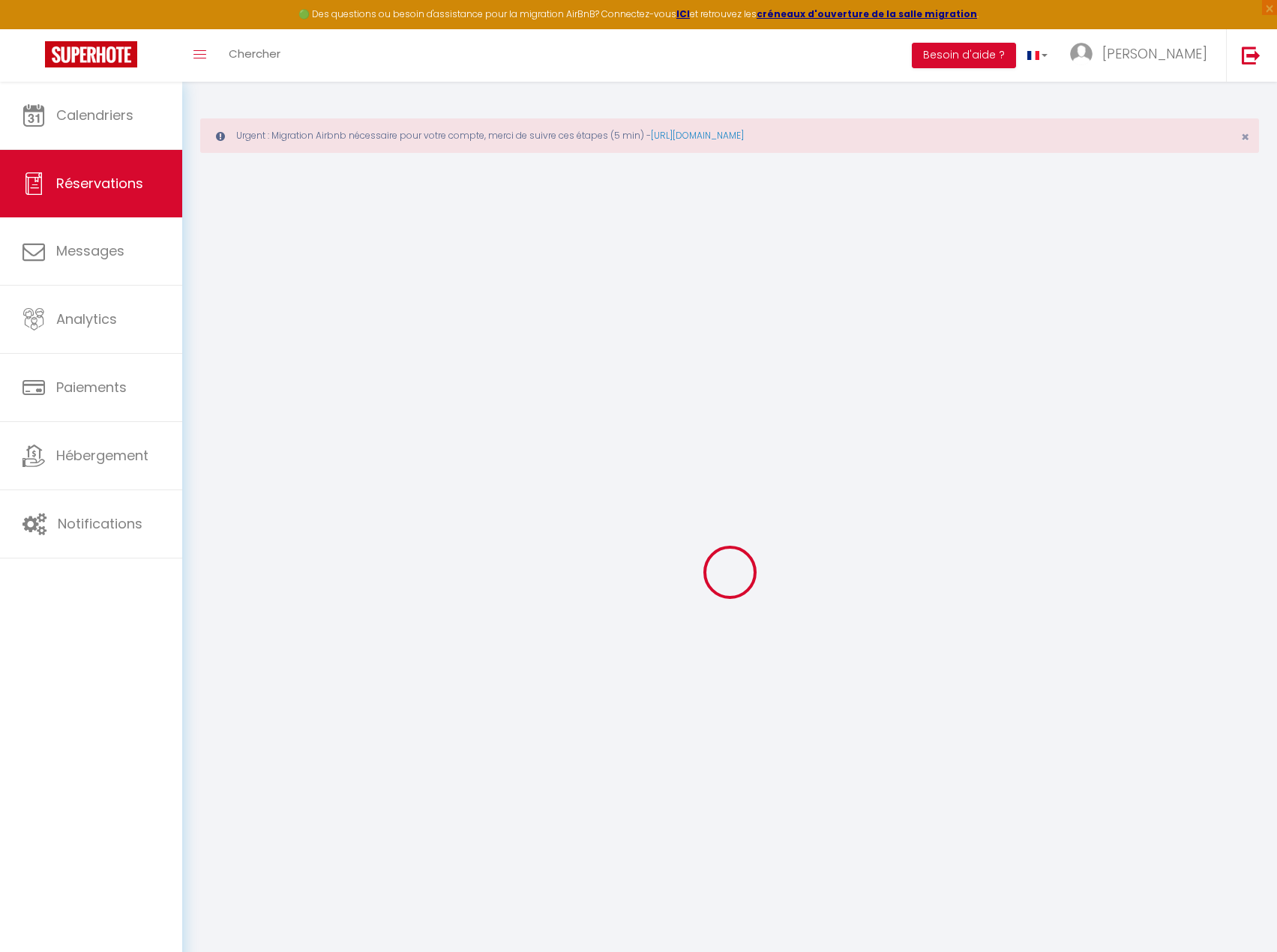
type input "0"
select select
select select "14"
checkbox input "false"
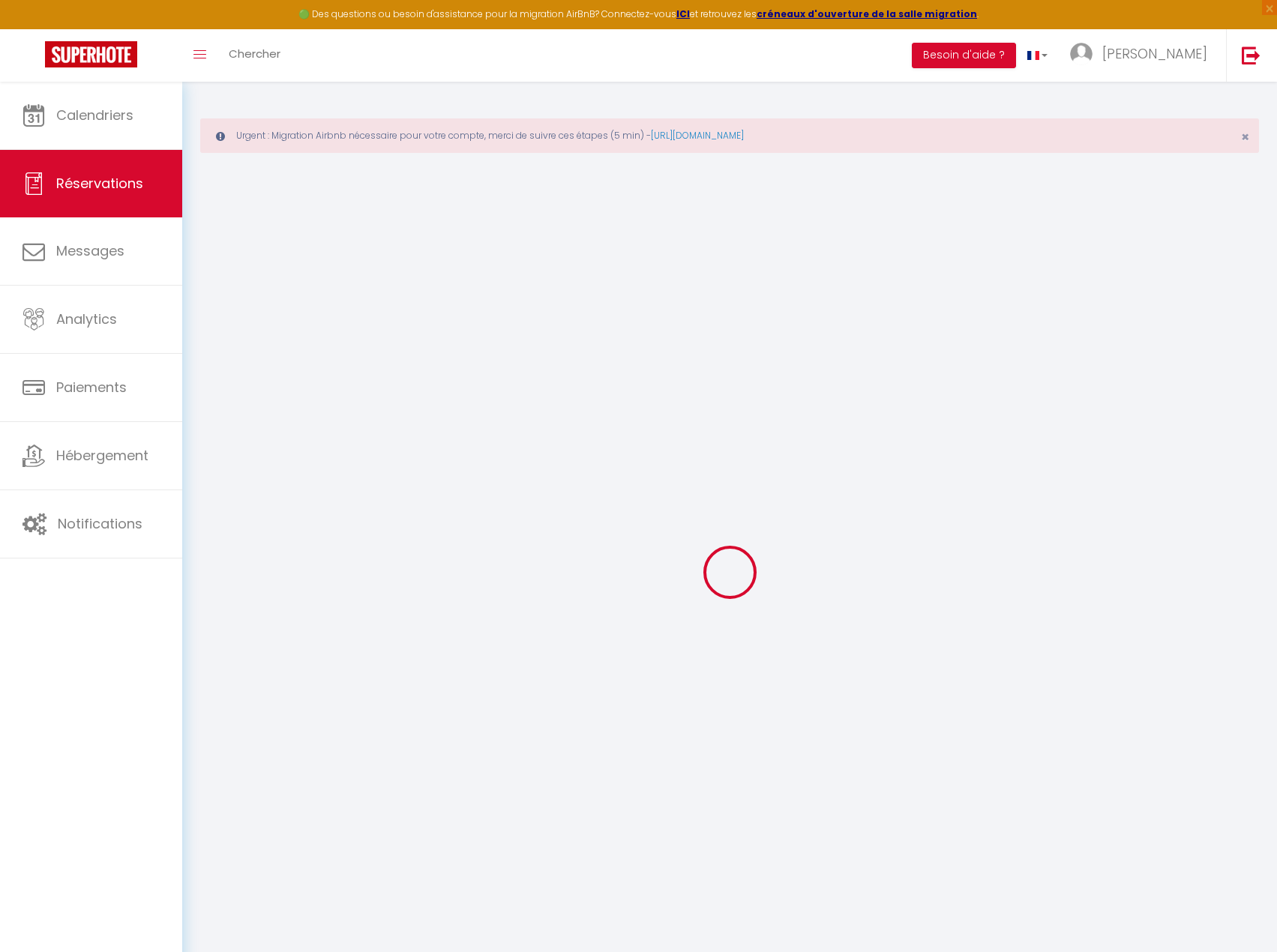
select select
checkbox input "false"
select select
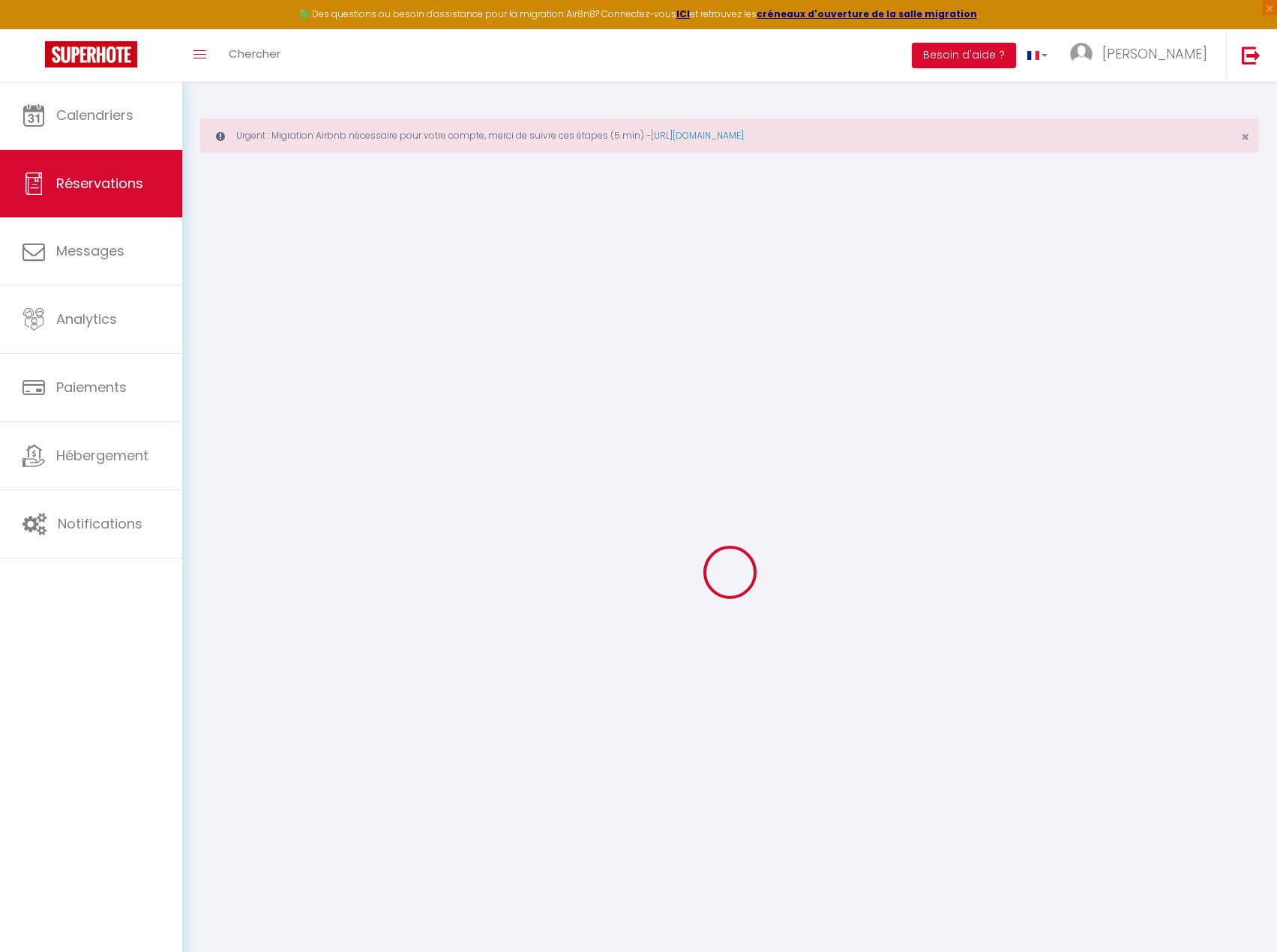
checkbox input "false"
type textarea "** THIS RESERVATION HAS BEEN PRE-PAID ** Je voyage pour affaires et il est poss…"
type input "30"
type input "3.9"
select select
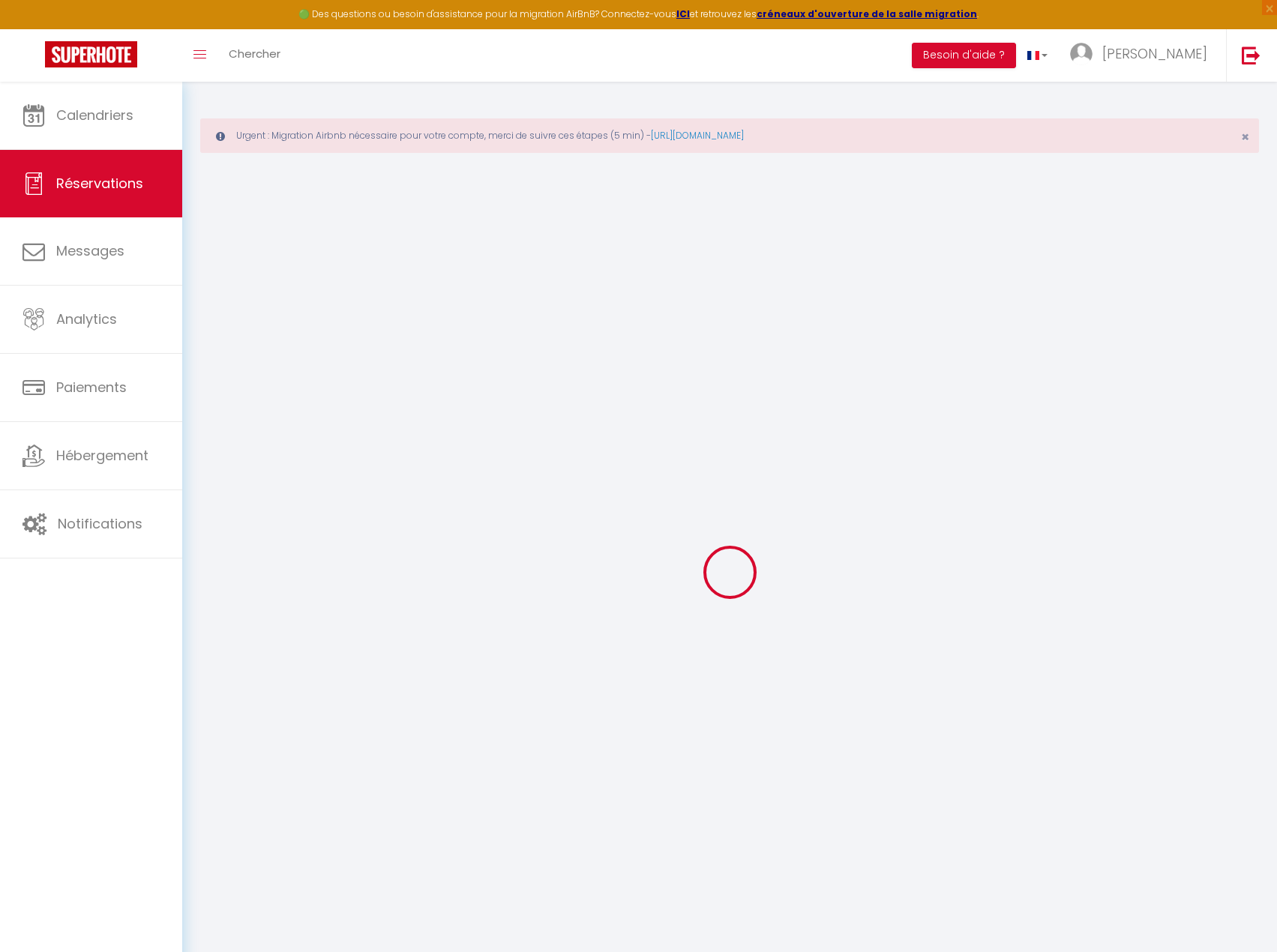
select select
checkbox input "false"
select select
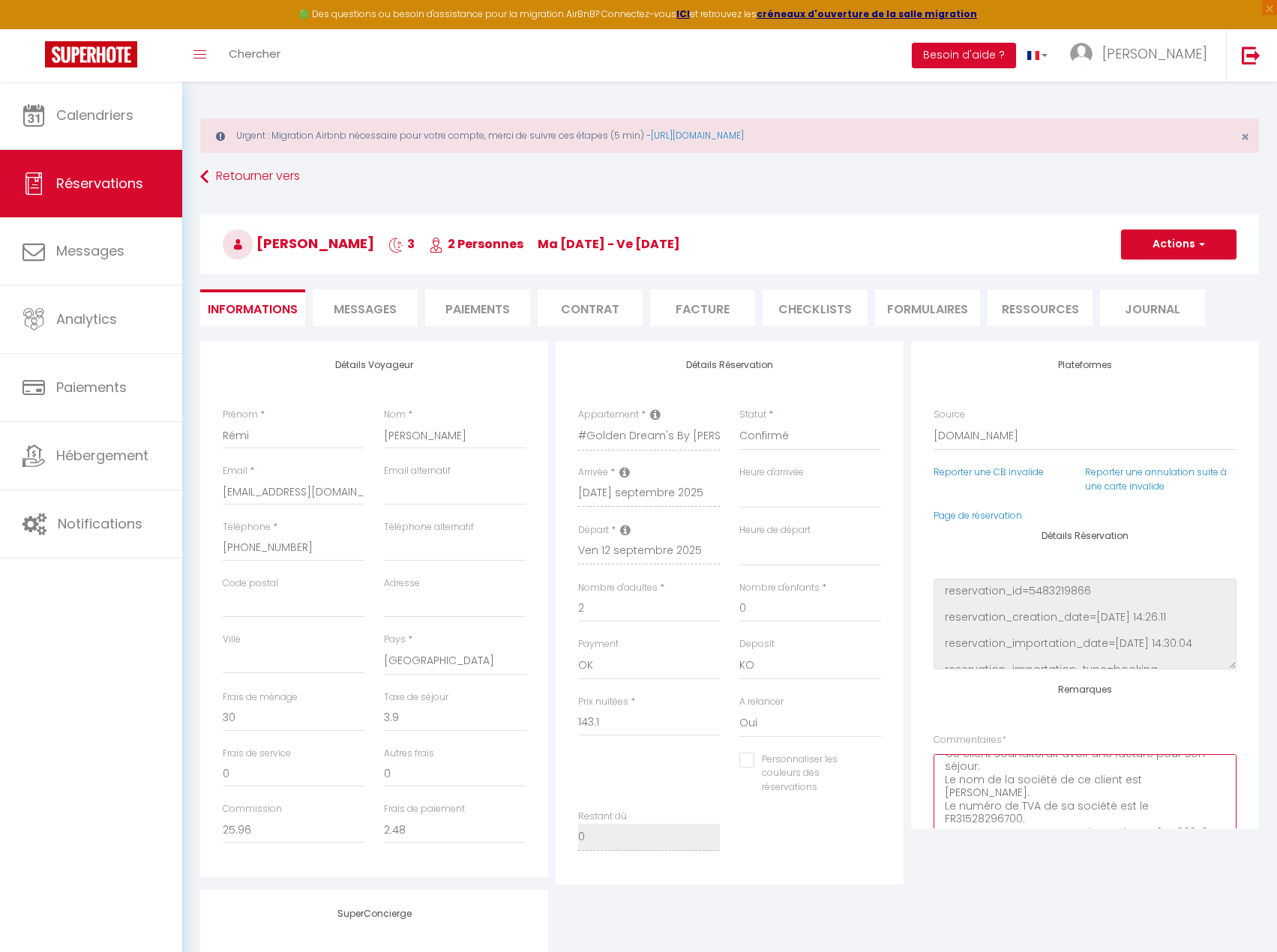
scroll to position [51, 0]
drag, startPoint x: 1014, startPoint y: 818, endPoint x: 942, endPoint y: 814, distance: 72.1
click at [942, 814] on textarea "** THIS RESERVATION HAS BEEN PRE-PAID ** Je voyage pour affaires et il est poss…" at bounding box center [1084, 799] width 303 height 91
